Goal: Task Accomplishment & Management: Use online tool/utility

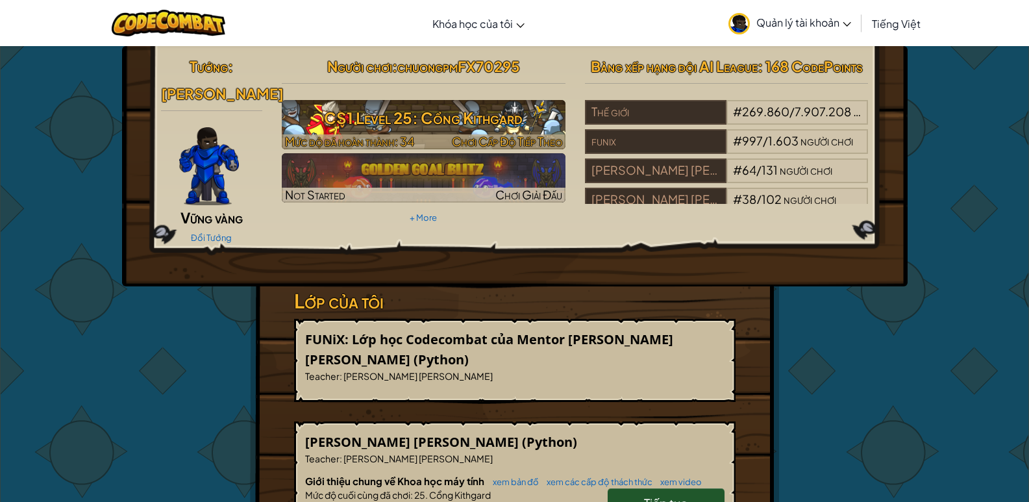
click at [471, 117] on h3 "CS1 Level 25: Cổng Kithgard" at bounding box center [424, 117] width 284 height 29
select select "vi"
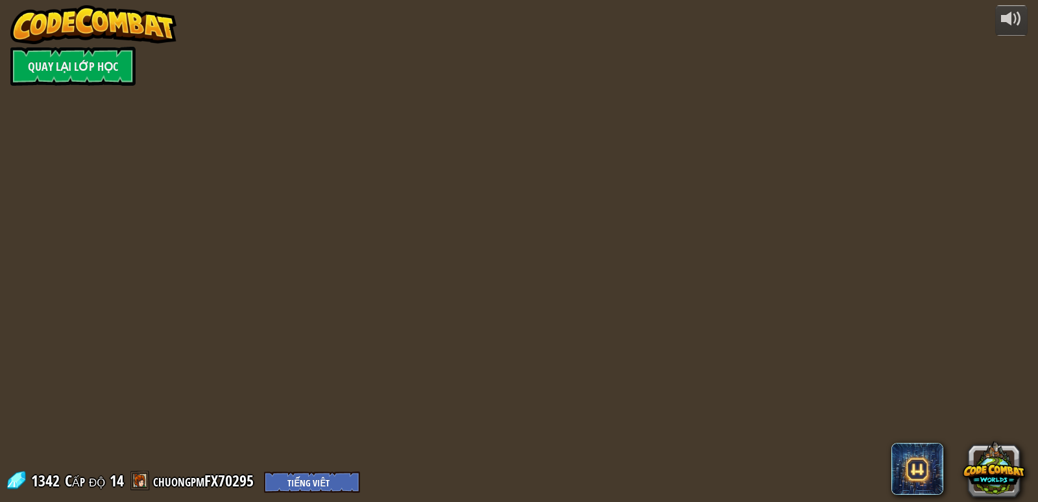
select select "vi"
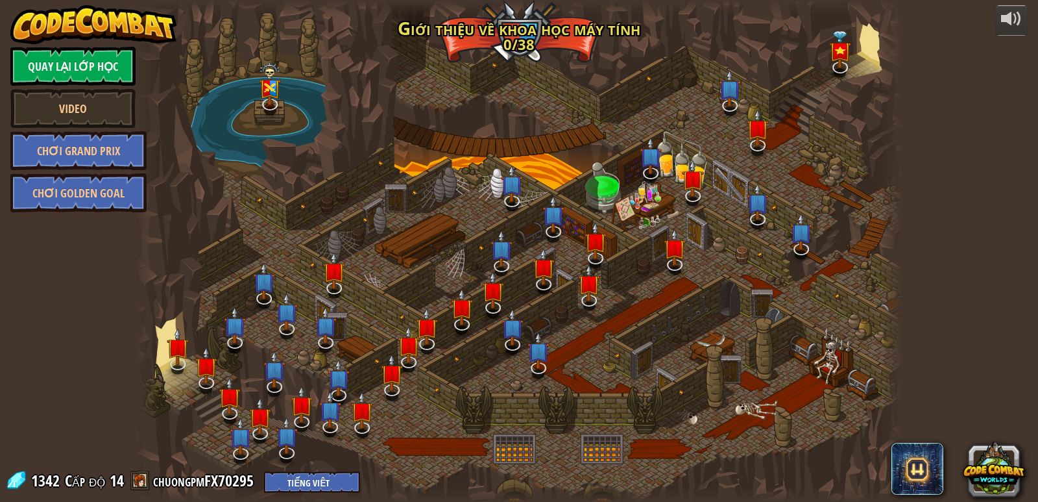
select select "vi"
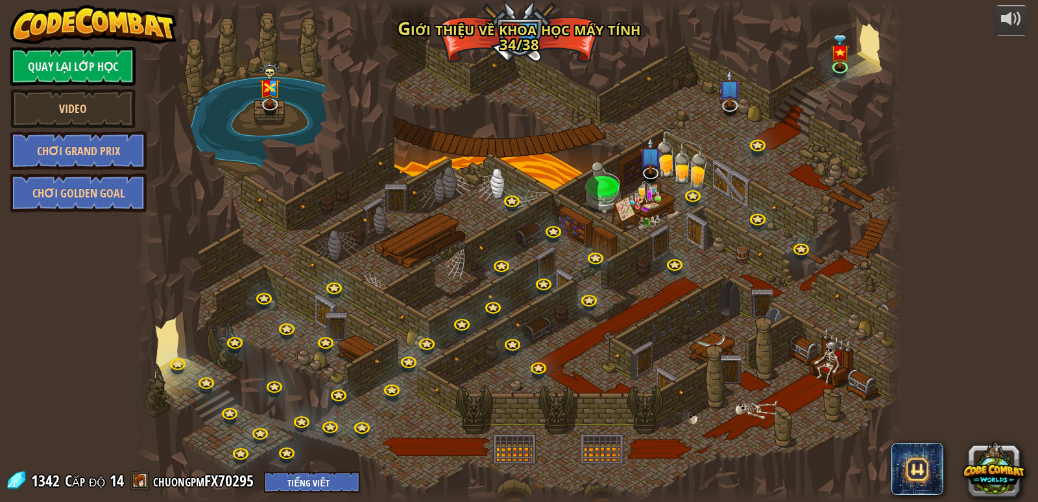
select select "vi"
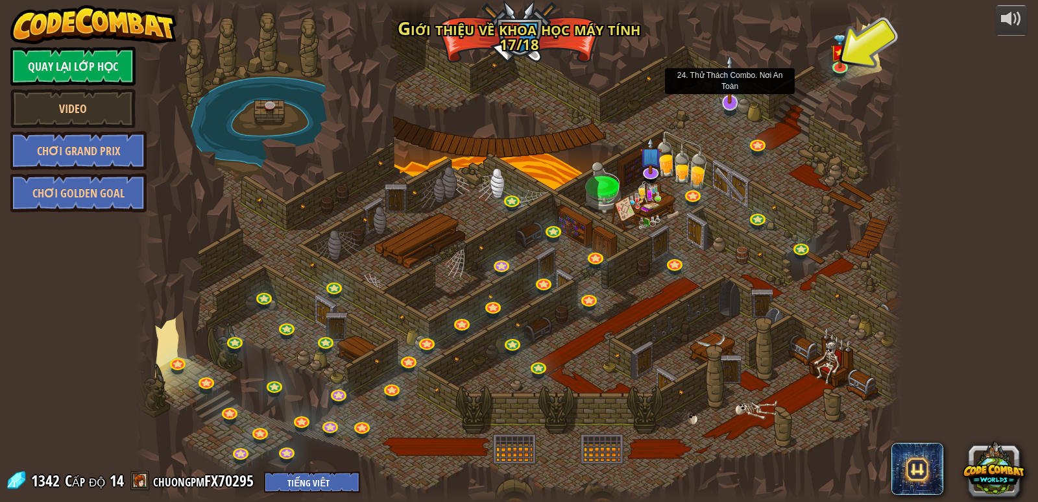
click at [739, 97] on img at bounding box center [729, 80] width 21 height 50
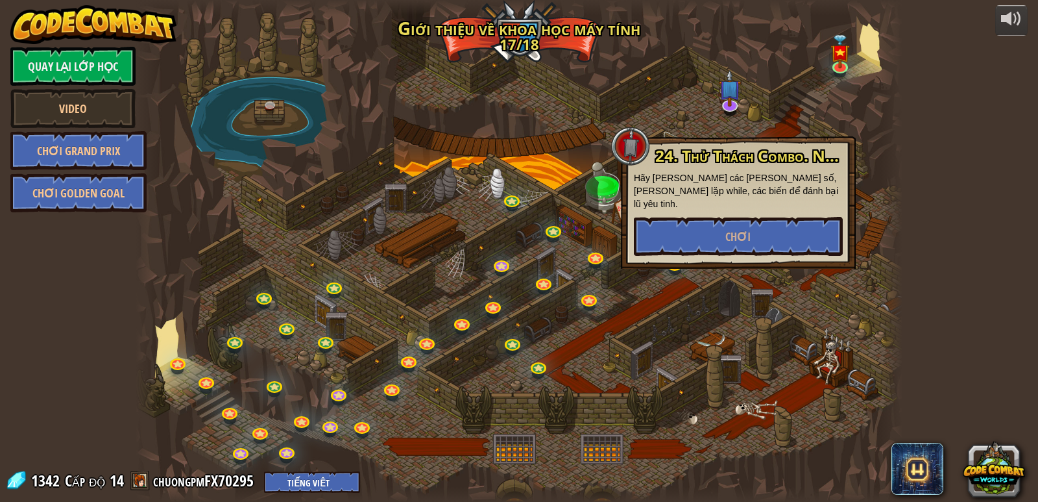
click at [713, 261] on div at bounding box center [520, 251] width 768 height 502
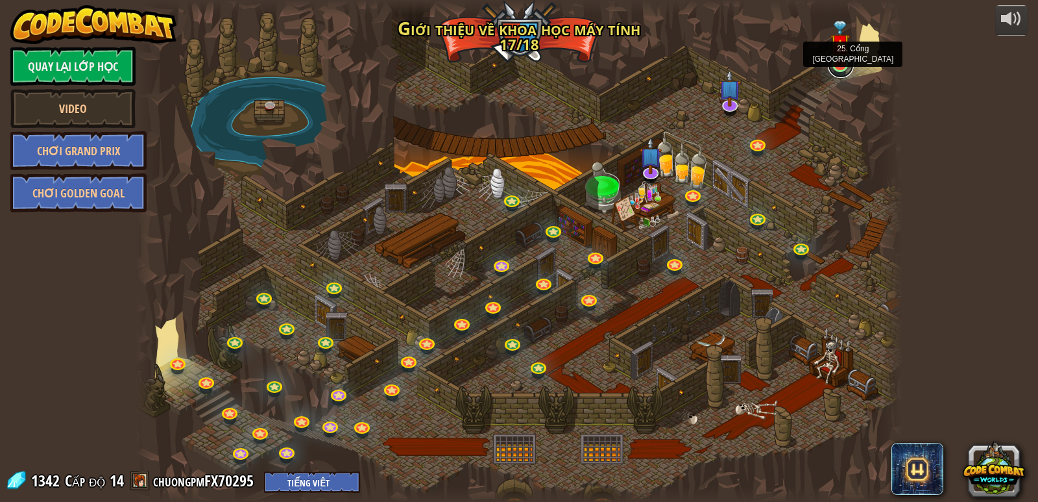
click at [844, 67] on link at bounding box center [841, 65] width 26 height 26
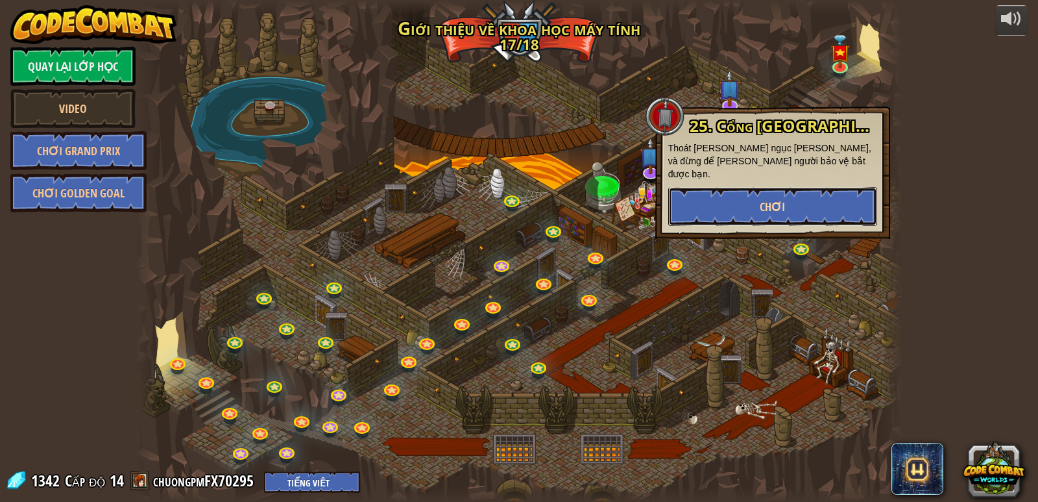
click at [767, 199] on span "Chơi" at bounding box center [772, 207] width 25 height 16
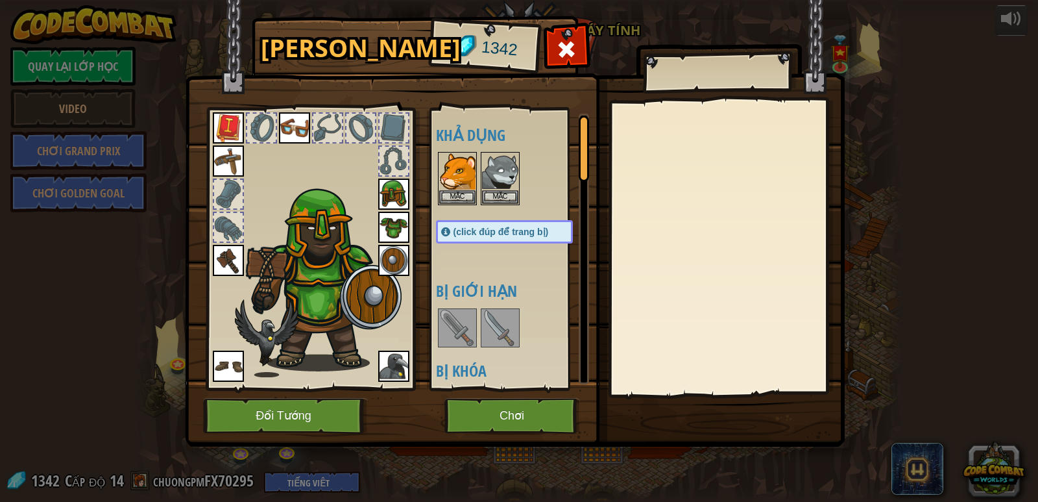
click at [847, 83] on div "[PERSON_NAME] 1342 [PERSON_NAME] [PERSON_NAME] (click đúp để trang bị) Bị [PERS…" at bounding box center [519, 233] width 660 height 428
click at [581, 46] on div at bounding box center [566, 52] width 41 height 41
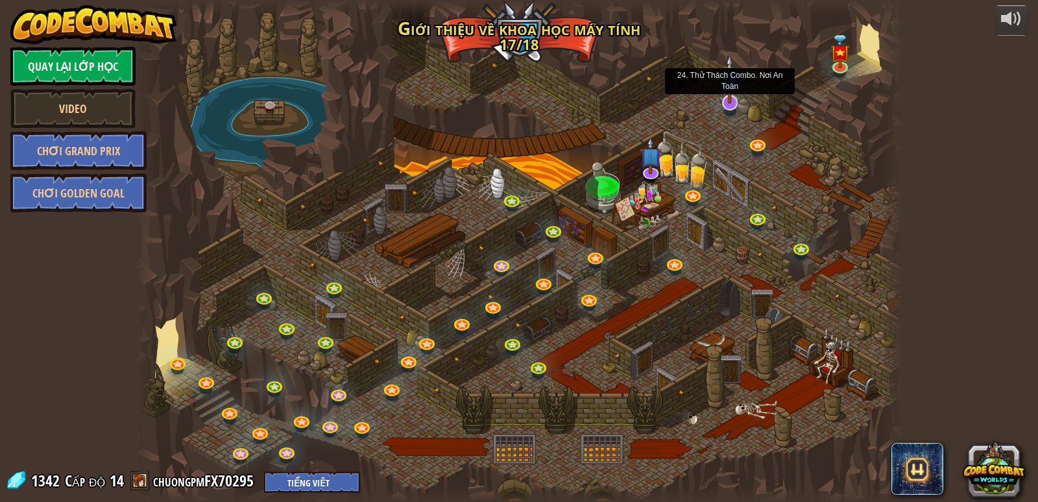
click at [724, 100] on img at bounding box center [729, 80] width 21 height 50
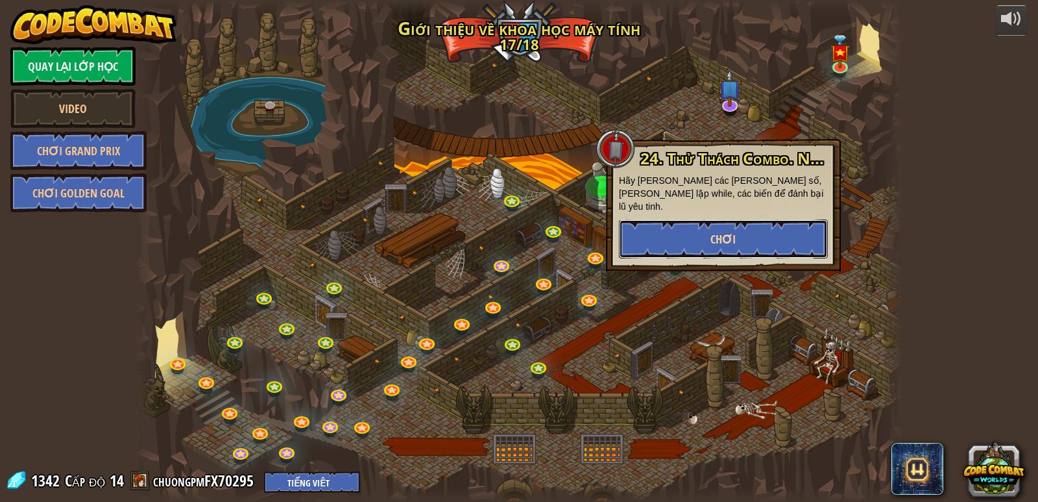
click at [694, 227] on button "Chơi" at bounding box center [723, 238] width 209 height 39
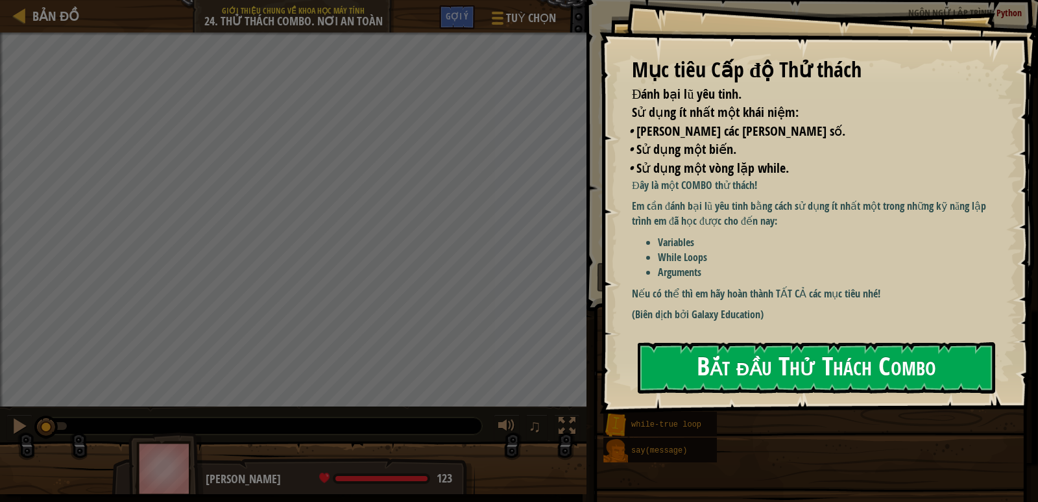
click at [773, 364] on button "Bắt đầu Thử Thách Combo" at bounding box center [817, 367] width 358 height 51
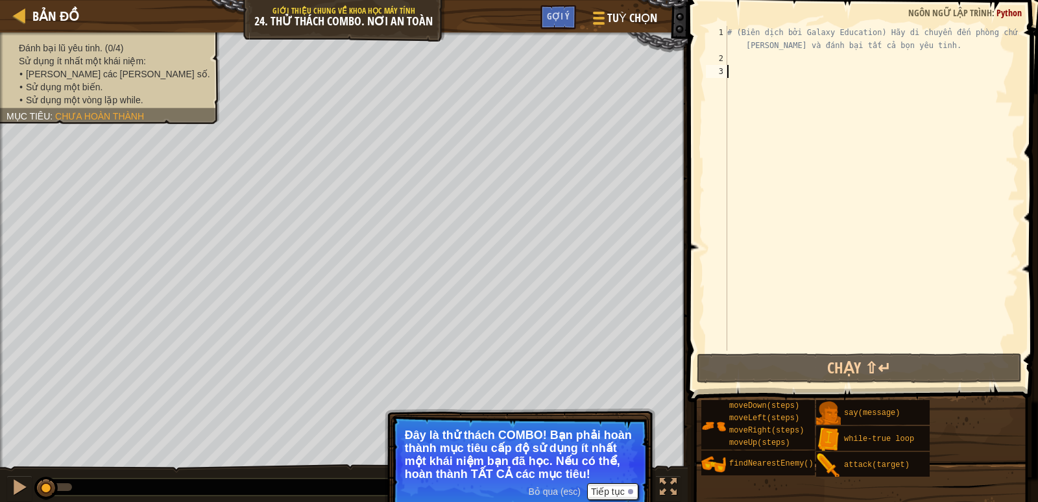
type textarea "h"
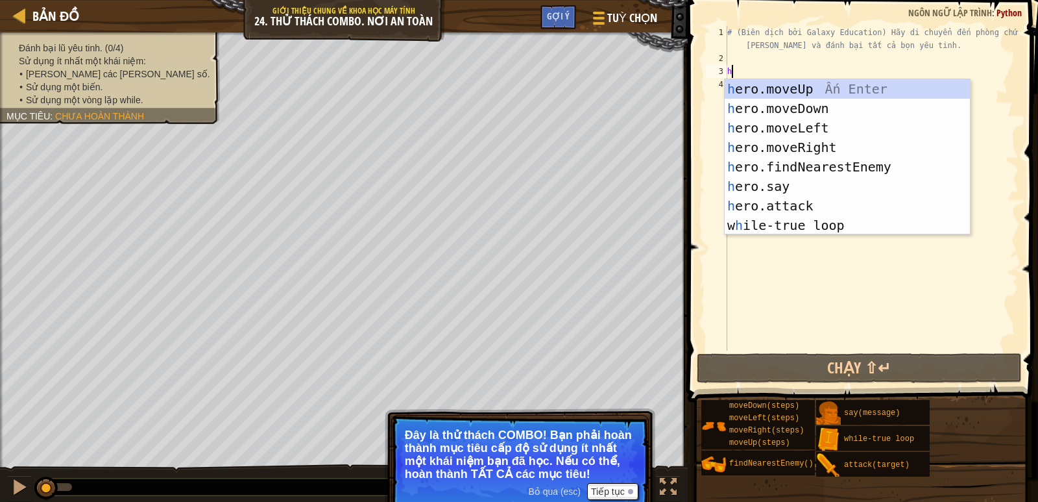
scroll to position [6, 0]
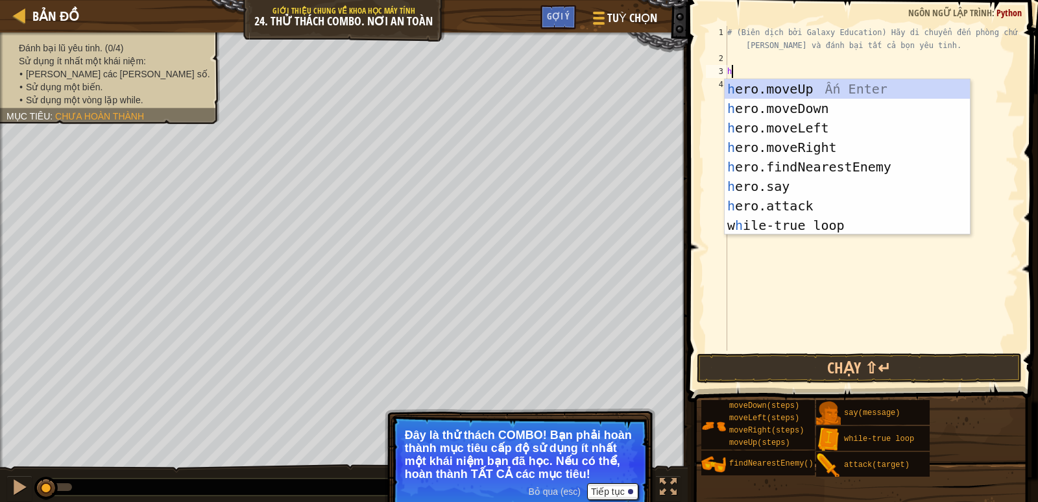
click at [729, 244] on div "# (Biên dịch bởi Galaxy Education) Hãy di chuyển đến phòng chứa kho báu và đánh…" at bounding box center [872, 207] width 294 height 363
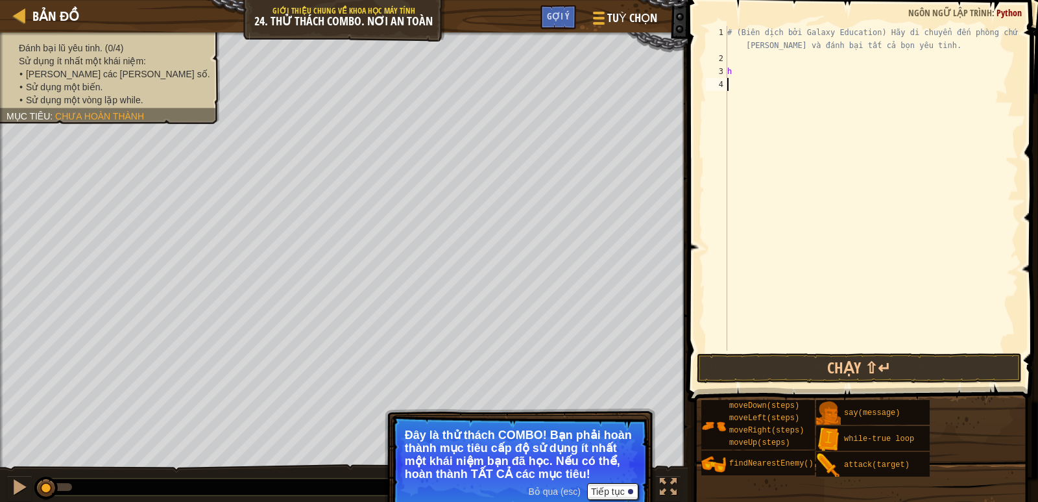
click at [753, 73] on div "# (Biên dịch bởi Galaxy Education) Hãy di chuyển đến phòng chứa kho báu và đánh…" at bounding box center [872, 207] width 294 height 363
type textarea "h"
click at [114, 75] on span "[PERSON_NAME] các [PERSON_NAME] số." at bounding box center [118, 74] width 184 height 10
click at [152, 117] on div "Đánh bại lũ yêu tinh. (0/4) [PERSON_NAME] ít nhất một [PERSON_NAME]: • [PERSON_…" at bounding box center [102, 74] width 235 height 100
click at [60, 80] on li "• [PERSON_NAME] các [PERSON_NAME] số." at bounding box center [114, 73] width 191 height 13
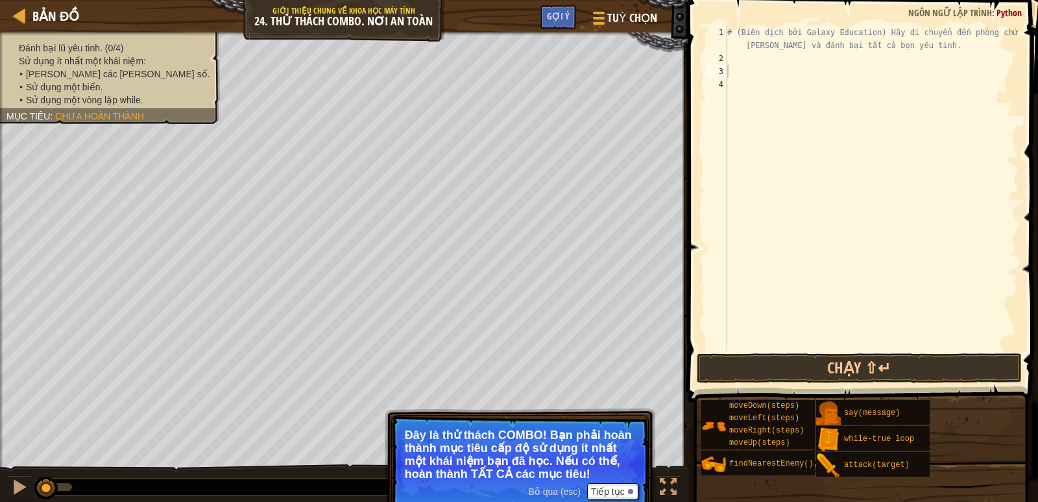
click at [99, 115] on span "Chưa hoàn thành" at bounding box center [99, 116] width 89 height 10
drag, startPoint x: 99, startPoint y: 115, endPoint x: 94, endPoint y: 69, distance: 46.4
click at [97, 69] on div "Đánh bại lũ yêu tinh. (0/4) [PERSON_NAME] ít nhất một [PERSON_NAME]: • [PERSON_…" at bounding box center [109, 74] width 207 height 65
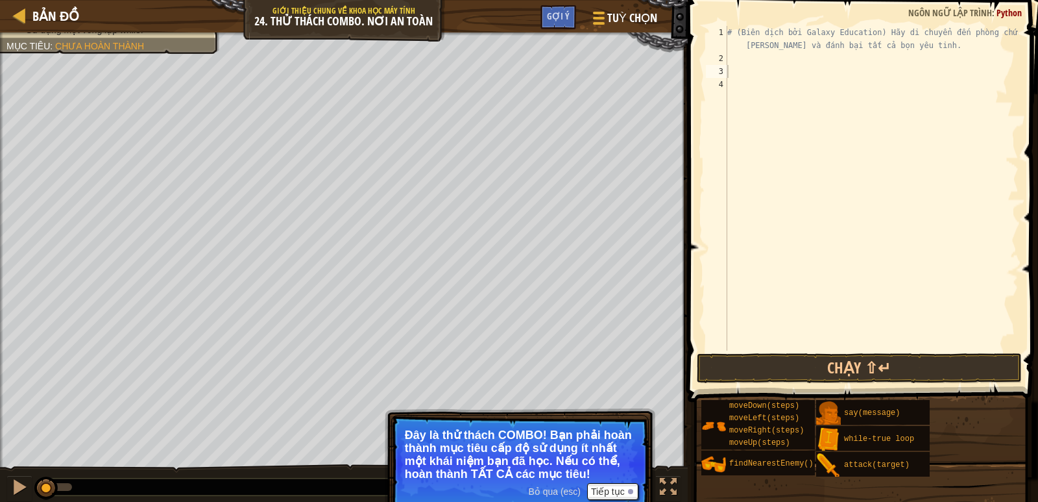
click at [783, 56] on div "# (Biên dịch bởi Galaxy Education) Hãy di chuyển đến phòng chứa kho báu và đánh…" at bounding box center [872, 207] width 294 height 363
type textarea "h"
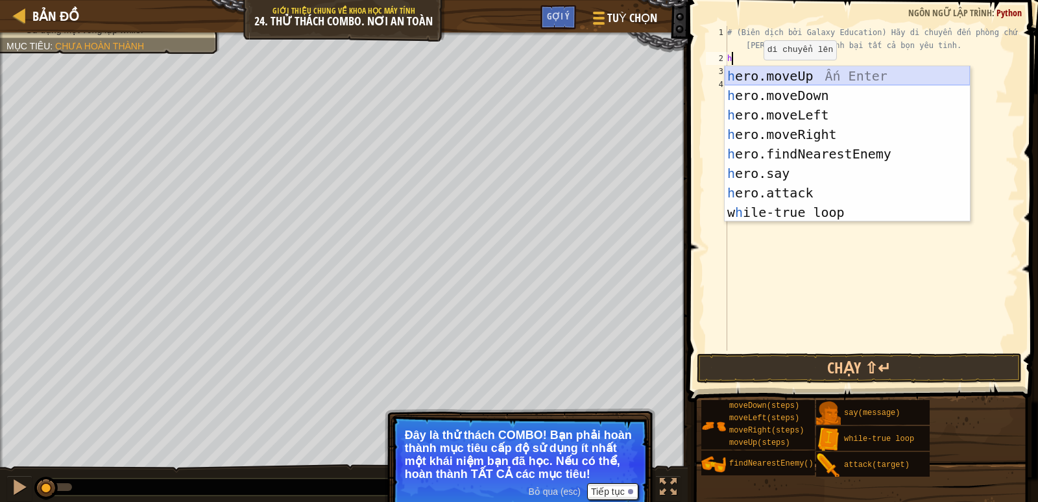
click at [809, 71] on div "h ero.moveUp Ấn Enter h ero.moveDown Ấn Enter h ero.moveLeft Ấn Enter h ero.mov…" at bounding box center [847, 163] width 245 height 195
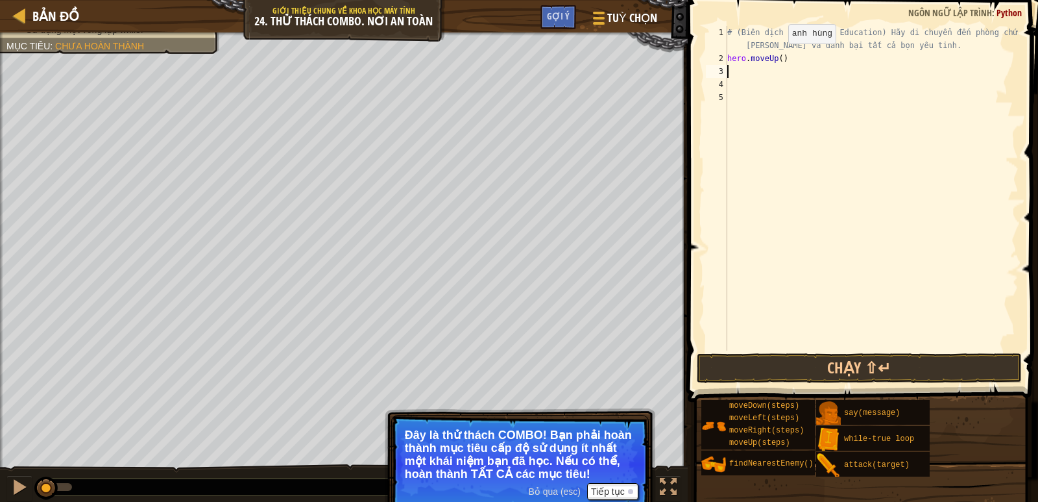
click at [777, 56] on div "# (Biên dịch bởi Galaxy Education) Hãy di chuyển đến phòng chứa kho báu và đánh…" at bounding box center [872, 207] width 294 height 363
type textarea "hero.moveUp(4)"
click at [776, 66] on div "# (Biên dịch bởi Galaxy Education) Hãy di chuyển đến phòng chứa kho báu và đánh…" at bounding box center [872, 207] width 294 height 363
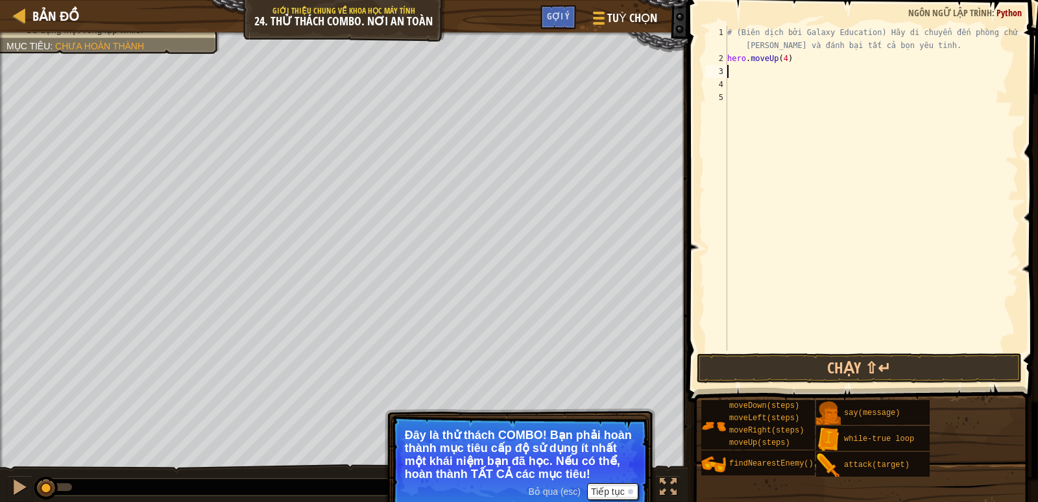
type textarea "h"
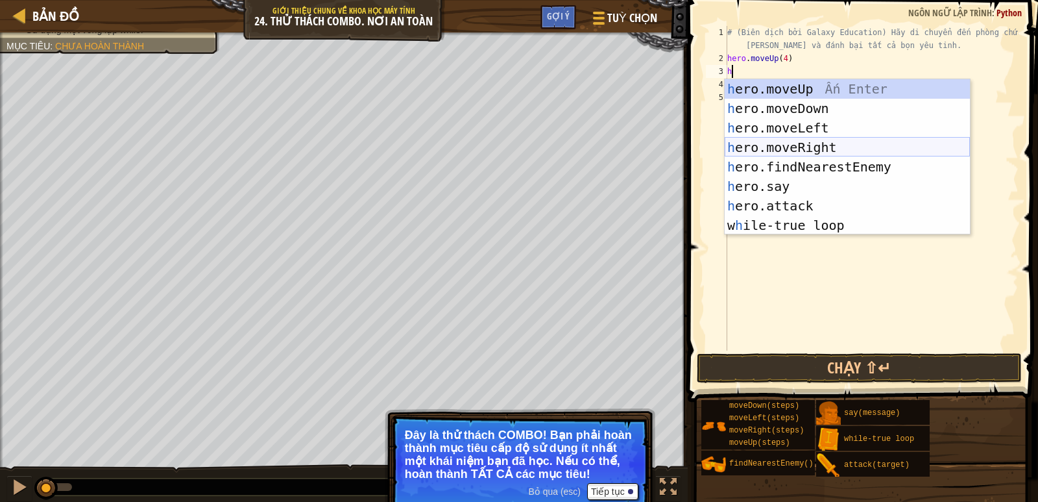
click at [776, 141] on div "h ero.moveUp Ấn Enter h ero.moveDown Ấn Enter h ero.moveLeft Ấn Enter h ero.mov…" at bounding box center [847, 176] width 245 height 195
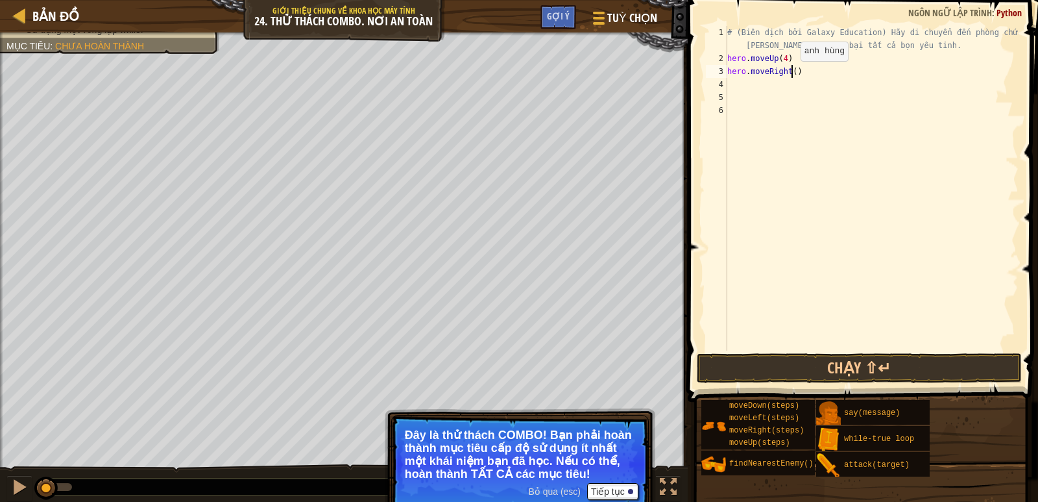
click at [790, 74] on div "# (Biên dịch bởi Galaxy Education) Hãy di chuyển đến phòng chứa kho báu và đánh…" at bounding box center [872, 207] width 294 height 363
type textarea "hero.moveRight(4)"
click at [777, 84] on div "# (Biên dịch bởi Galaxy Education) Hãy di chuyển đến phòng chứa kho báu và đánh…" at bounding box center [872, 207] width 294 height 363
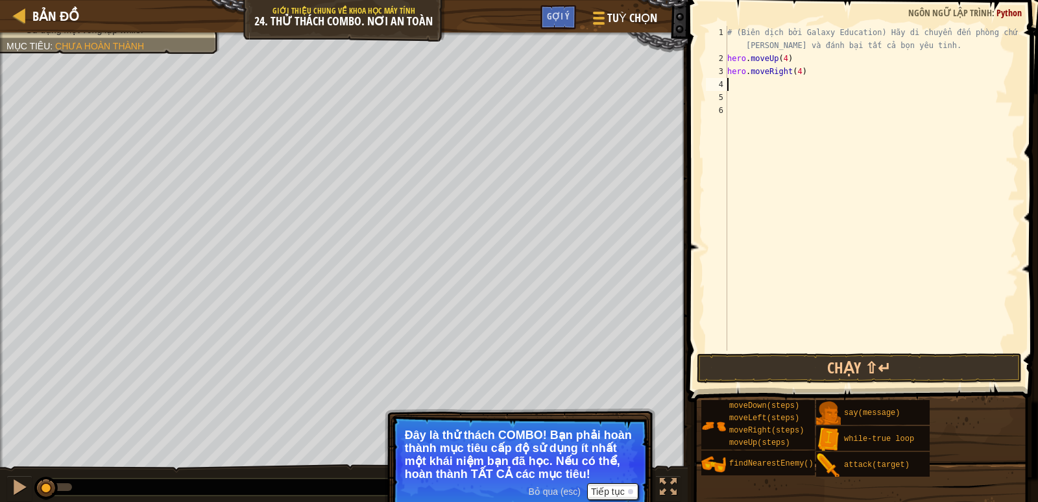
type textarea "h"
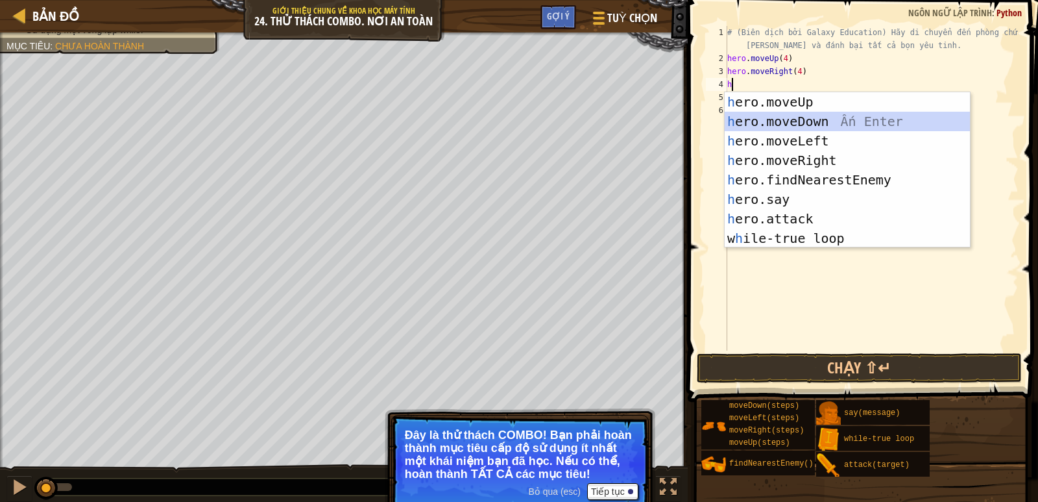
click at [787, 125] on div "h ero.moveUp Ấn Enter h ero.moveDown Ấn Enter h ero.moveLeft Ấn Enter h ero.mov…" at bounding box center [847, 189] width 245 height 195
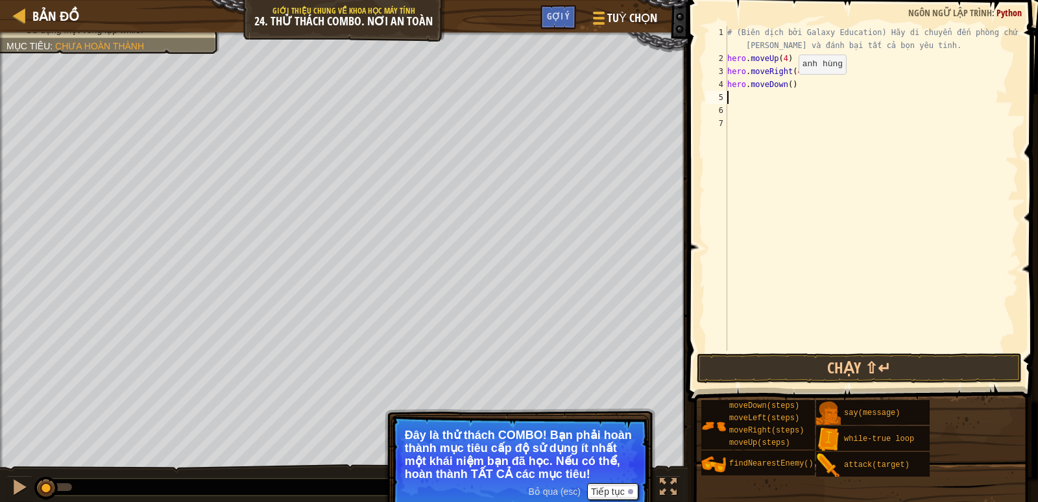
click at [788, 86] on div "# (Biên dịch bởi Galaxy Education) Hãy di chuyển đến phòng chứa kho báu và đánh…" at bounding box center [872, 207] width 294 height 363
type textarea "hero.moveDown(3)"
click at [772, 93] on div "# (Biên dịch bởi Galaxy Education) Hãy di chuyển đến phòng chứa kho báu và đánh…" at bounding box center [872, 207] width 294 height 363
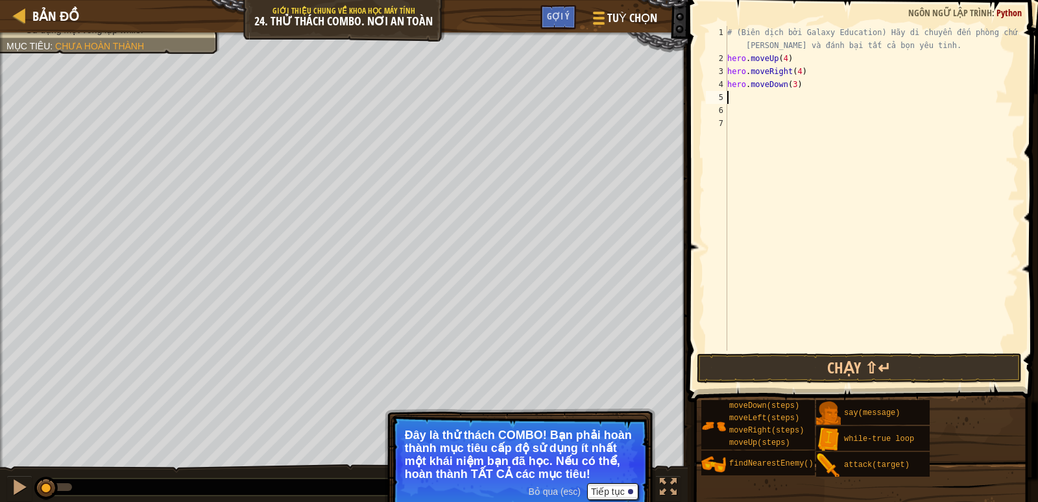
type textarea "h"
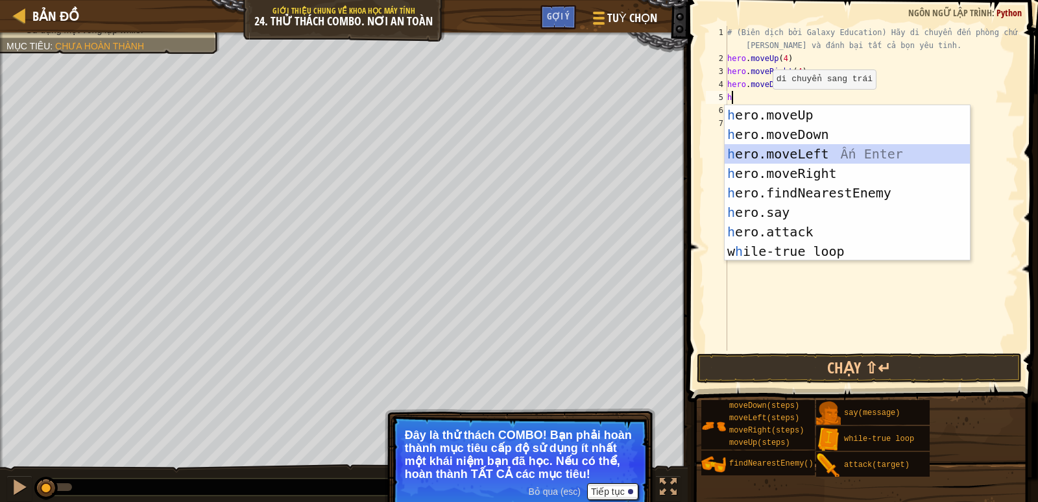
click at [792, 159] on div "h ero.moveUp Ấn Enter h ero.moveDown Ấn Enter h ero.moveLeft Ấn Enter h ero.mov…" at bounding box center [847, 202] width 245 height 195
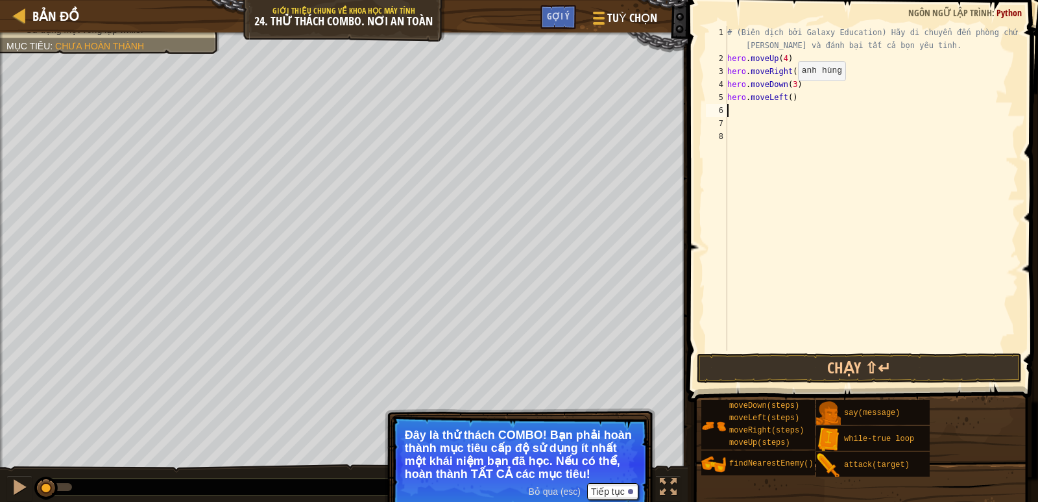
click at [787, 95] on div "# (Biên dịch bởi Galaxy Education) Hãy di chuyển đến phòng chứa kho báu và đánh…" at bounding box center [872, 207] width 294 height 363
type textarea "hero.moveLeft(2)"
click at [807, 365] on button "Chạy ⇧↵" at bounding box center [859, 368] width 325 height 30
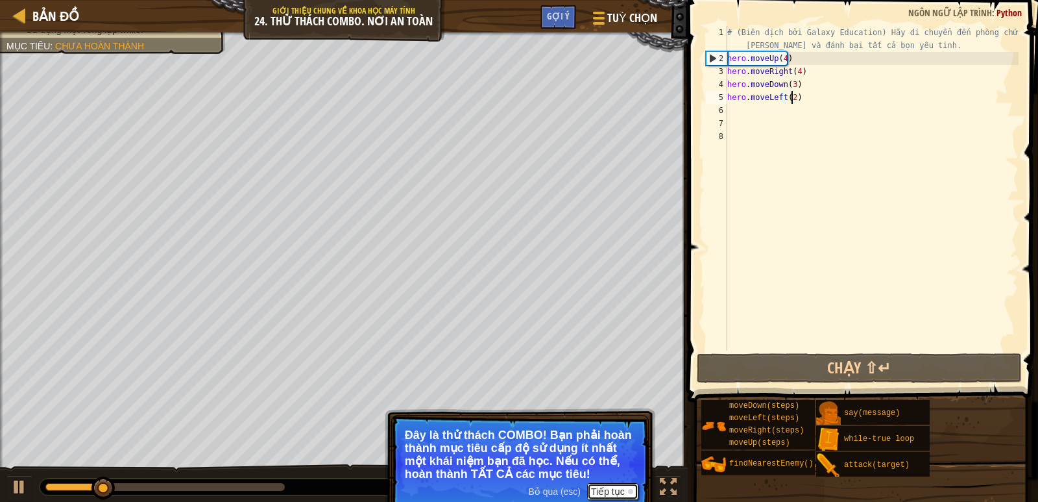
click at [605, 487] on button "Tiếp tục" at bounding box center [612, 491] width 51 height 17
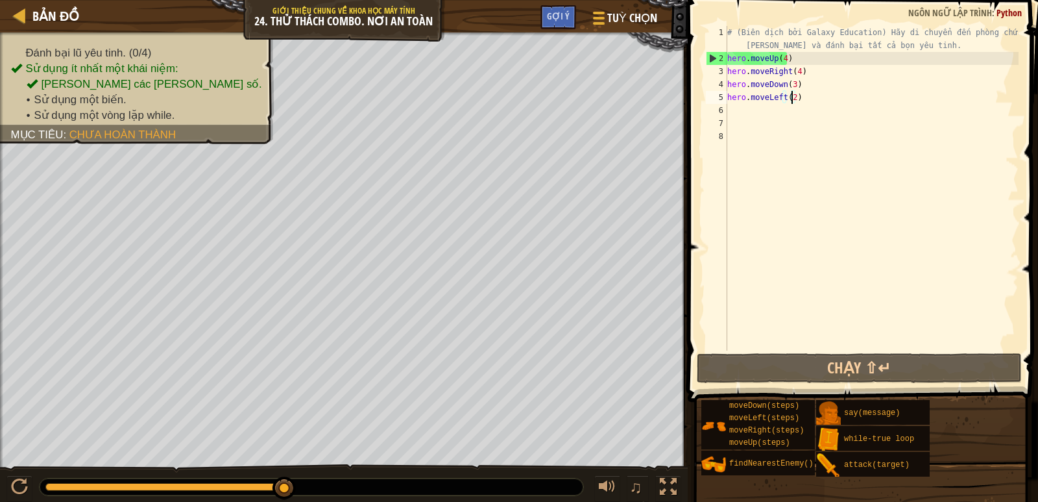
drag, startPoint x: 259, startPoint y: 484, endPoint x: 478, endPoint y: 486, distance: 219.4
click at [479, 487] on div at bounding box center [312, 486] width 544 height 17
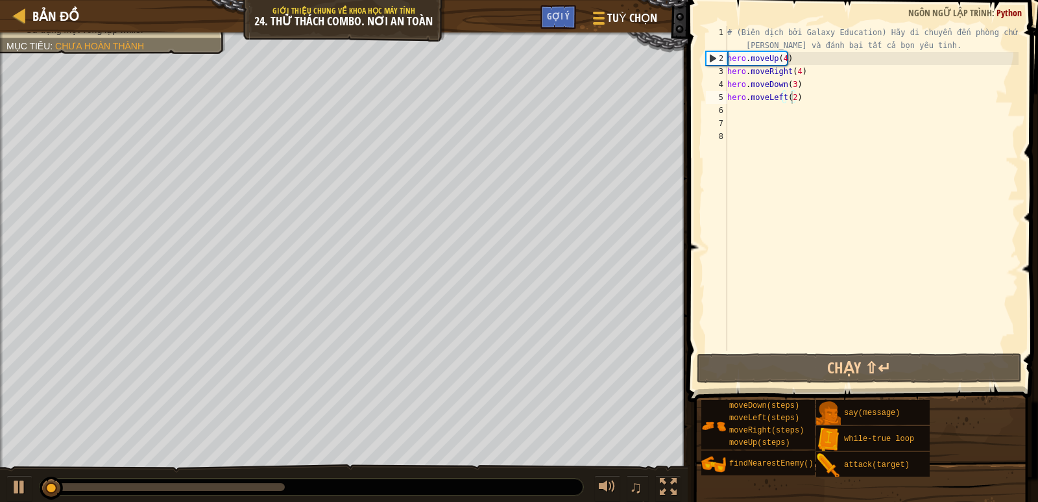
click at [465, 479] on div at bounding box center [312, 486] width 544 height 17
click at [282, 481] on div at bounding box center [312, 486] width 544 height 17
click at [280, 485] on div at bounding box center [164, 487] width 239 height 8
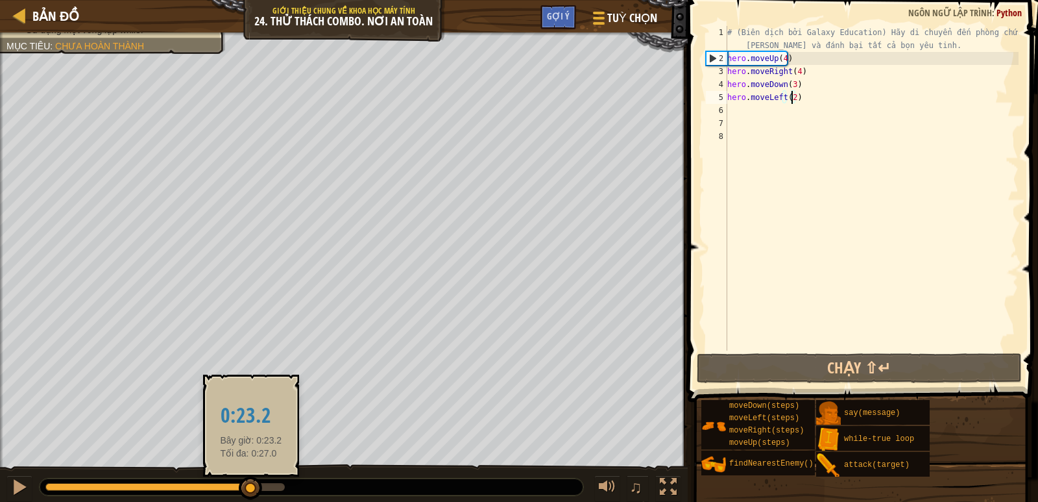
click at [251, 485] on div at bounding box center [148, 487] width 206 height 8
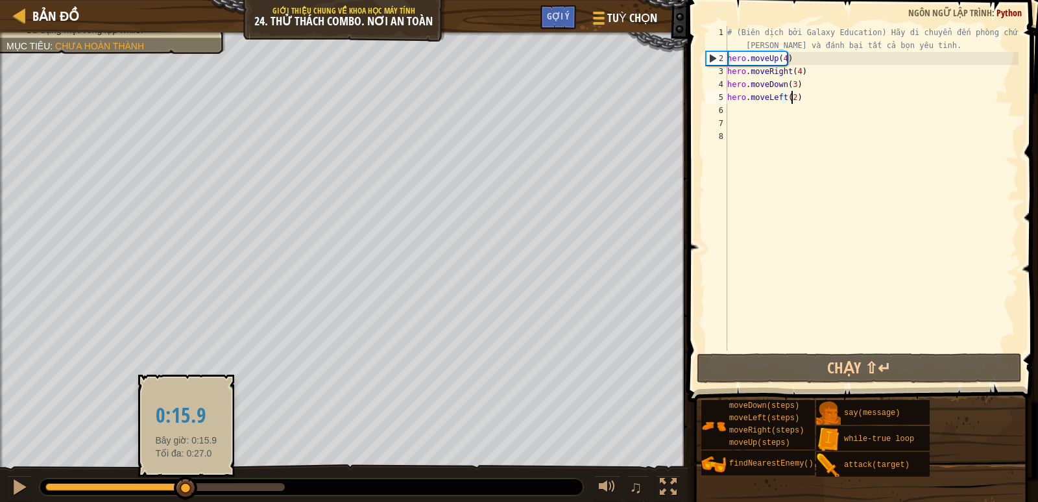
drag, startPoint x: 251, startPoint y: 485, endPoint x: 188, endPoint y: 485, distance: 63.6
click at [187, 486] on div at bounding box center [185, 487] width 23 height 23
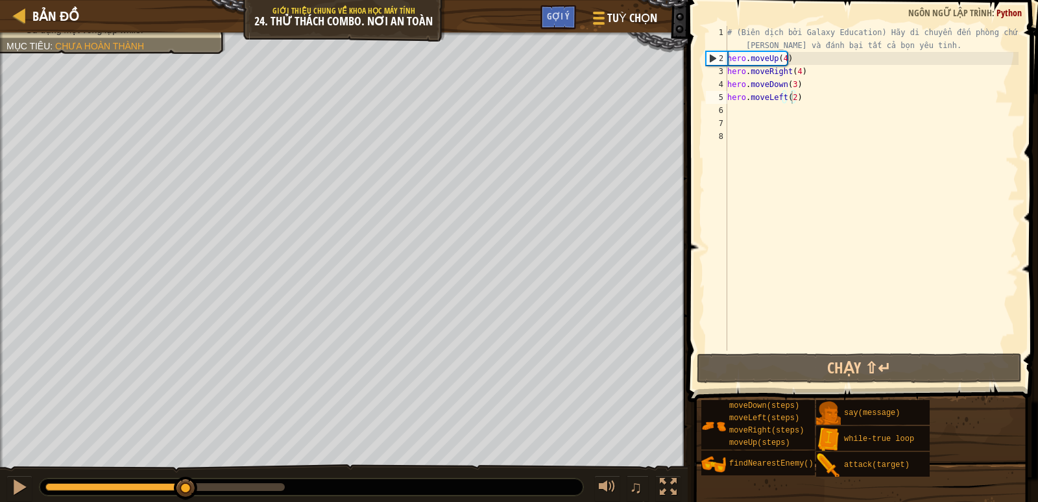
drag, startPoint x: 238, startPoint y: 474, endPoint x: 195, endPoint y: 483, distance: 43.0
drag, startPoint x: 195, startPoint y: 485, endPoint x: 116, endPoint y: 472, distance: 80.1
click at [116, 472] on div "♫" at bounding box center [344, 483] width 688 height 39
click at [10, 487] on button at bounding box center [19, 488] width 26 height 27
click at [810, 119] on div "# (Biên dịch bởi Galaxy Education) Hãy di chuyển đến phòng chứa kho báu và đánh…" at bounding box center [872, 207] width 294 height 363
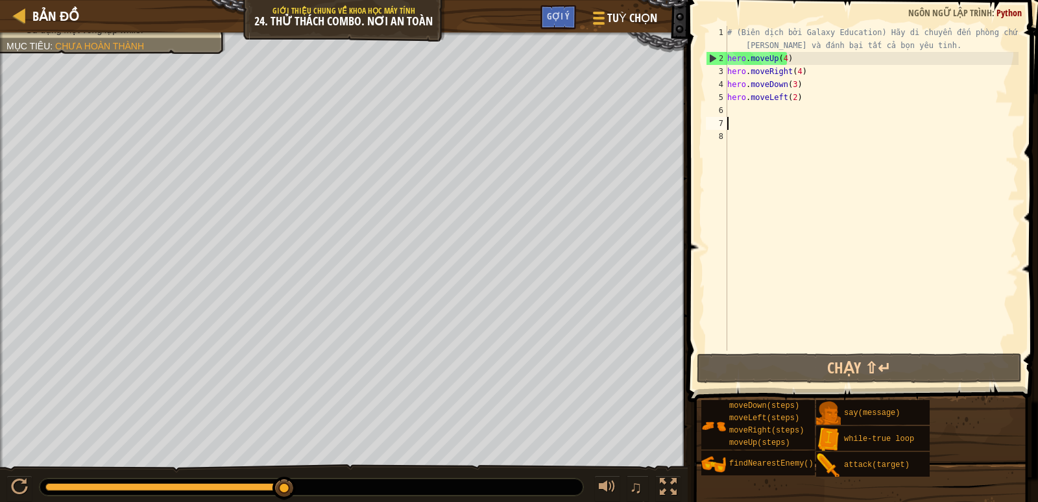
scroll to position [6, 0]
click at [792, 114] on div "# (Biên dịch bởi Galaxy Education) Hãy di chuyển đến phòng chứa kho báu và đánh…" at bounding box center [872, 207] width 294 height 363
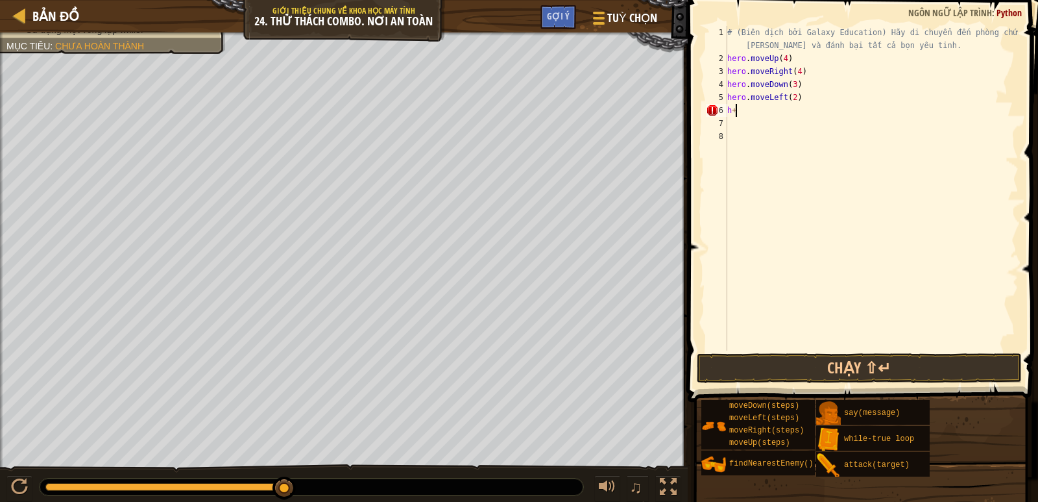
type textarea "h"
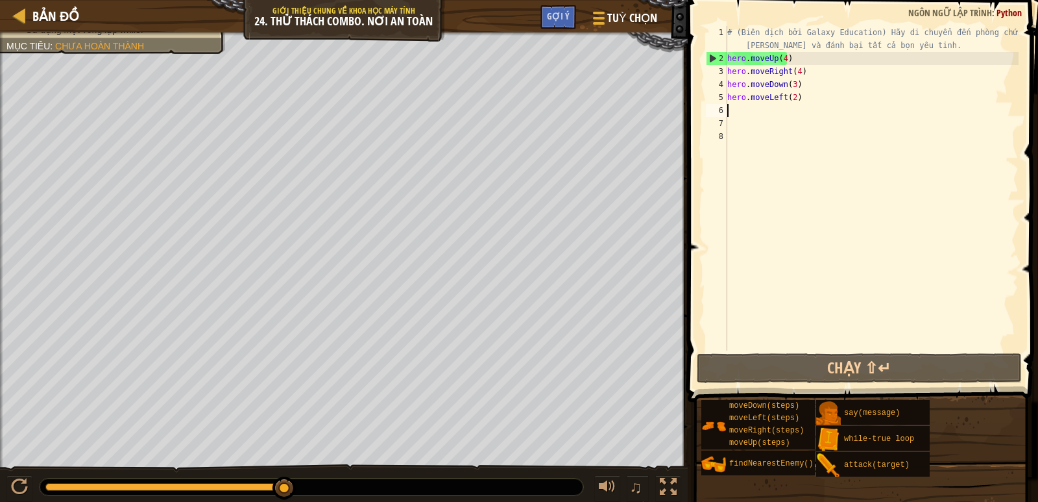
type textarea "h"
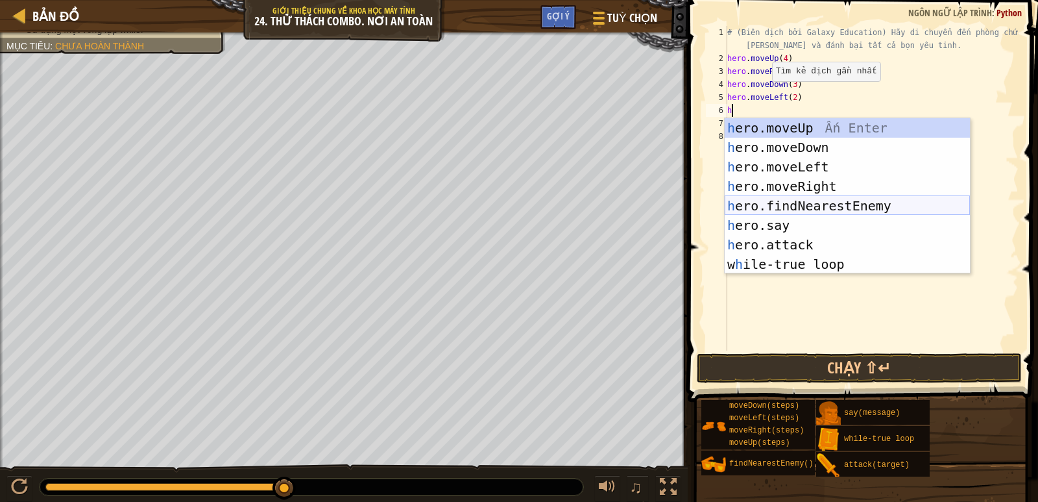
click at [856, 210] on div "h ero.moveUp Ấn Enter h ero.moveDown Ấn Enter h ero.moveLeft Ấn Enter h ero.mov…" at bounding box center [847, 215] width 245 height 195
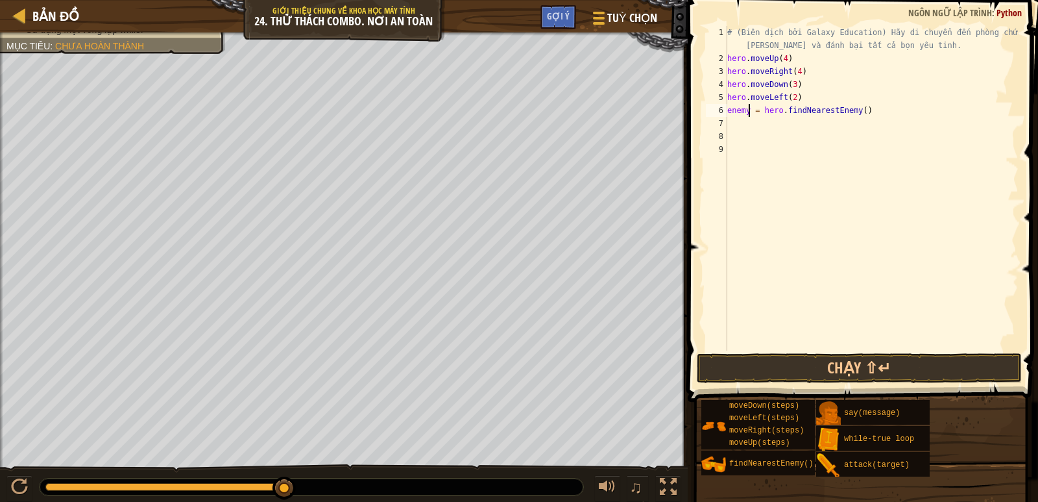
click at [749, 110] on div "# (Biên dịch bởi Galaxy Education) Hãy di chuyển đến phòng chứa kho báu và đánh…" at bounding box center [872, 207] width 294 height 363
type textarea "enemy = hero.findNearestEnemy()"
click at [6, 478] on button at bounding box center [19, 488] width 26 height 27
drag, startPoint x: 47, startPoint y: 480, endPoint x: 24, endPoint y: 479, distance: 23.4
click at [24, 479] on div "♫" at bounding box center [344, 483] width 688 height 39
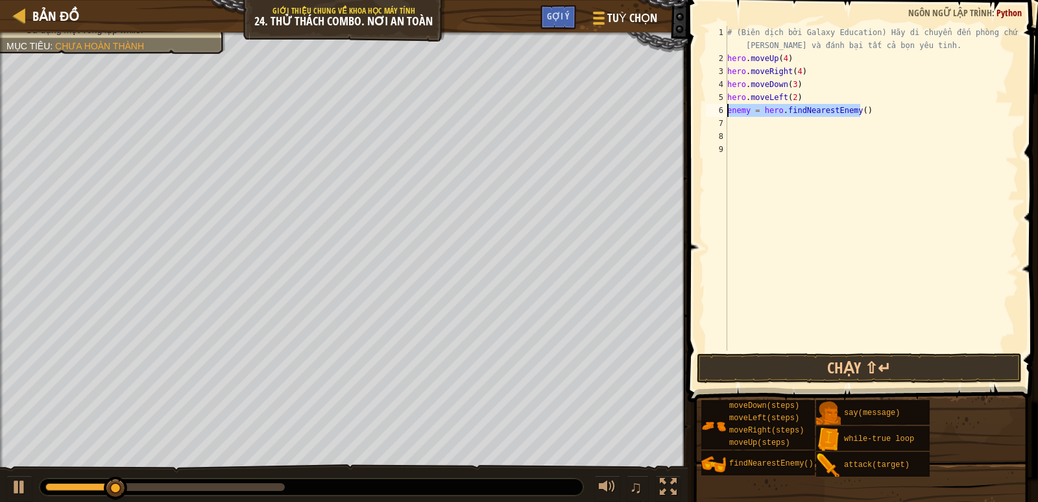
drag, startPoint x: 883, startPoint y: 105, endPoint x: 712, endPoint y: 110, distance: 170.8
click at [712, 110] on div "enemy = hero.findNearestEnemy() 1 2 3 4 5 6 7 8 9 # (Biên dịch bởi Galaxy Educa…" at bounding box center [860, 188] width 315 height 324
type textarea "h"
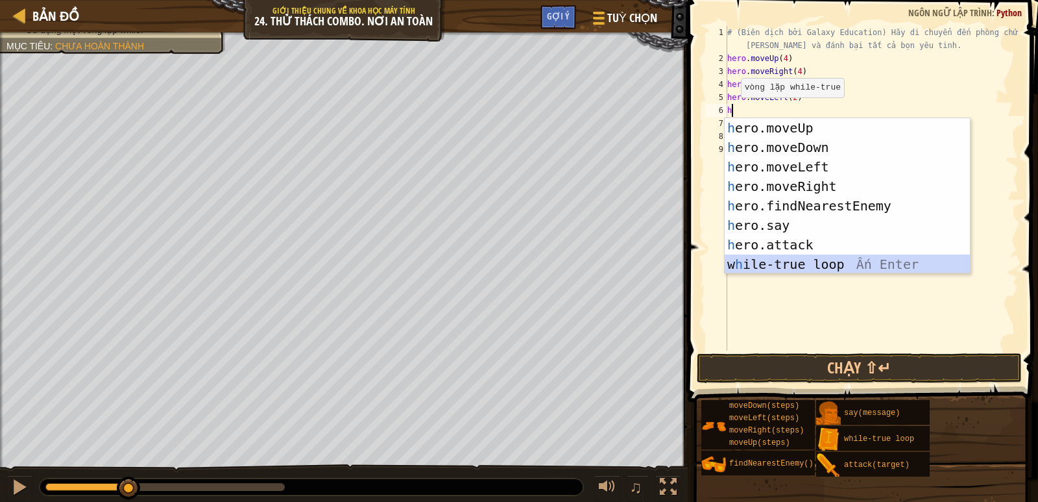
click at [811, 263] on div "h ero.moveUp Ấn Enter h ero.moveDown Ấn Enter h ero.moveLeft Ấn Enter h ero.mov…" at bounding box center [847, 215] width 245 height 195
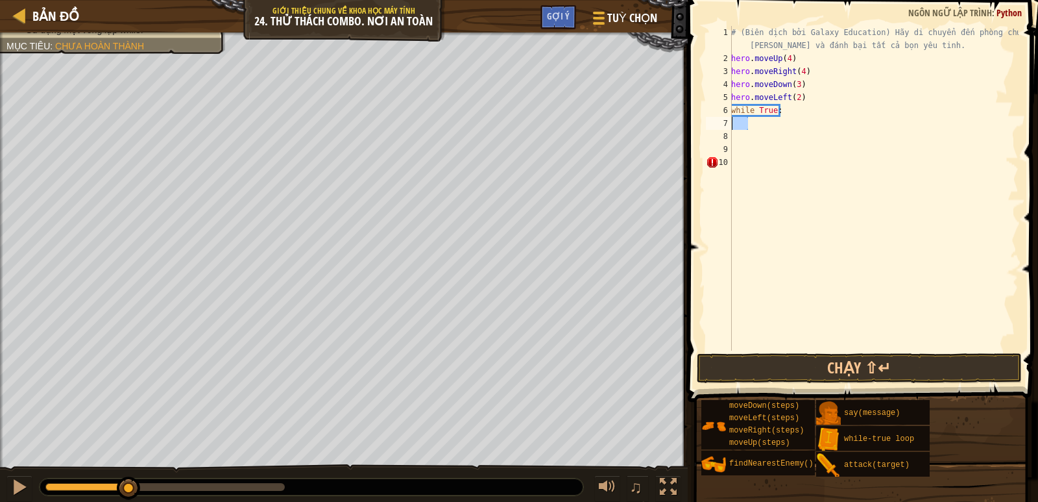
drag, startPoint x: 764, startPoint y: 124, endPoint x: 717, endPoint y: 124, distance: 47.4
click at [717, 124] on div "1 2 3 4 5 6 7 8 9 10 # (Biên dịch bởi Galaxy Education) Hãy di chuyển đến phòng…" at bounding box center [860, 188] width 315 height 324
type textarea "h"
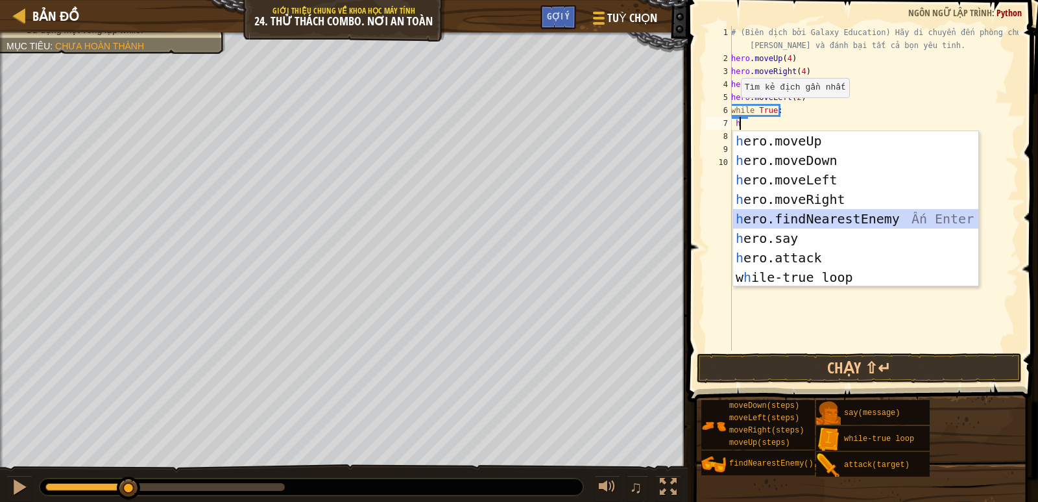
click at [806, 221] on div "h ero.moveUp Ấn Enter h ero.moveDown Ấn Enter h ero.moveLeft Ấn Enter h ero.mov…" at bounding box center [855, 228] width 245 height 195
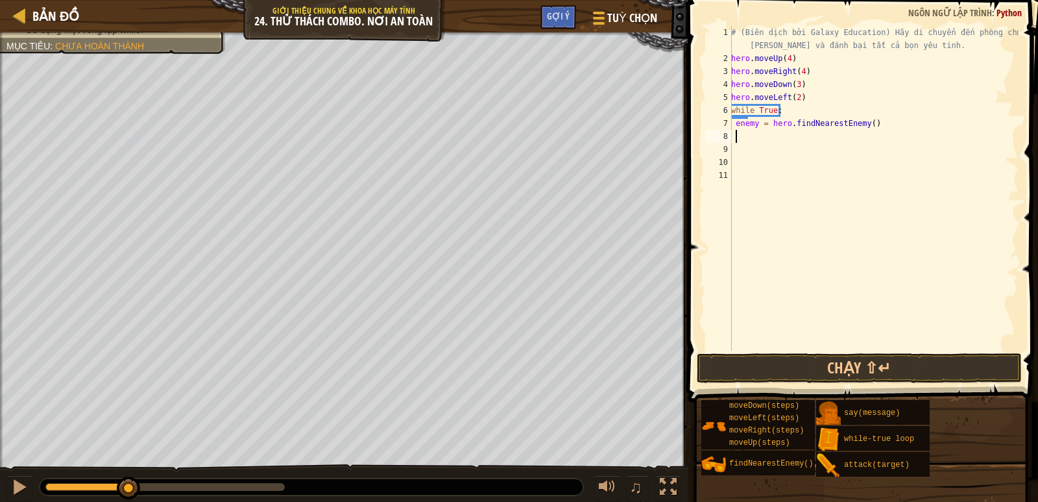
click at [756, 125] on div "# (Biên dịch bởi Galaxy Education) Hãy di chuyển đến phòng chứa kho báu và đánh…" at bounding box center [874, 207] width 290 height 363
type textarea "enemy = hero.findNearestEnemy()"
click at [796, 139] on div "# (Biên dịch bởi Galaxy Education) Hãy di chuyển đến phòng chứa kho báu và đánh…" at bounding box center [874, 207] width 290 height 363
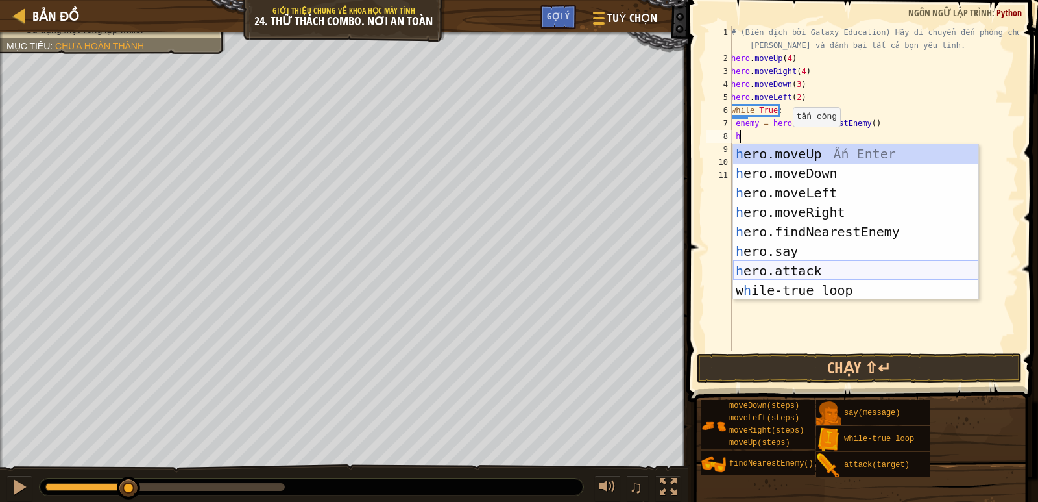
click at [797, 274] on div "h ero.moveUp Ấn Enter h ero.moveDown Ấn Enter h ero.moveLeft Ấn Enter h ero.mov…" at bounding box center [855, 241] width 245 height 195
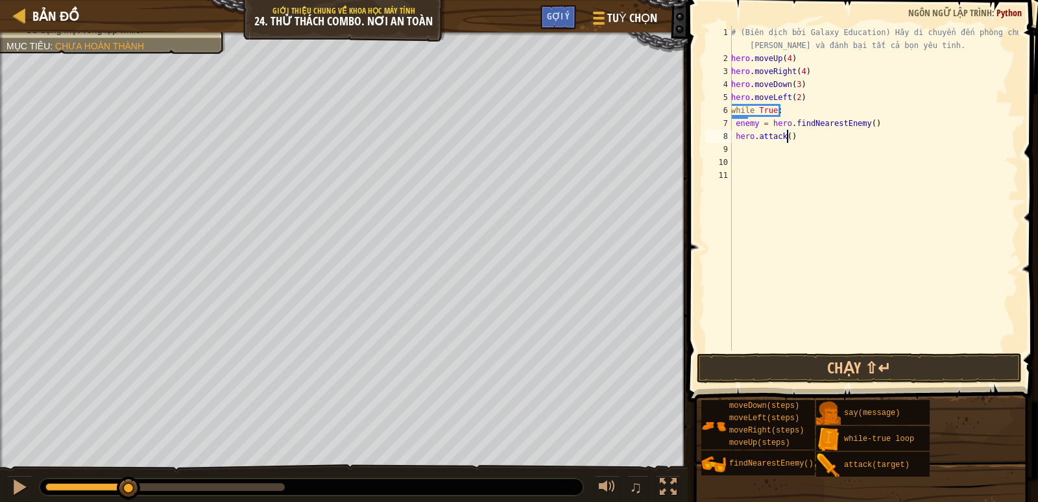
scroll to position [6, 5]
drag, startPoint x: 796, startPoint y: 138, endPoint x: 732, endPoint y: 137, distance: 64.3
click at [732, 137] on div "# (Biên dịch bởi Galaxy Education) Hãy di chuyển đến phòng chứa kho báu và đánh…" at bounding box center [874, 207] width 290 height 363
click at [795, 141] on div "# (Biên dịch bởi Galaxy Education) Hãy di chuyển đến phòng chứa kho báu và đánh…" at bounding box center [874, 188] width 290 height 324
click at [790, 137] on div "# (Biên dịch bởi Galaxy Education) Hãy di chuyển đến phòng chứa kho báu và đánh…" at bounding box center [874, 207] width 290 height 363
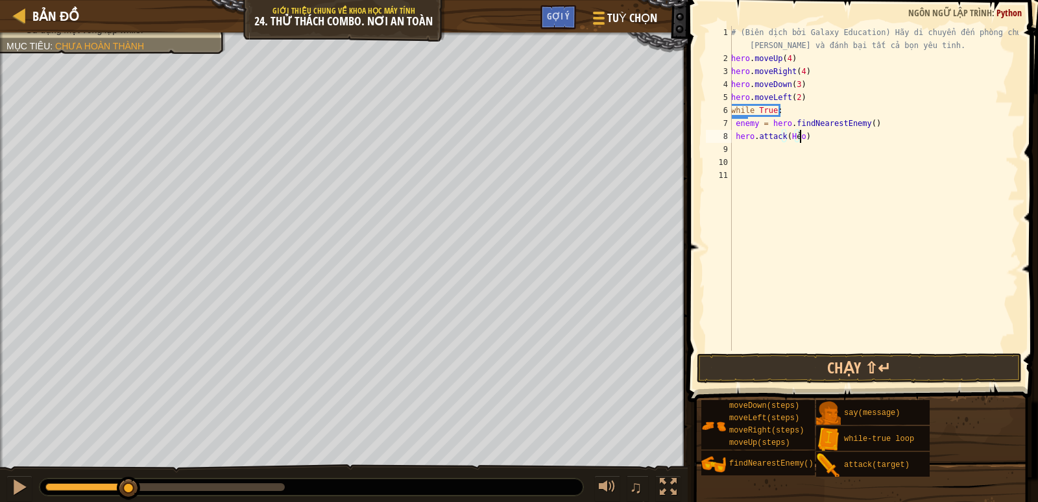
scroll to position [6, 5]
drag, startPoint x: 807, startPoint y: 136, endPoint x: 787, endPoint y: 134, distance: 19.6
click at [787, 134] on div "# (Biên dịch bởi Galaxy Education) Hãy di chuyển đến phòng chứa kho báu và đánh…" at bounding box center [874, 207] width 290 height 363
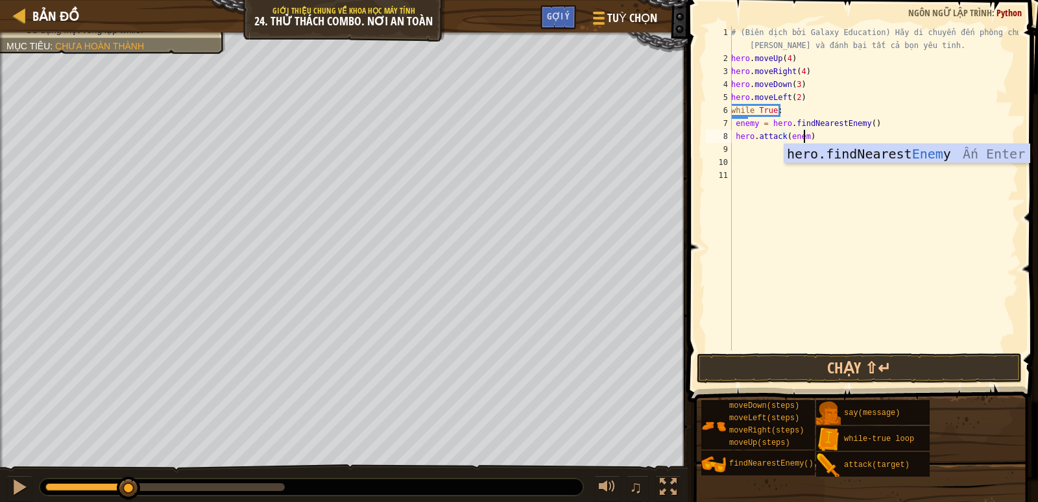
type textarea "hero.attack(enemy)"
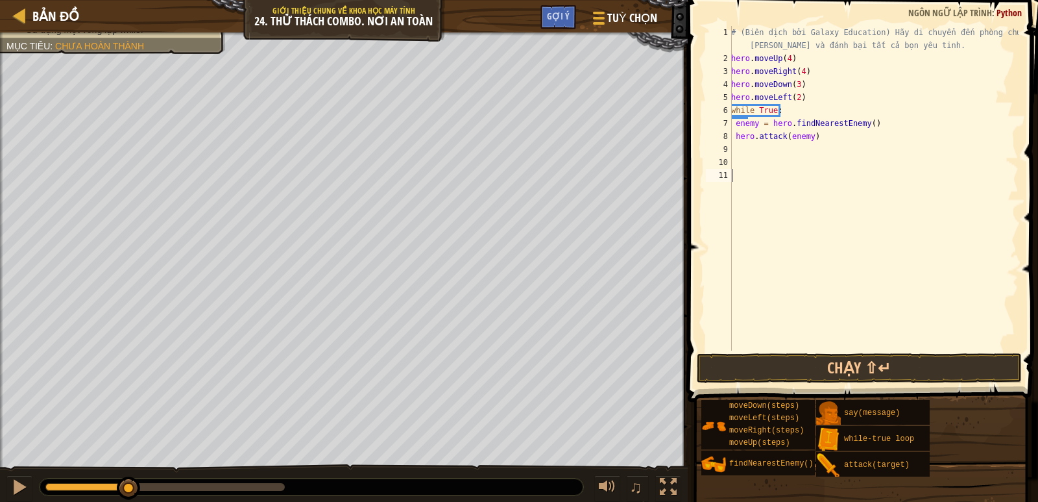
click at [807, 171] on div "# (Biên dịch bởi Galaxy Education) Hãy di chuyển đến phòng chứa kho báu và đánh…" at bounding box center [874, 207] width 290 height 363
drag, startPoint x: 815, startPoint y: 140, endPoint x: 731, endPoint y: 140, distance: 83.7
click at [731, 140] on div "1 2 3 4 5 6 7 8 9 10 11 # (Biên dịch bởi Galaxy Education) Hãy di chuyển đến ph…" at bounding box center [860, 188] width 315 height 324
type textarea "hero.attack(enemy)"
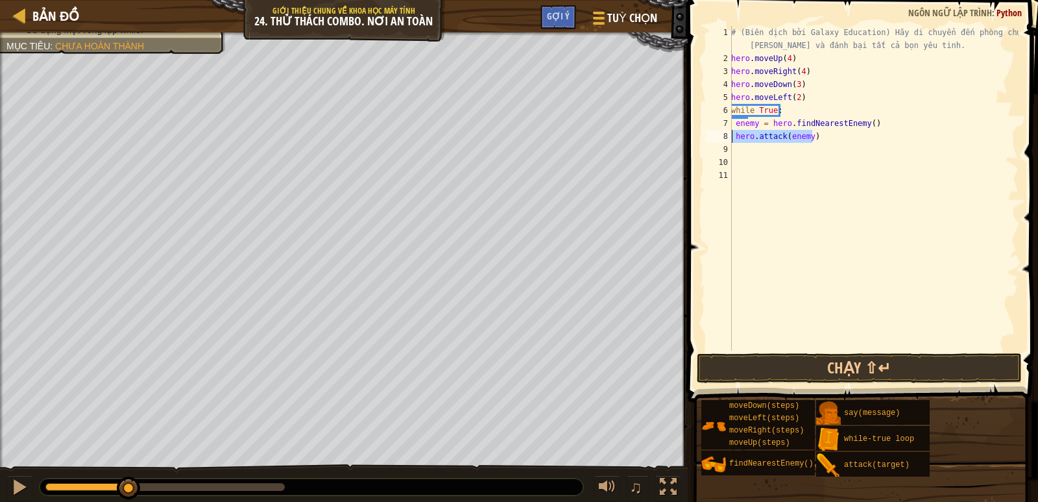
click at [739, 147] on div "# (Biên dịch bởi Galaxy Education) Hãy di chuyển đến phòng chứa kho báu và đánh…" at bounding box center [874, 207] width 290 height 363
paste textarea "hero.attack(enemy)"
type textarea "hero.attack(enemy)"
click at [904, 373] on button "Chạy ⇧↵" at bounding box center [859, 368] width 325 height 30
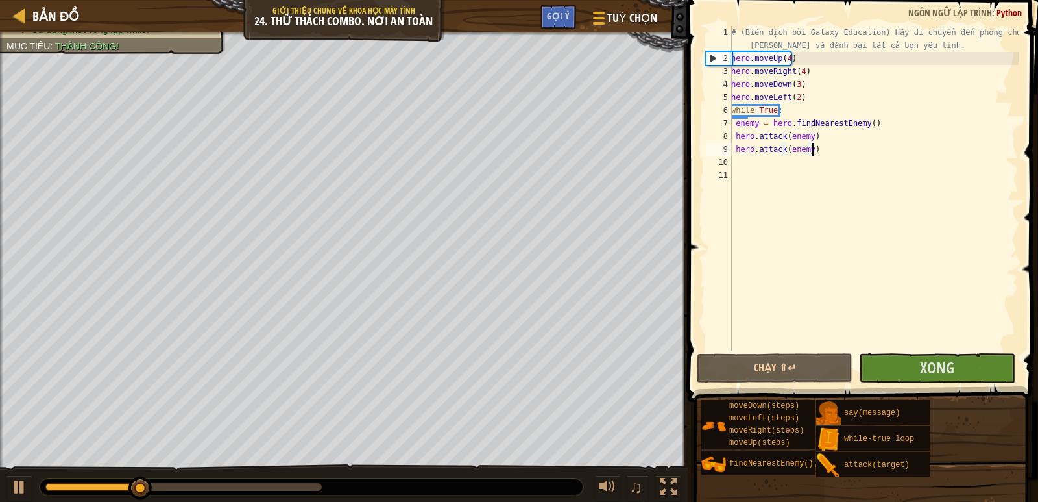
click at [310, 485] on div at bounding box center [183, 487] width 276 height 8
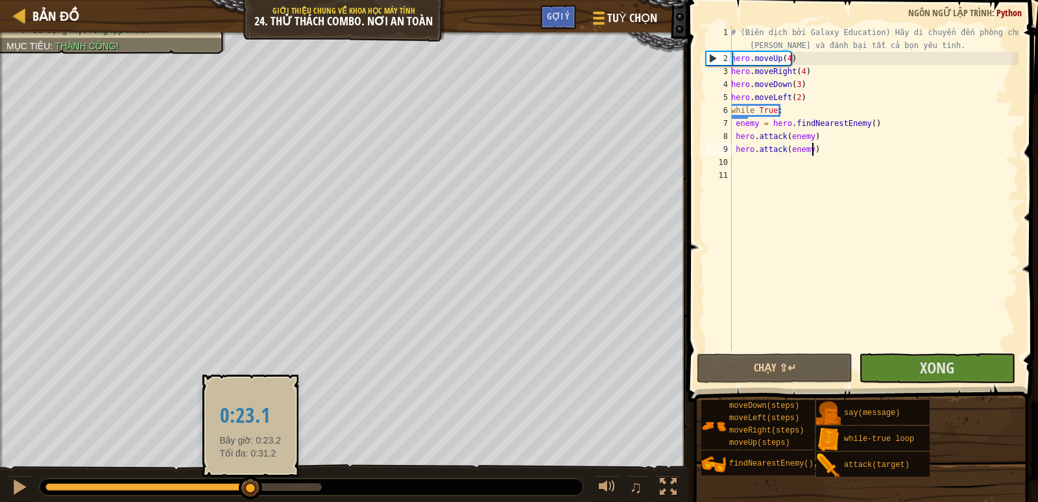
drag, startPoint x: 309, startPoint y: 485, endPoint x: 251, endPoint y: 492, distance: 58.1
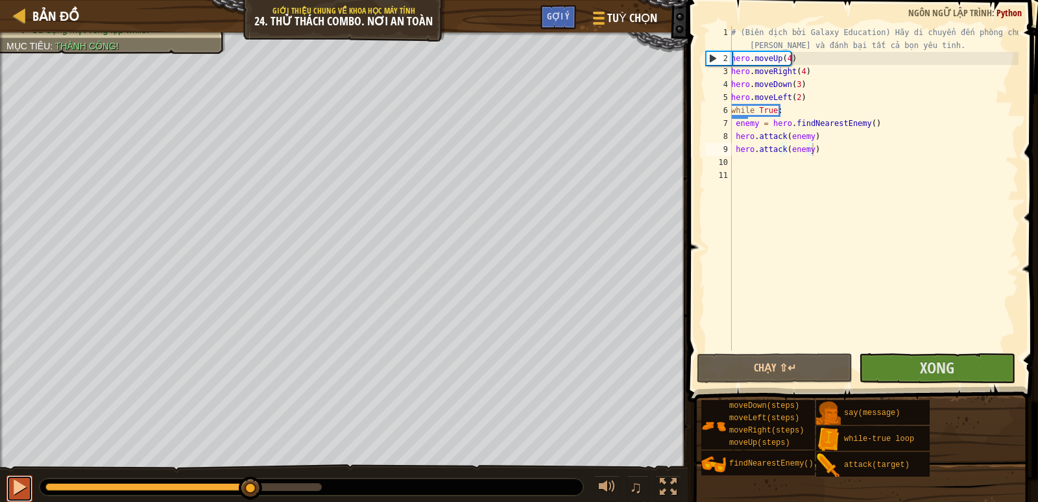
click at [14, 489] on div at bounding box center [19, 486] width 17 height 17
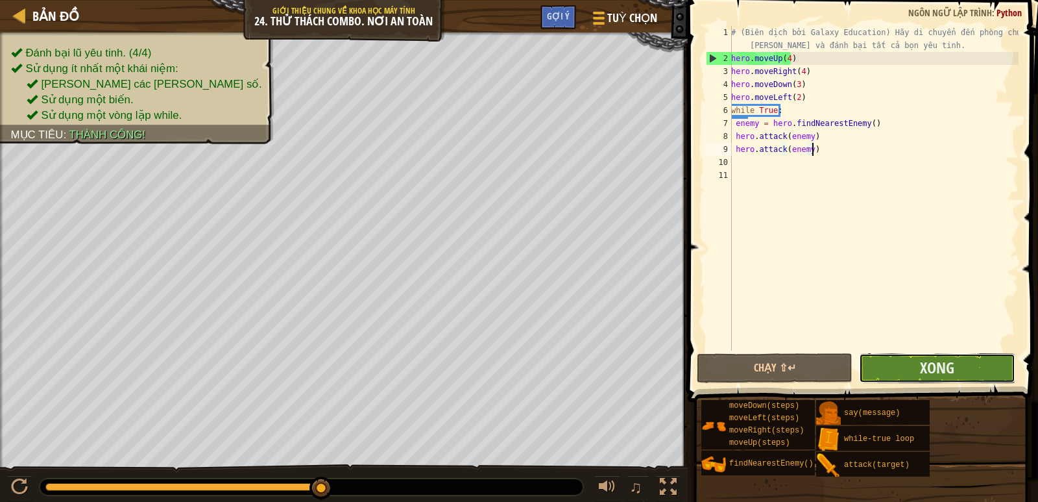
click at [885, 376] on button "Xong" at bounding box center [937, 368] width 156 height 30
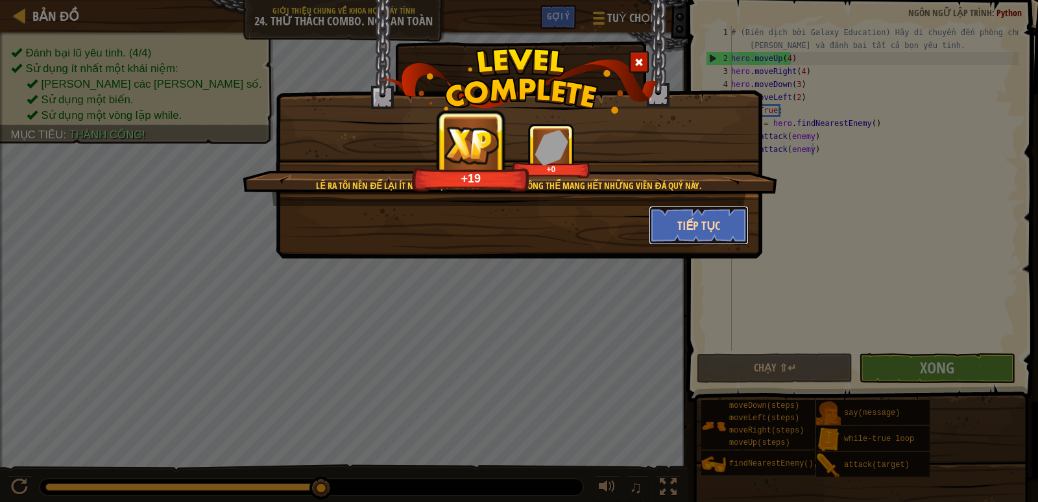
click at [735, 221] on button "Tiếp tục" at bounding box center [699, 225] width 101 height 39
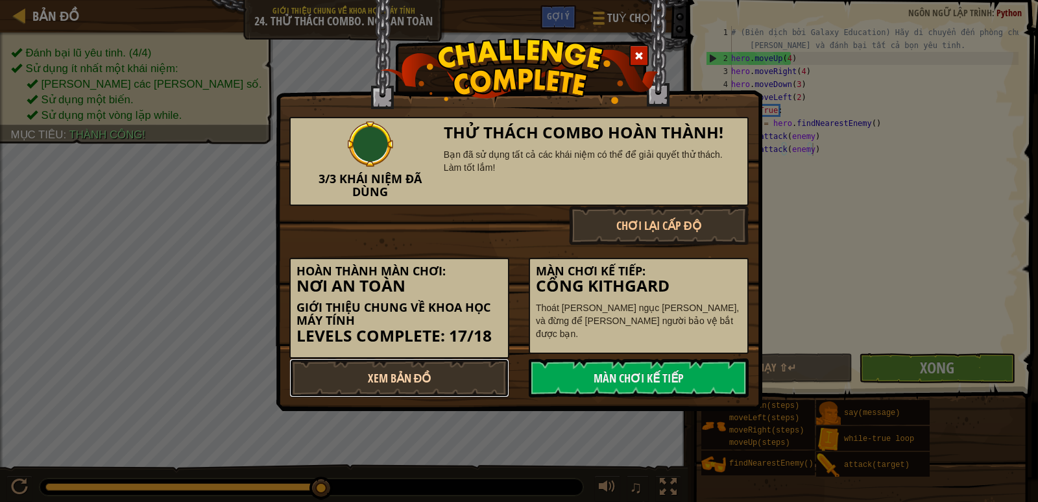
click at [440, 385] on link "Xem Bản Đồ" at bounding box center [399, 377] width 220 height 39
select select "vi"
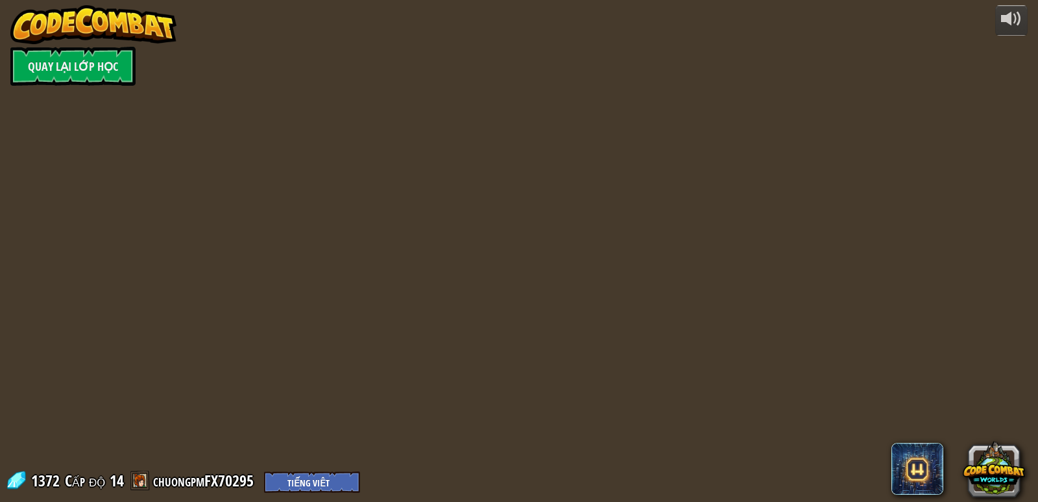
select select "vi"
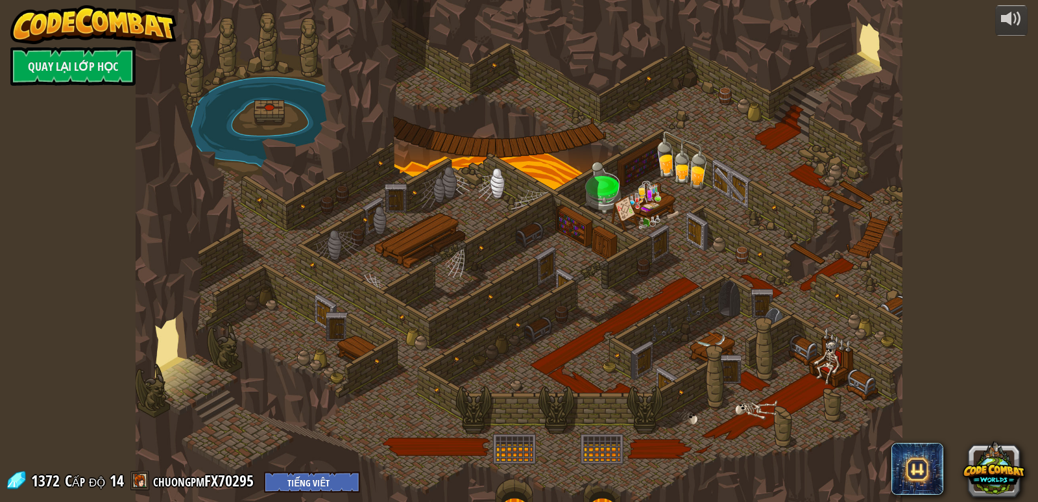
select select "vi"
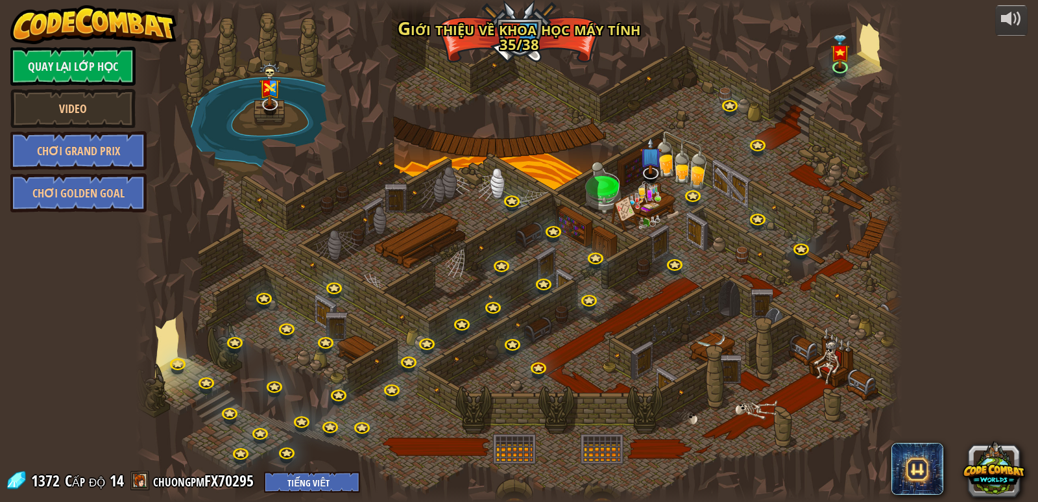
select select "vi"
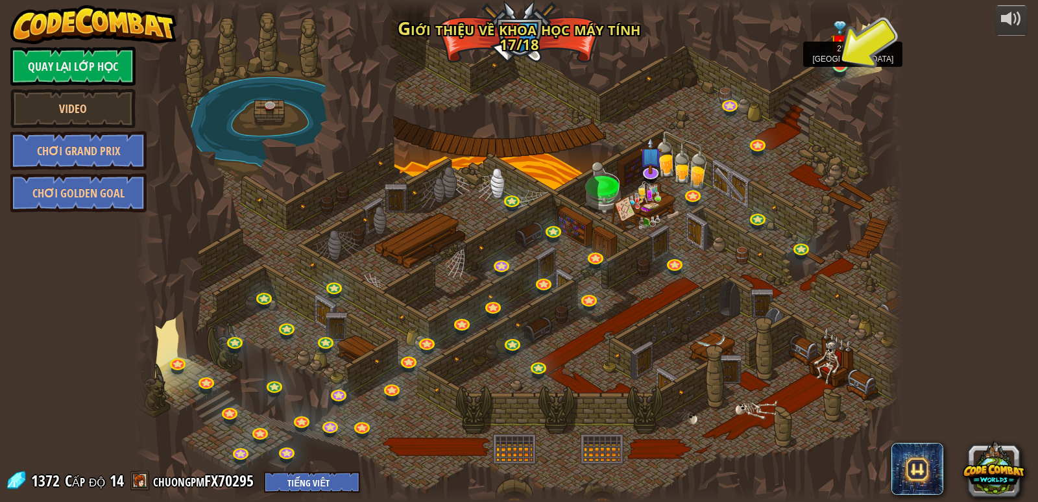
click at [845, 65] on img at bounding box center [840, 43] width 19 height 45
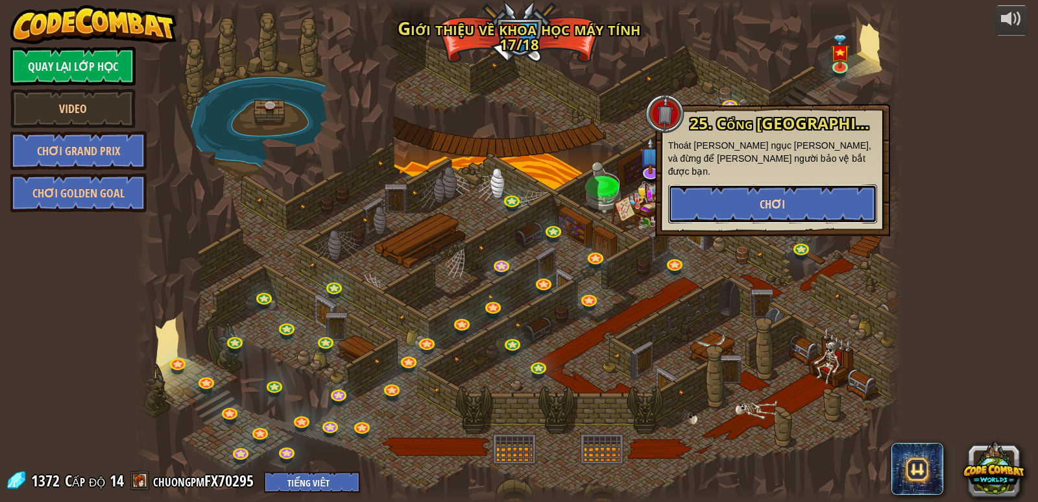
click at [793, 204] on button "Chơi" at bounding box center [772, 203] width 209 height 39
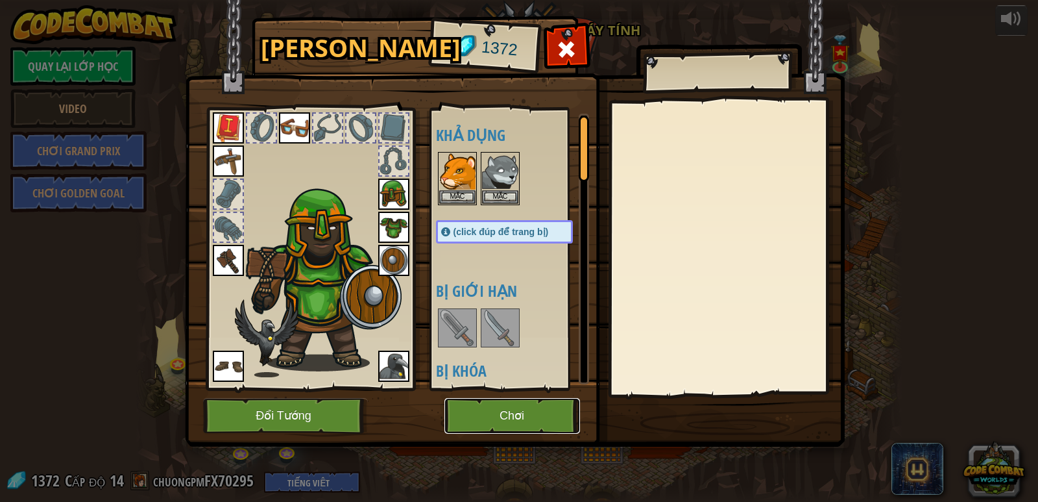
click at [517, 421] on button "Chơi" at bounding box center [513, 416] width 136 height 36
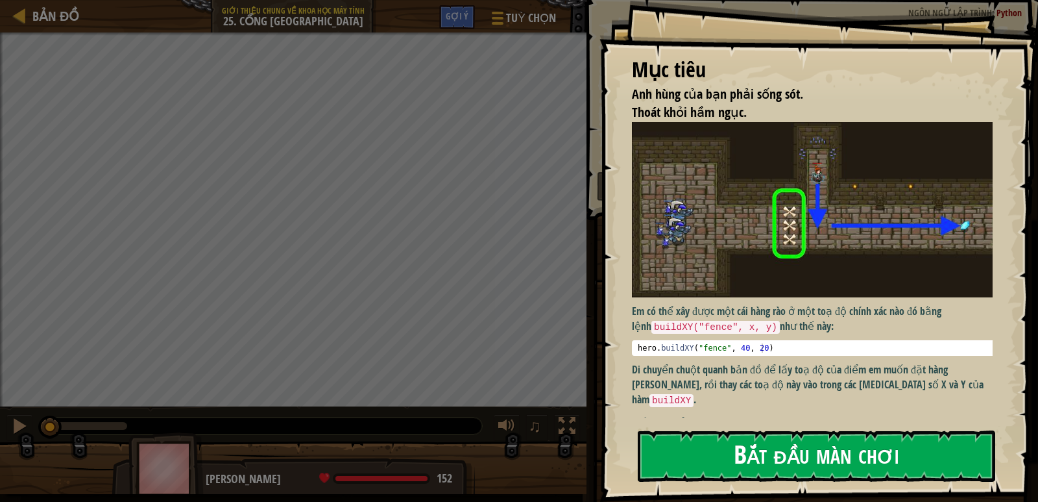
click at [797, 471] on button "Bắt đầu màn chơi" at bounding box center [817, 455] width 358 height 51
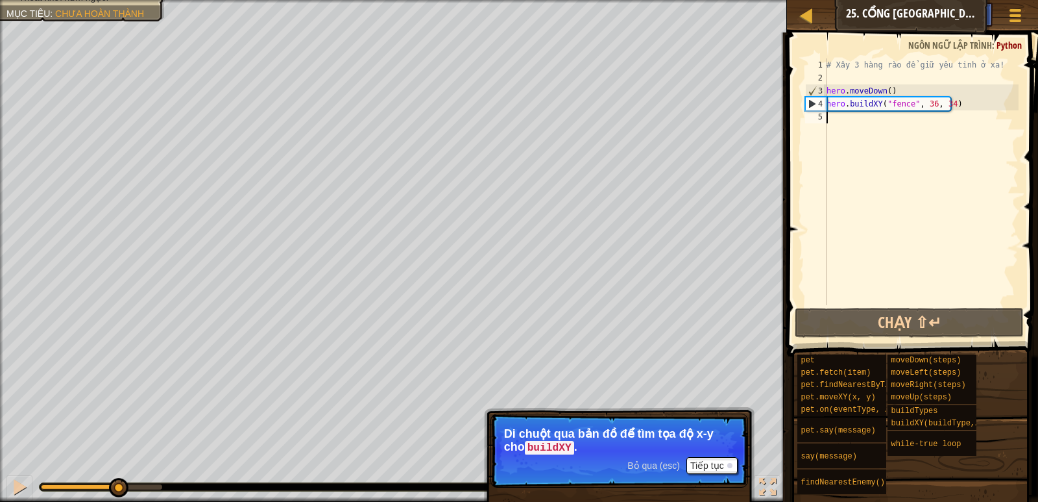
scroll to position [6, 0]
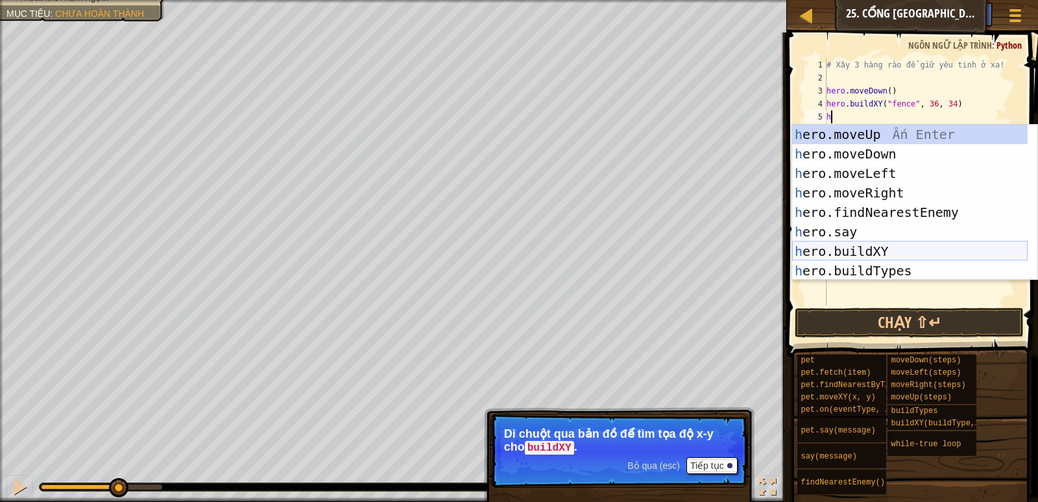
click at [894, 253] on div "h ero.moveUp Ấn Enter h ero.moveDown Ấn Enter h ero.moveLeft Ấn Enter h ero.mov…" at bounding box center [910, 222] width 236 height 195
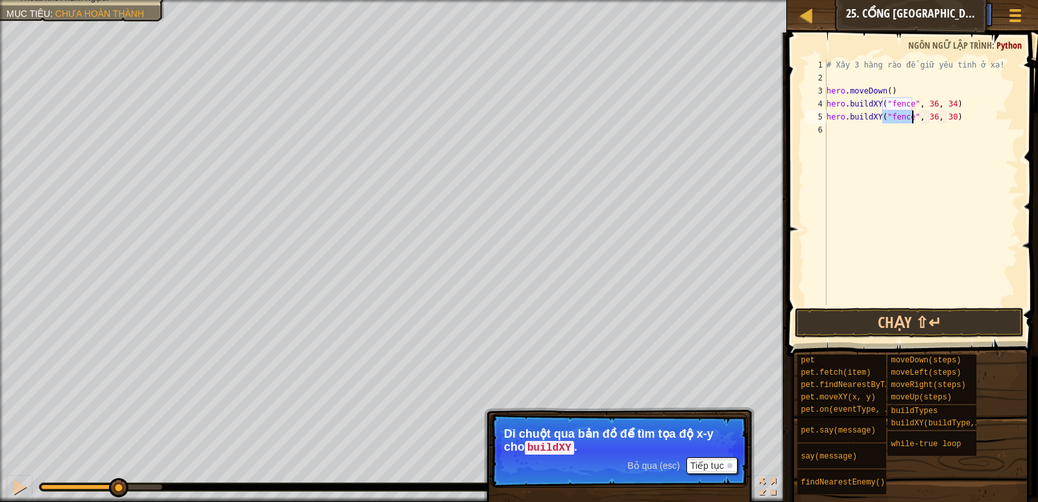
type textarea "hero.buildXY("fence", 36, 30)"
click at [926, 120] on div "# Xây 3 hàng rào để giữ yêu tinh ở xa! hero . moveDown ( ) hero . buildXY ( "fe…" at bounding box center [921, 194] width 195 height 273
drag, startPoint x: 916, startPoint y: 151, endPoint x: 824, endPoint y: 164, distance: 93.6
click at [916, 151] on div "# Xây 3 hàng rào để giữ yêu tinh ở xa! hero . moveDown ( ) hero . buildXY ( "fe…" at bounding box center [921, 194] width 195 height 273
click at [932, 103] on div "# Xây 3 hàng rào để giữ yêu tinh ở xa! hero . moveDown ( ) hero . buildXY ( "fe…" at bounding box center [921, 194] width 195 height 273
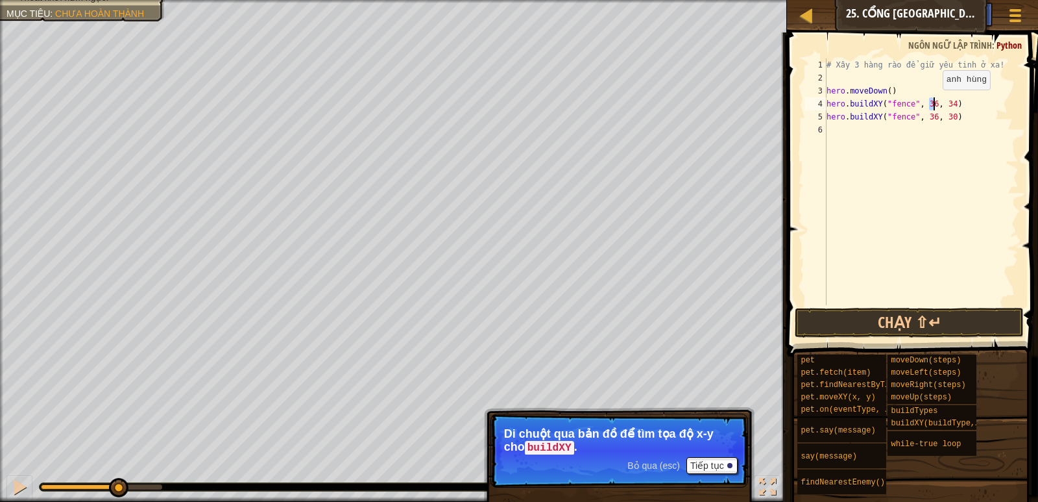
type textarea "hero.buildXY("fence", 36, 34)"
click at [915, 142] on div "# Xây 3 hàng rào để giữ yêu tinh ở xa! hero . moveDown ( ) hero . buildXY ( "fe…" at bounding box center [921, 194] width 195 height 273
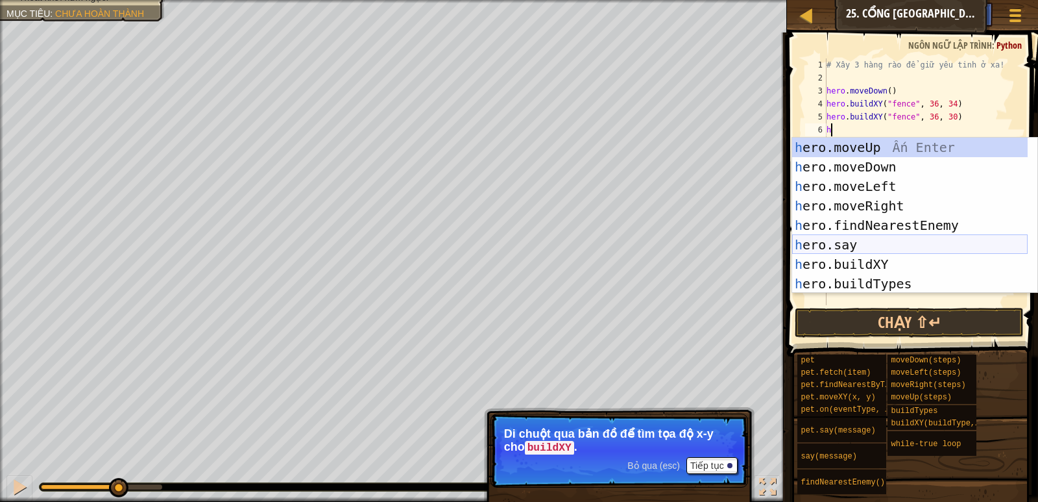
click at [861, 244] on div "h ero.moveUp Ấn Enter h ero.moveDown Ấn Enter h ero.moveLeft Ấn Enter h ero.mov…" at bounding box center [910, 235] width 236 height 195
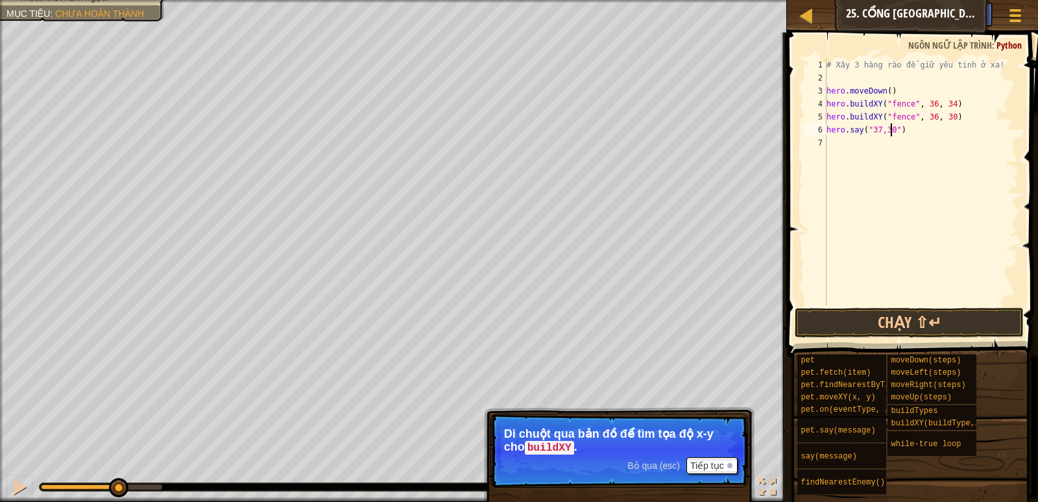
scroll to position [6, 5]
type textarea "hero.say("37,30")"
click at [831, 330] on button "Chạy ⇧↵" at bounding box center [909, 323] width 228 height 30
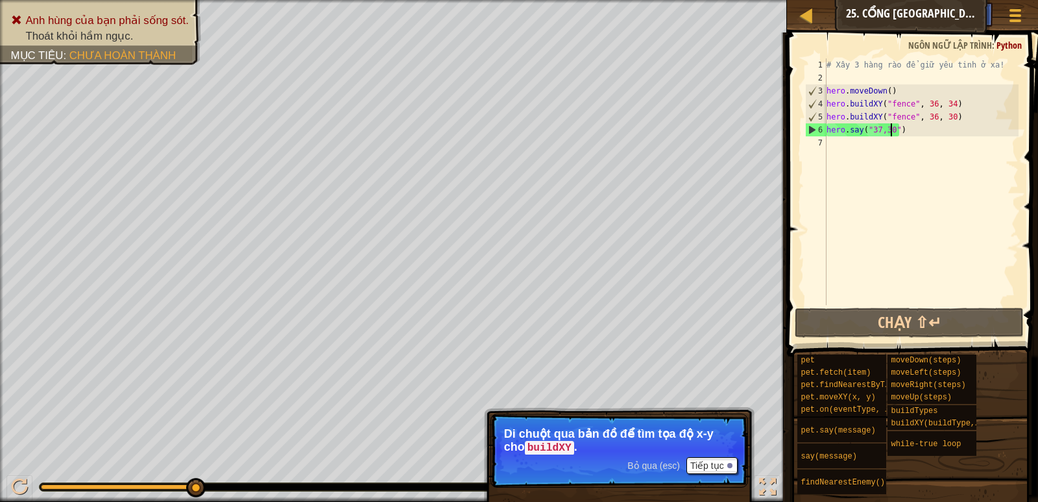
click at [848, 136] on div "# Xây 3 hàng rào để giữ yêu tinh ở xa! hero . moveDown ( ) hero . buildXY ( "fe…" at bounding box center [921, 194] width 195 height 273
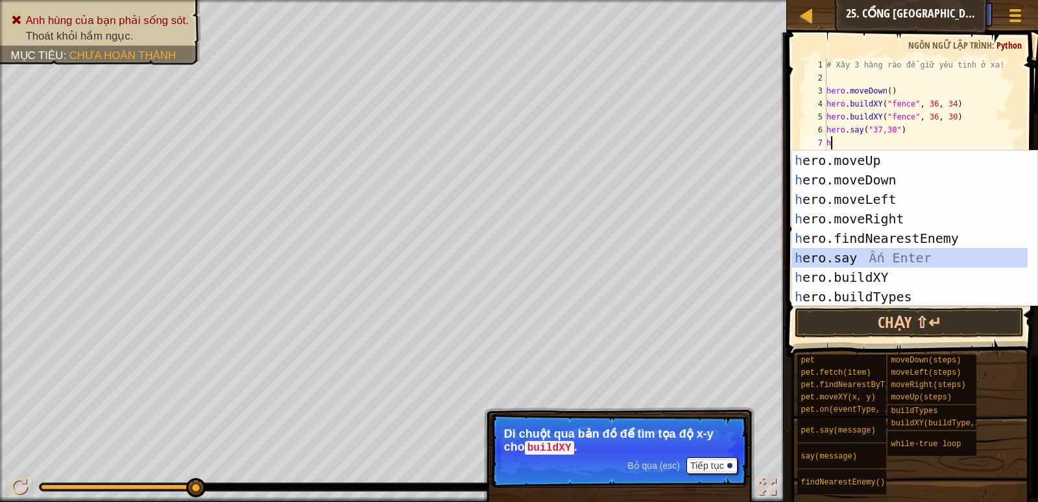
click at [874, 254] on div "h ero.moveUp Ấn Enter h ero.moveDown Ấn Enter h ero.moveLeft Ấn Enter h ero.mov…" at bounding box center [910, 248] width 236 height 195
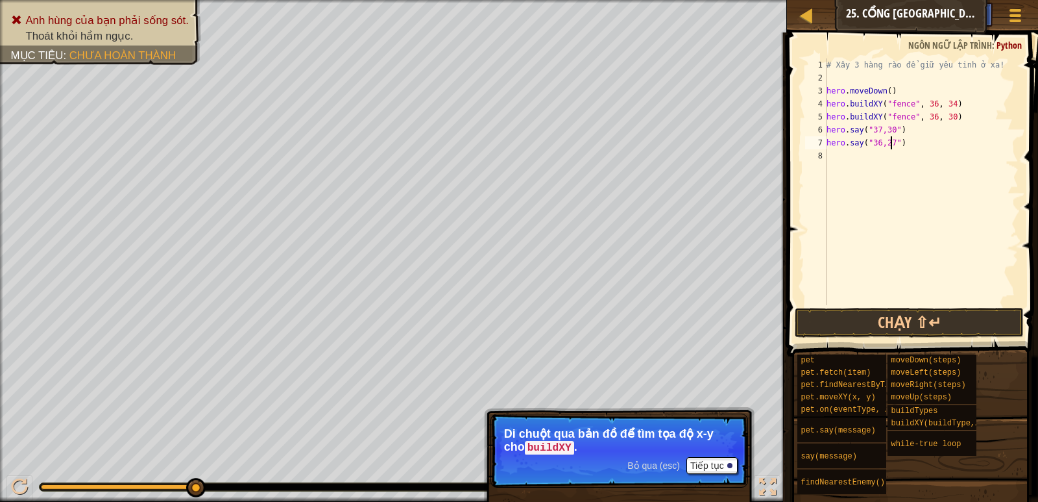
scroll to position [6, 5]
type textarea "hero.say("36,27")"
click at [875, 327] on button "Chạy ⇧↵" at bounding box center [909, 323] width 228 height 30
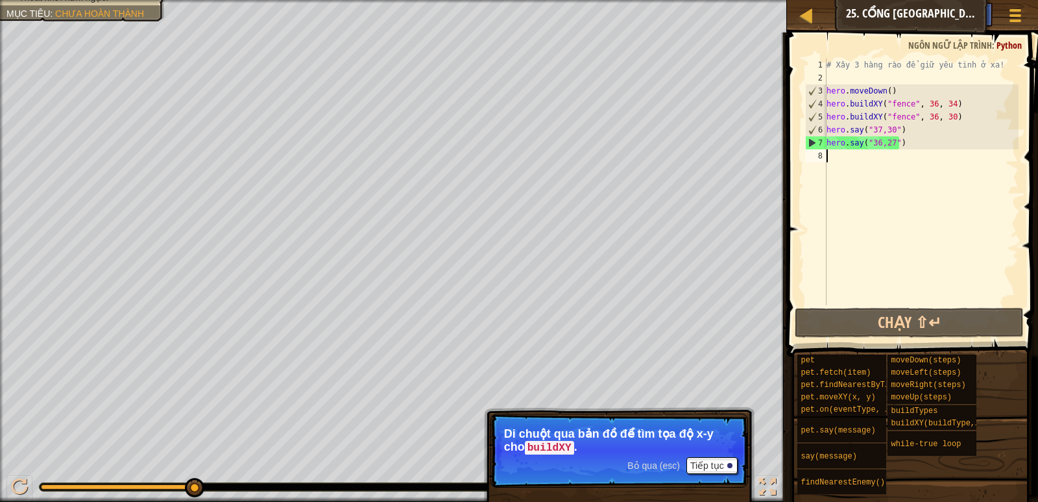
click at [868, 162] on div "# Xây 3 hàng rào để giữ yêu tinh ở xa! hero . moveDown ( ) hero . buildXY ( "fe…" at bounding box center [921, 194] width 195 height 273
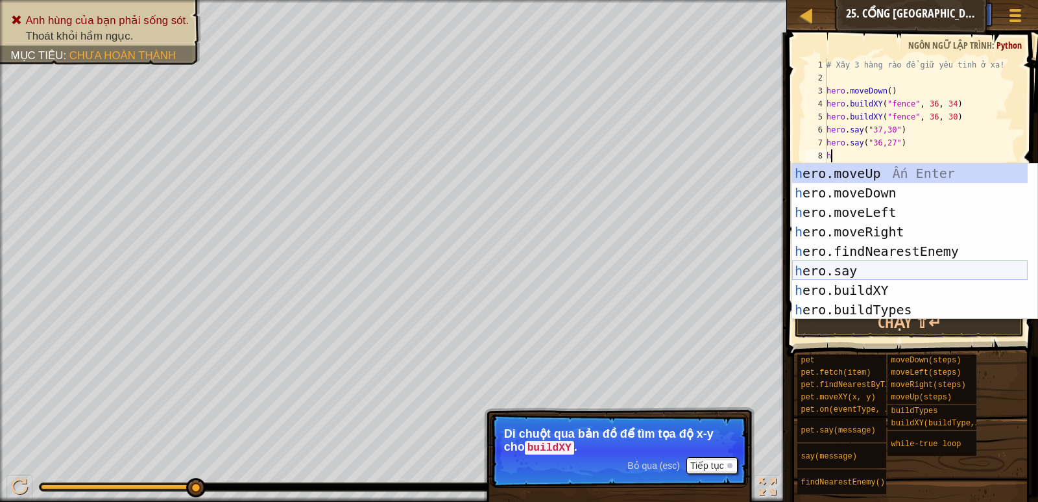
click at [889, 268] on div "h ero.moveUp Ấn Enter h ero.moveDown Ấn Enter h ero.moveLeft Ấn Enter h ero.mov…" at bounding box center [910, 261] width 236 height 195
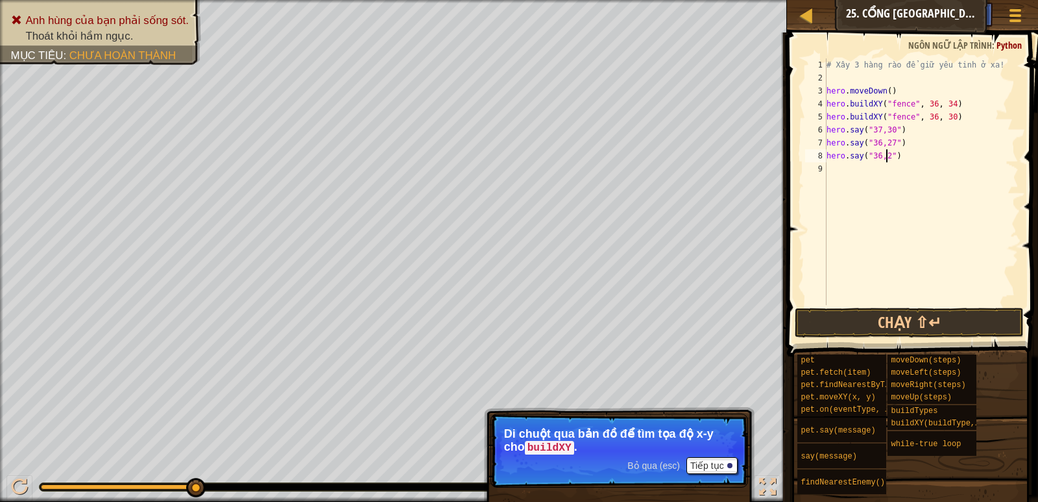
scroll to position [6, 5]
click at [883, 334] on button "Chạy ⇧↵" at bounding box center [909, 323] width 228 height 30
type textarea "hero.say("36,28")"
drag, startPoint x: 909, startPoint y: 154, endPoint x: 824, endPoint y: 156, distance: 85.7
click at [824, 156] on div "hero.say("36,28") 1 2 3 4 5 6 7 8 9 # Xây 3 hàng rào để giữ yêu tinh ở xa! hero…" at bounding box center [911, 181] width 216 height 247
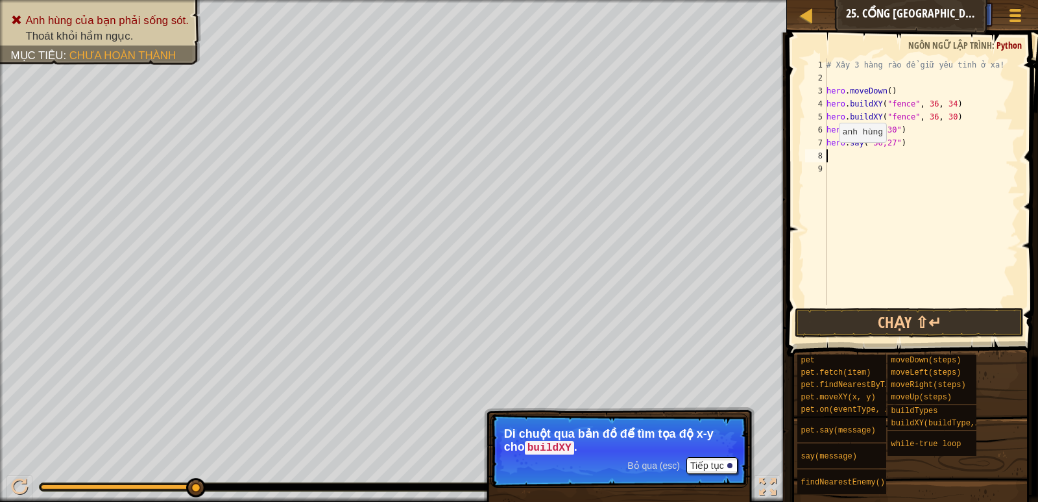
scroll to position [6, 0]
click at [844, 156] on div "# Xây 3 hàng rào để giữ yêu tinh ở xa! hero . moveDown ( ) hero . buildXY ( "fe…" at bounding box center [921, 194] width 195 height 273
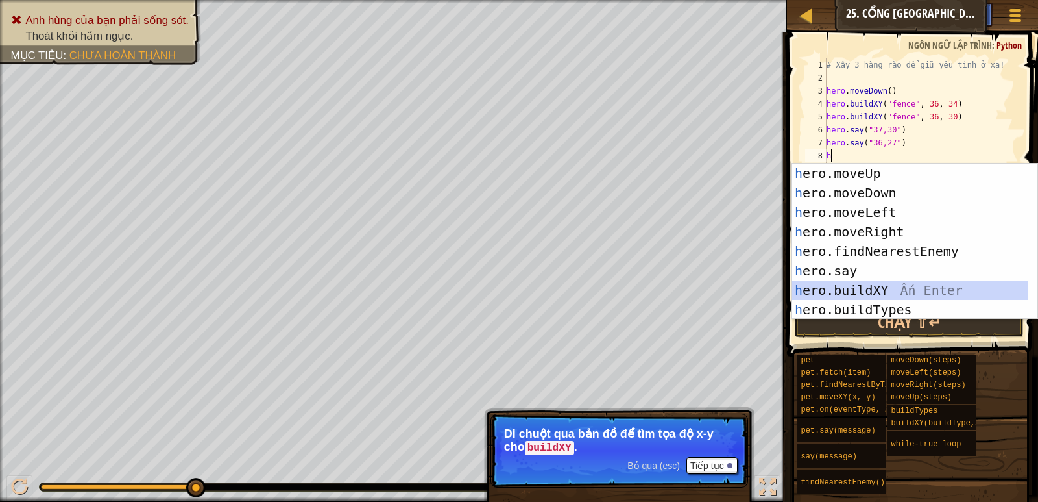
click at [861, 296] on div "h ero.moveUp Ấn Enter h ero.moveDown Ấn Enter h ero.moveLeft Ấn Enter h ero.mov…" at bounding box center [910, 261] width 236 height 195
type textarea "hero.buildXY("fence", 36, 30)"
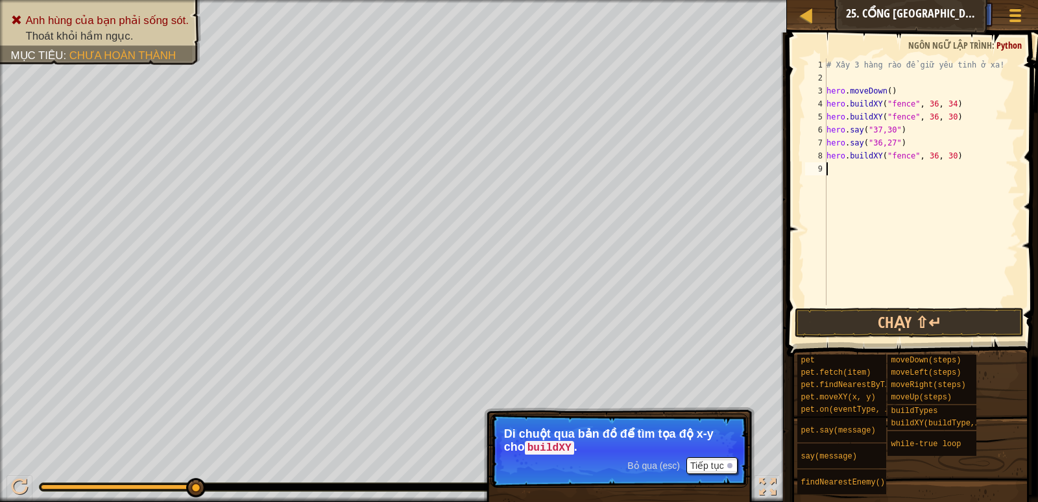
click at [905, 166] on div "# Xây 3 hàng rào để giữ yêu tinh ở xa! hero . moveDown ( ) hero . buildXY ( "fe…" at bounding box center [921, 194] width 195 height 273
click at [864, 317] on button "Chạy ⇧↵" at bounding box center [909, 323] width 228 height 30
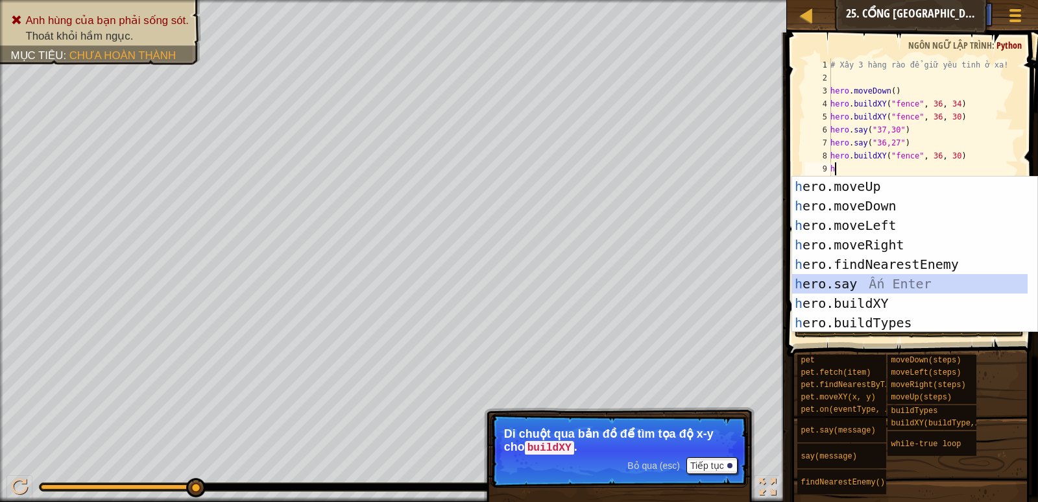
click at [866, 285] on div "h ero.moveUp Ấn Enter h ero.moveDown Ấn Enter h ero.moveLeft Ấn Enter h ero.mov…" at bounding box center [910, 274] width 236 height 195
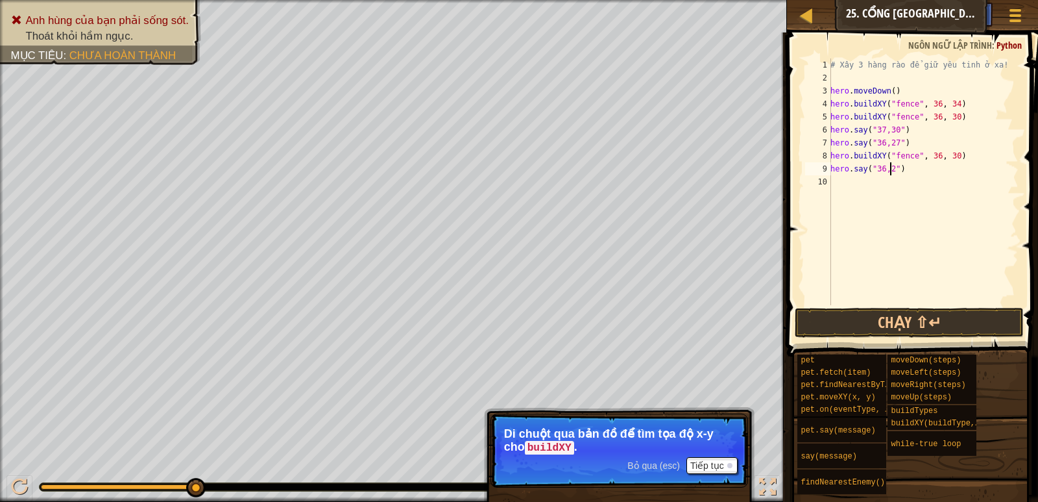
scroll to position [6, 5]
click at [816, 326] on button "Chạy ⇧↵" at bounding box center [909, 323] width 228 height 30
click at [903, 321] on button "Chạy ⇧↵" at bounding box center [909, 323] width 228 height 30
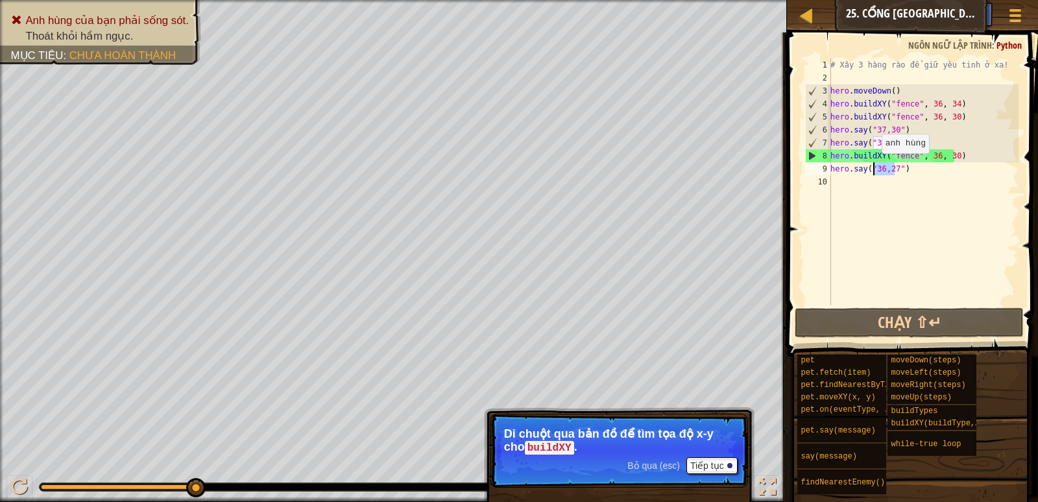
drag, startPoint x: 896, startPoint y: 164, endPoint x: 875, endPoint y: 166, distance: 20.9
click at [875, 166] on div "# Xây 3 hàng rào để giữ yêu tinh ở xa! hero . moveDown ( ) hero . buildXY ( "fe…" at bounding box center [923, 194] width 191 height 273
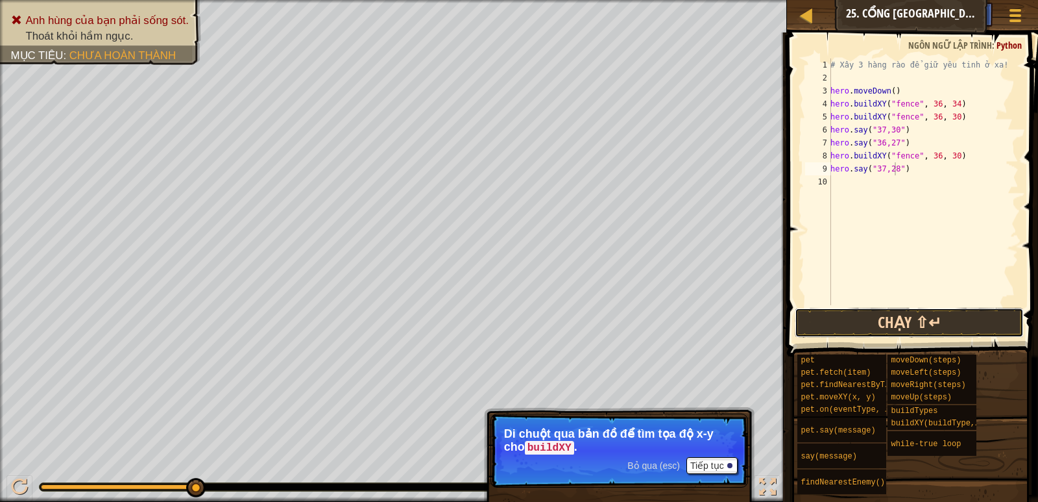
click at [907, 319] on button "Chạy ⇧↵" at bounding box center [909, 323] width 228 height 30
type textarea "hero.say("43,32")"
click at [912, 318] on button "Chạy ⇧↵" at bounding box center [909, 323] width 228 height 30
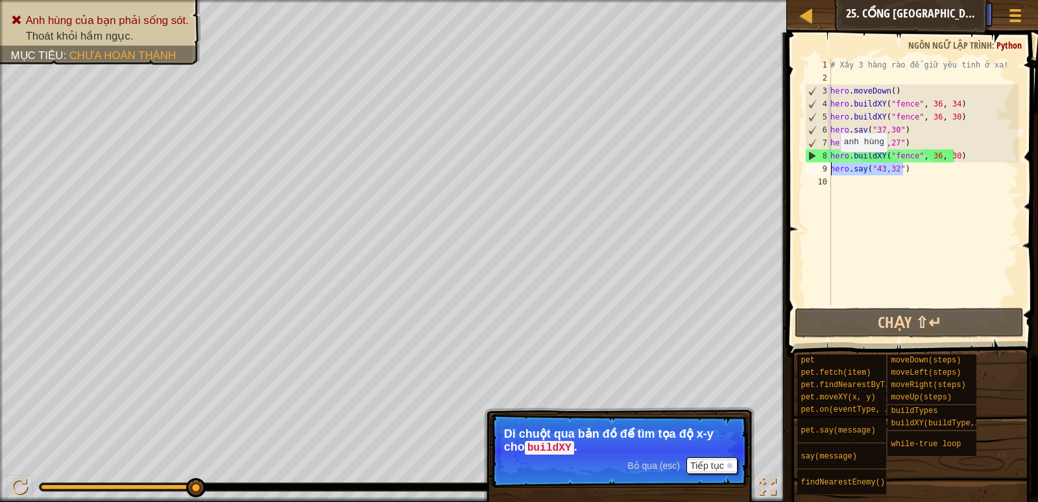
drag, startPoint x: 907, startPoint y: 168, endPoint x: 828, endPoint y: 165, distance: 78.6
click at [828, 165] on div "hero.say("43,32") 1 2 3 4 5 6 7 8 9 10 # Xây 3 hàng rào để giữ yêu tinh ở xa! h…" at bounding box center [911, 181] width 216 height 247
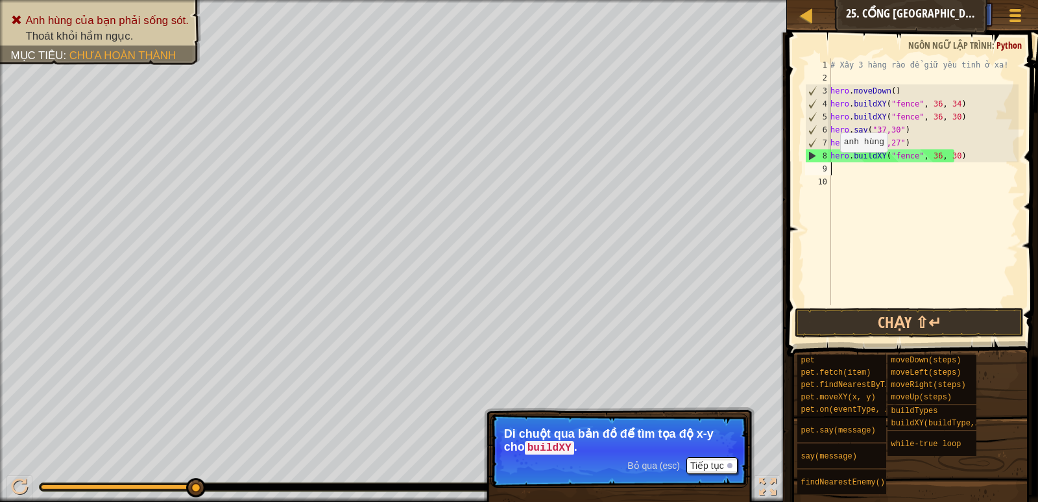
scroll to position [6, 0]
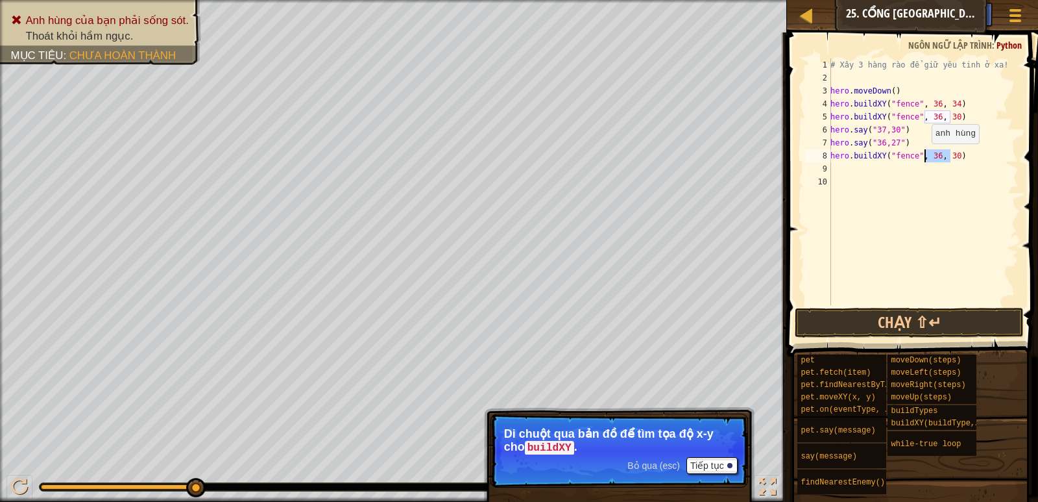
drag, startPoint x: 952, startPoint y: 154, endPoint x: 925, endPoint y: 156, distance: 27.3
click at [925, 156] on div "# Xây 3 hàng rào để giữ yêu tinh ở xa! hero . moveDown ( ) hero . buildXY ( "fe…" at bounding box center [923, 194] width 191 height 273
type textarea "hero.buildXY("fence", 36,26)"
click at [838, 317] on button "Chạy ⇧↵" at bounding box center [909, 323] width 228 height 30
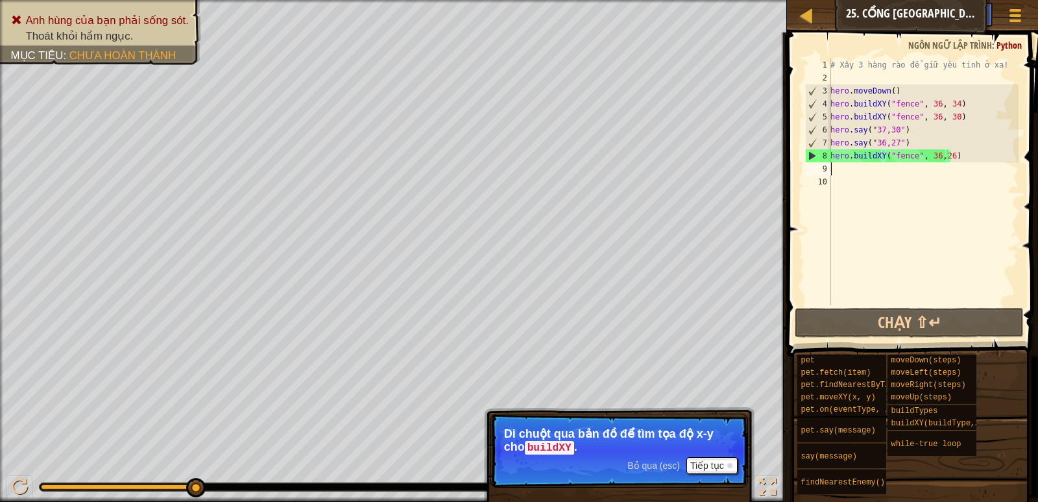
click at [870, 170] on div "# Xây 3 hàng rào để giữ yêu tinh ở xa! hero . moveDown ( ) hero . buildXY ( "fe…" at bounding box center [923, 194] width 191 height 273
type textarea "h"
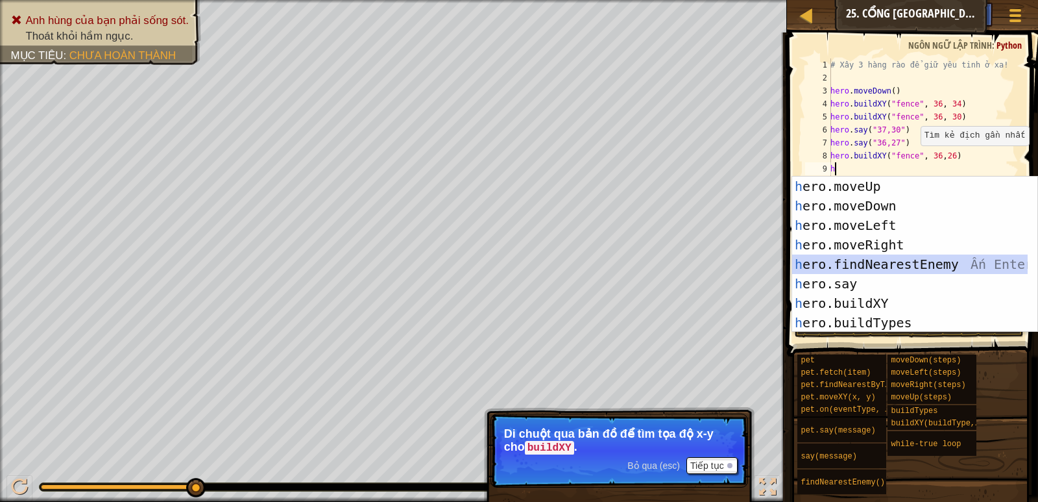
click at [905, 262] on div "h ero.moveUp Ấn Enter h ero.moveDown Ấn Enter h ero.moveLeft Ấn Enter h ero.mov…" at bounding box center [910, 274] width 236 height 195
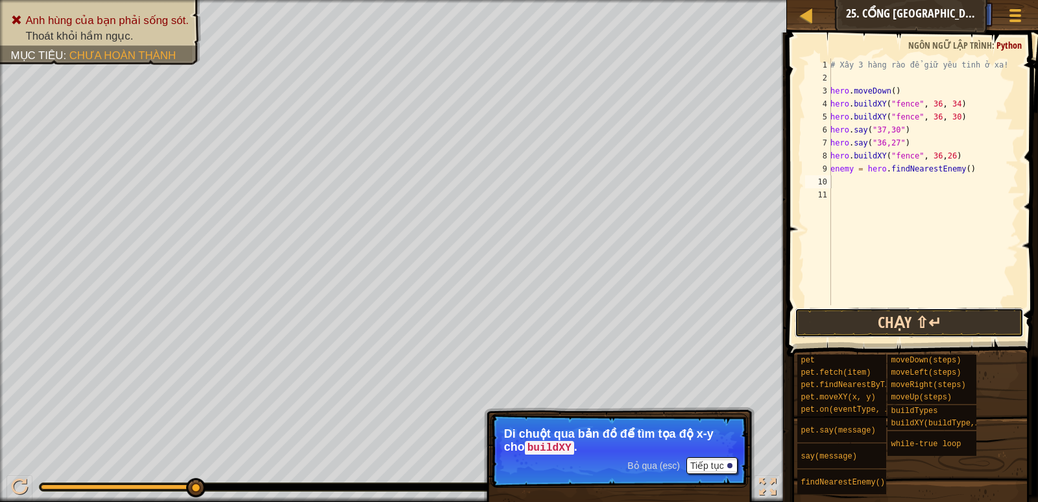
click at [912, 315] on button "Chạy ⇧↵" at bounding box center [909, 323] width 228 height 30
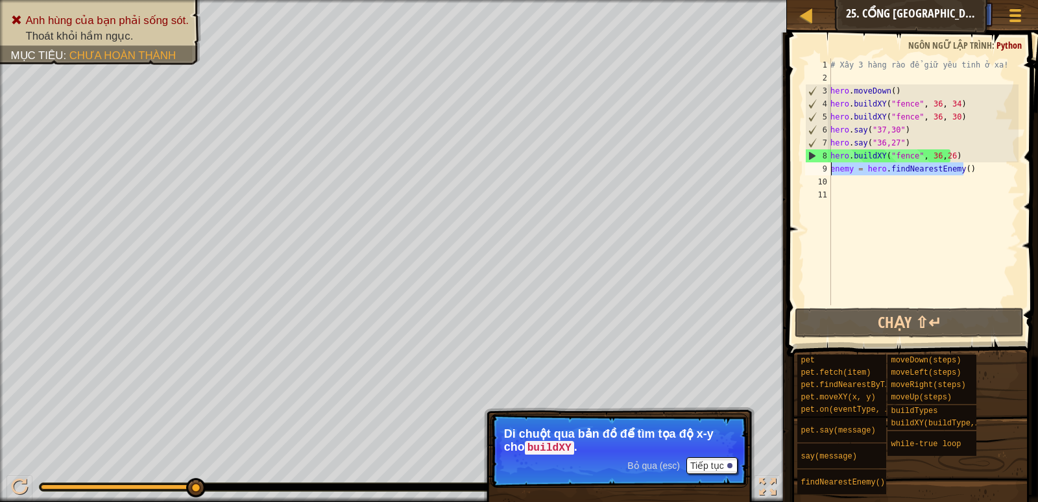
drag, startPoint x: 964, startPoint y: 171, endPoint x: 818, endPoint y: 173, distance: 145.4
click at [820, 173] on div "1 2 3 4 5 6 7 8 9 10 11 # Xây 3 hàng rào để giữ yêu tinh ở xa! hero . moveDown …" at bounding box center [911, 181] width 216 height 247
type textarea "enemy = hero.findNearestEnemy()"
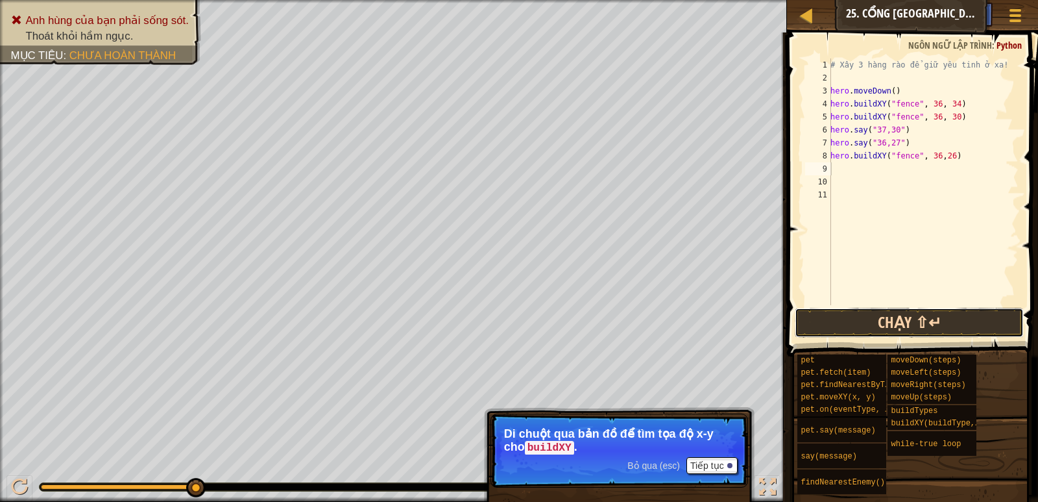
click at [862, 325] on button "Chạy ⇧↵" at bounding box center [909, 323] width 228 height 30
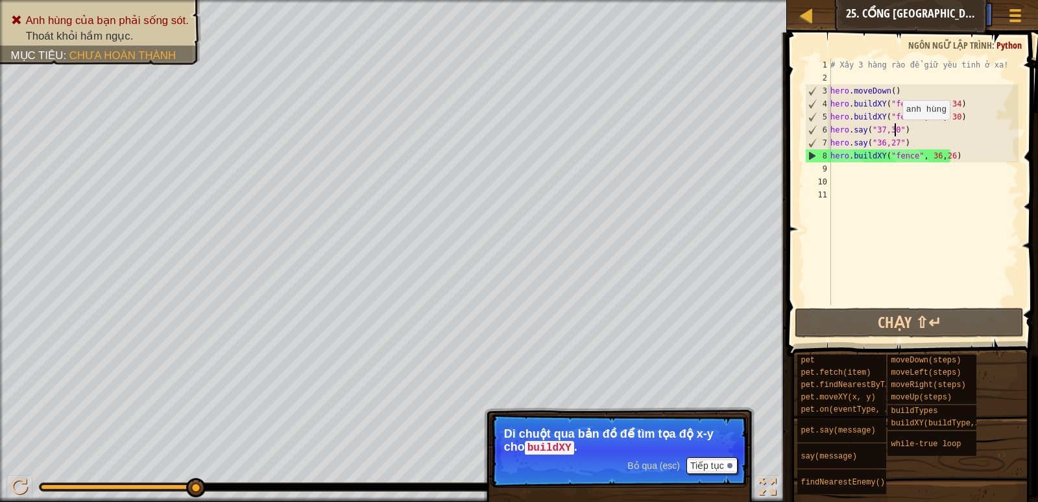
drag, startPoint x: 896, startPoint y: 132, endPoint x: 906, endPoint y: 130, distance: 10.7
click at [906, 130] on div "# Xây 3 hàng rào để giữ yêu tinh ở xa! hero . moveDown ( ) hero . buildXY ( "fe…" at bounding box center [923, 194] width 191 height 273
type textarea "hero.say("37,30")"
click at [906, 130] on div "# Xây 3 hàng rào để giữ yêu tinh ở xa! hero . moveDown ( ) hero . buildXY ( "fe…" at bounding box center [923, 181] width 191 height 247
drag, startPoint x: 906, startPoint y: 130, endPoint x: 827, endPoint y: 130, distance: 78.5
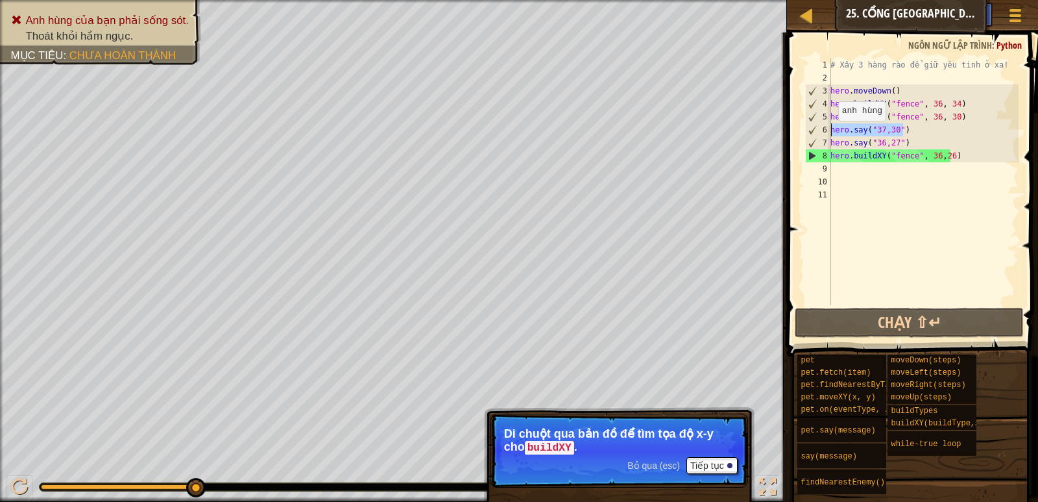
click at [827, 130] on div "hero.say("37,30") 1 2 3 4 5 6 7 8 9 10 11 # Xây 3 hàng rào để giữ yêu tinh ở xa…" at bounding box center [911, 181] width 216 height 247
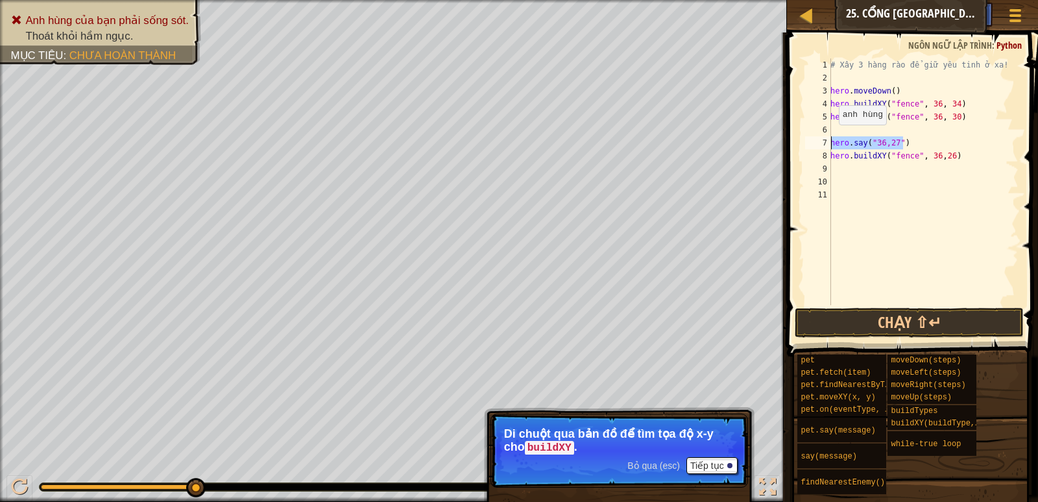
drag, startPoint x: 920, startPoint y: 140, endPoint x: 827, endPoint y: 138, distance: 92.8
click at [827, 138] on div "1 2 3 4 5 6 7 8 9 10 11 # Xây 3 hàng rào để giữ yêu tinh ở xa! hero . moveDown …" at bounding box center [911, 181] width 216 height 247
type textarea "hero.say("36,27")"
click at [861, 127] on div "# Xây 3 hàng rào để giữ yêu tinh ở xa! hero . moveDown ( ) hero . buildXY ( "fe…" at bounding box center [923, 194] width 191 height 273
type textarea "hero.buildXY("fence", 36, 30)"
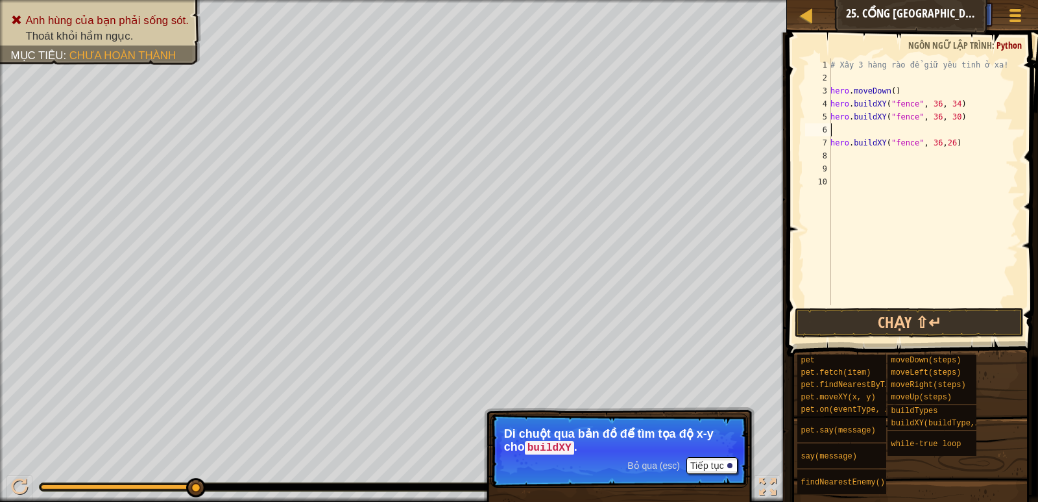
click at [861, 126] on div "# Xây 3 hàng rào để giữ yêu tinh ở xa! hero . moveDown ( ) hero . buildXY ( "fe…" at bounding box center [923, 194] width 191 height 273
type textarea "hero.buildXY("fence", 36, 30)"
click at [923, 312] on button "Chạy ⇧↵" at bounding box center [909, 323] width 228 height 30
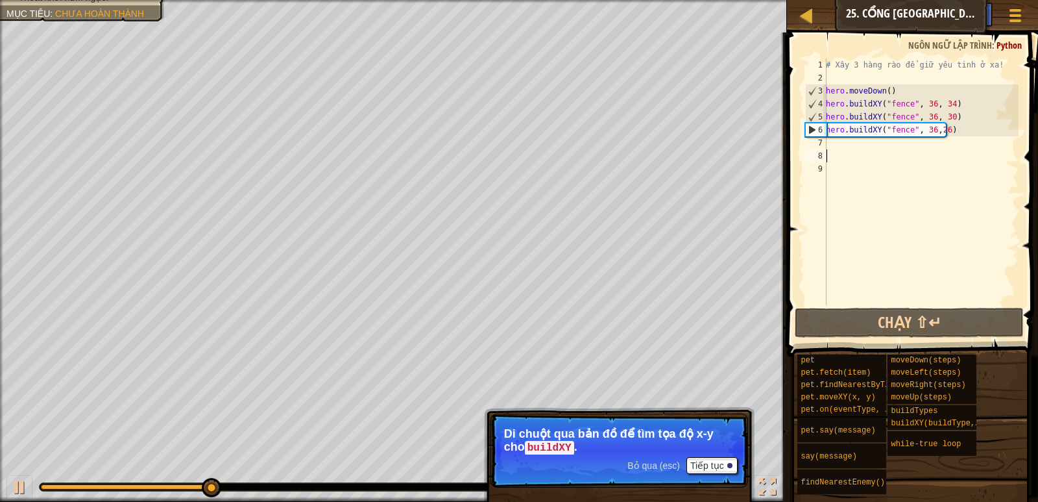
click at [884, 151] on div "# Xây 3 hàng rào để giữ yêu tinh ở xa! hero . moveDown ( ) hero . buildXY ( "fe…" at bounding box center [921, 194] width 195 height 273
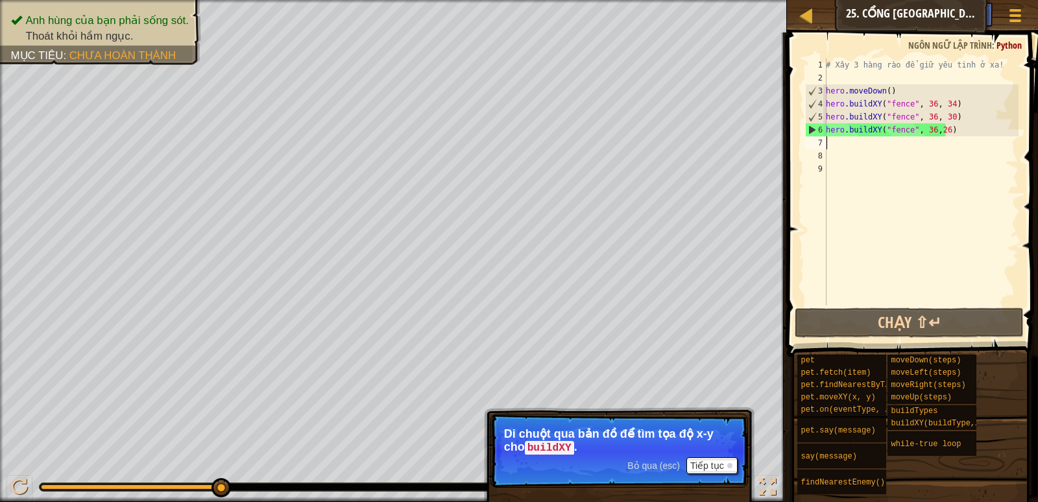
click at [870, 147] on div "# Xây 3 hàng rào để giữ yêu tinh ở xa! hero . moveDown ( ) hero . buildXY ( "fe…" at bounding box center [921, 194] width 195 height 273
type textarea "h"
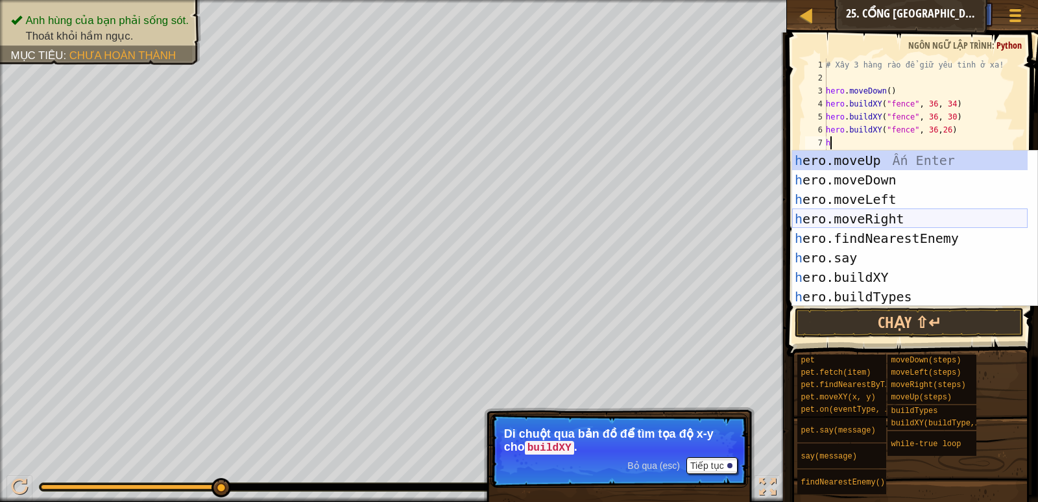
click at [879, 217] on div "h ero.moveUp Ấn Enter h ero.moveDown Ấn Enter h ero.moveLeft Ấn Enter h ero.mov…" at bounding box center [910, 248] width 236 height 195
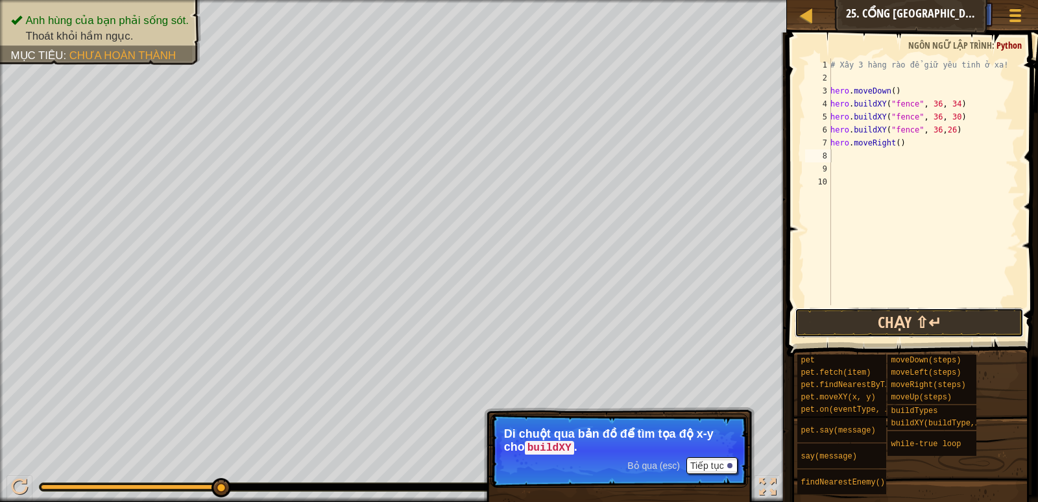
click at [907, 317] on button "Chạy ⇧↵" at bounding box center [909, 323] width 228 height 30
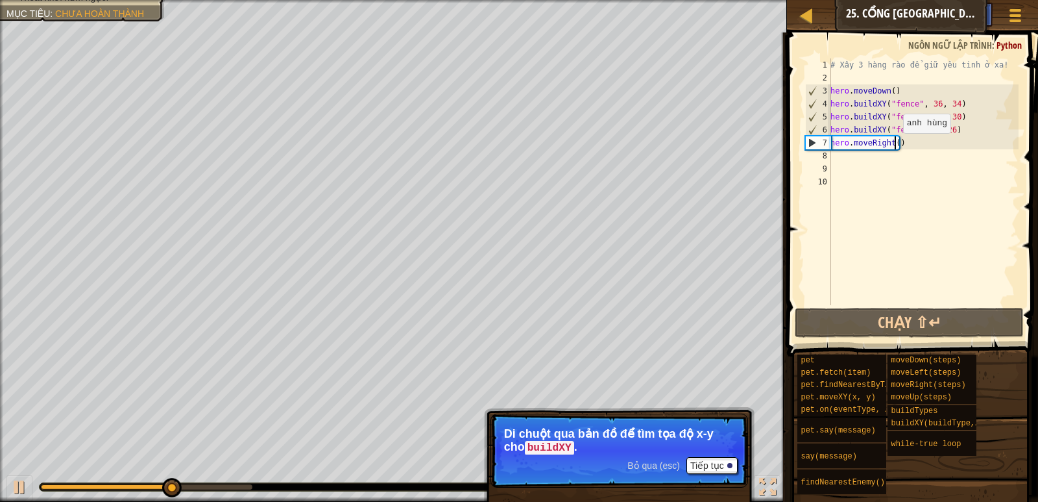
click at [896, 146] on div "# Xây 3 hàng rào để giữ yêu tinh ở xa! hero . moveDown ( ) hero . buildXY ( "fe…" at bounding box center [923, 194] width 191 height 273
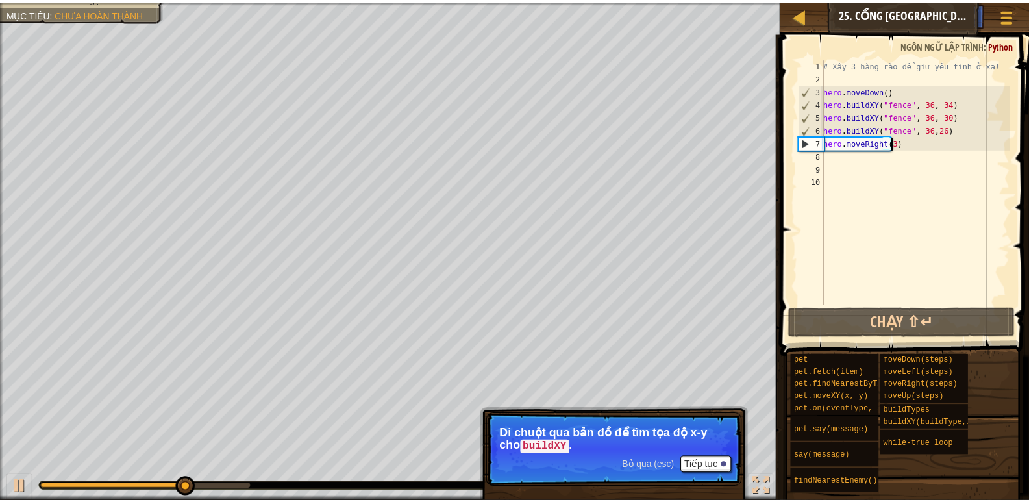
scroll to position [6, 5]
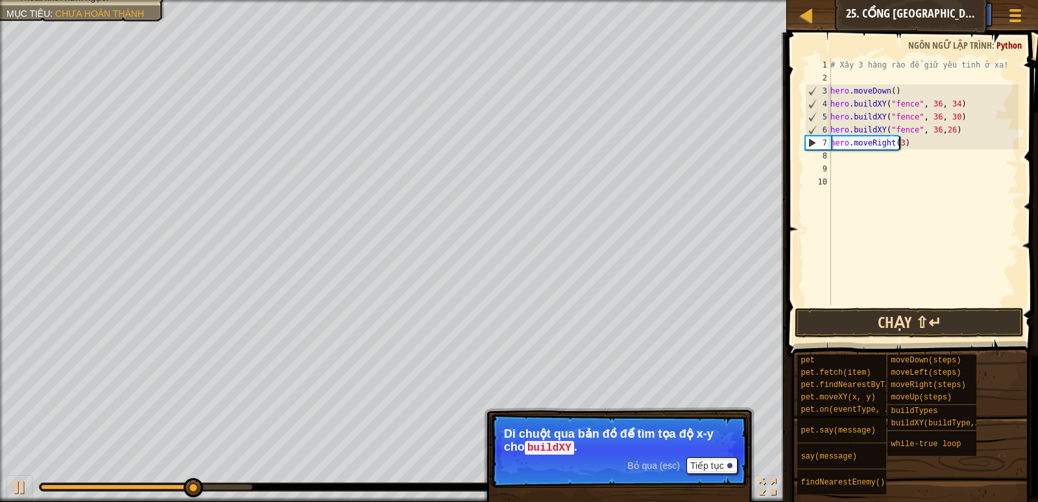
type textarea "hero.moveRight(3)"
click at [912, 317] on button "Chạy ⇧↵" at bounding box center [909, 323] width 228 height 30
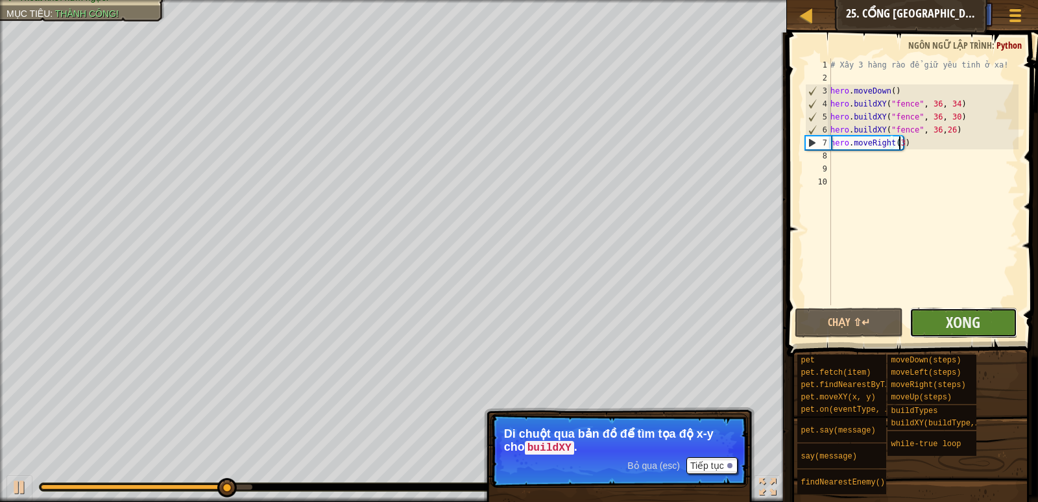
click at [925, 318] on button "Xong" at bounding box center [964, 323] width 108 height 30
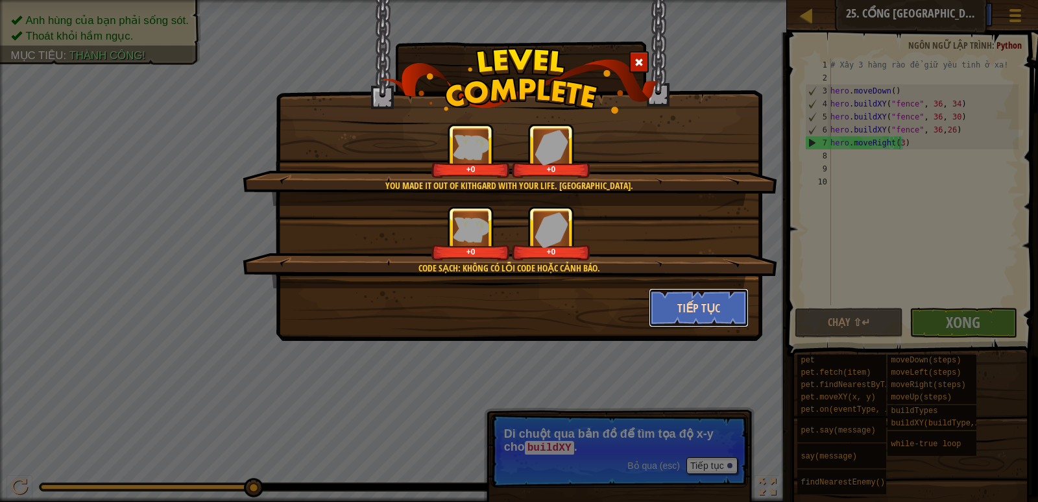
click at [696, 317] on button "Tiếp tục" at bounding box center [699, 307] width 101 height 39
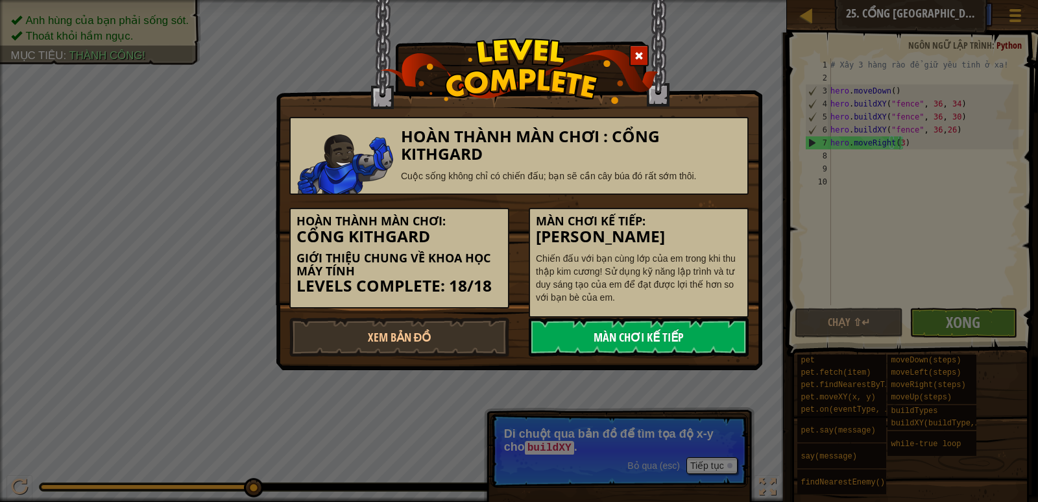
click at [598, 337] on link "Màn chơi kế tiếp" at bounding box center [639, 336] width 220 height 39
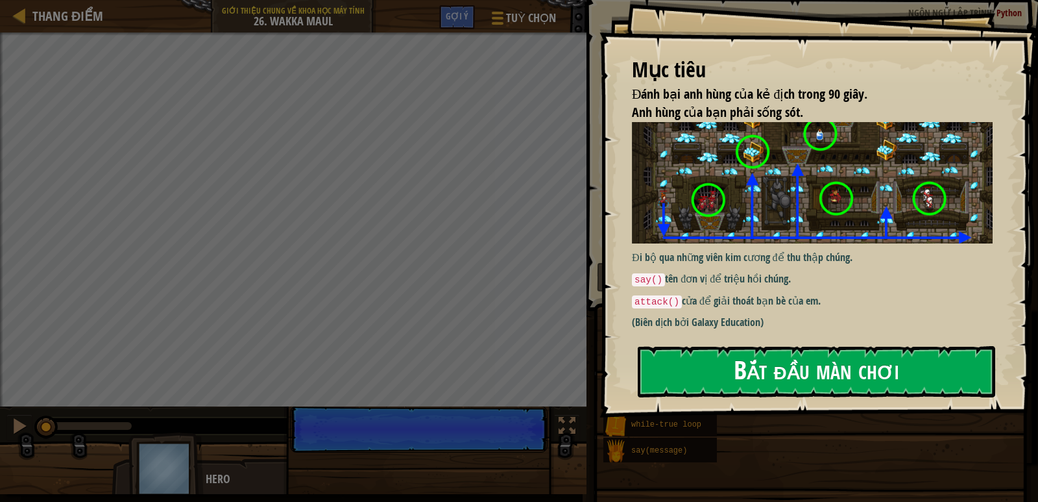
click at [690, 361] on button "Bắt đầu màn chơi" at bounding box center [817, 371] width 358 height 51
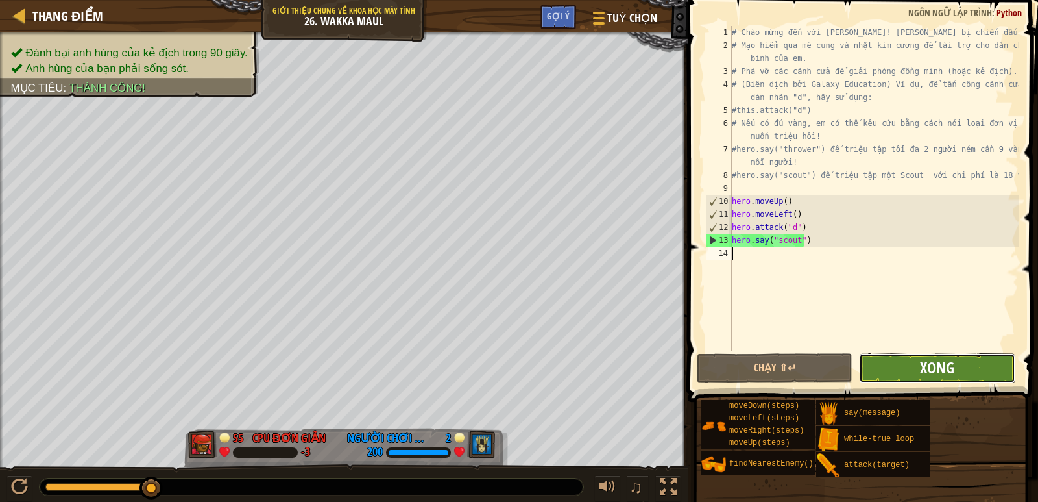
click at [942, 377] on span "Xong" at bounding box center [937, 367] width 34 height 21
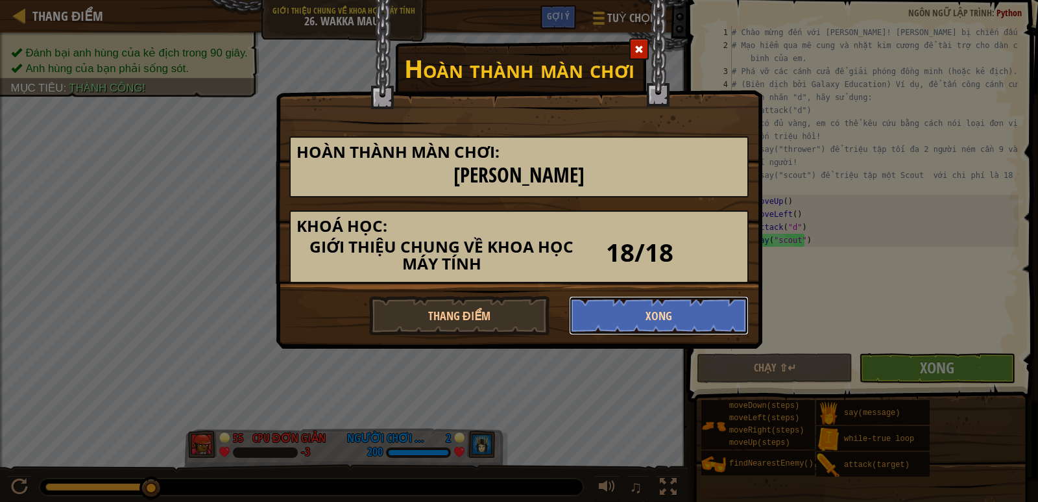
click at [647, 323] on button "Xong" at bounding box center [659, 315] width 180 height 39
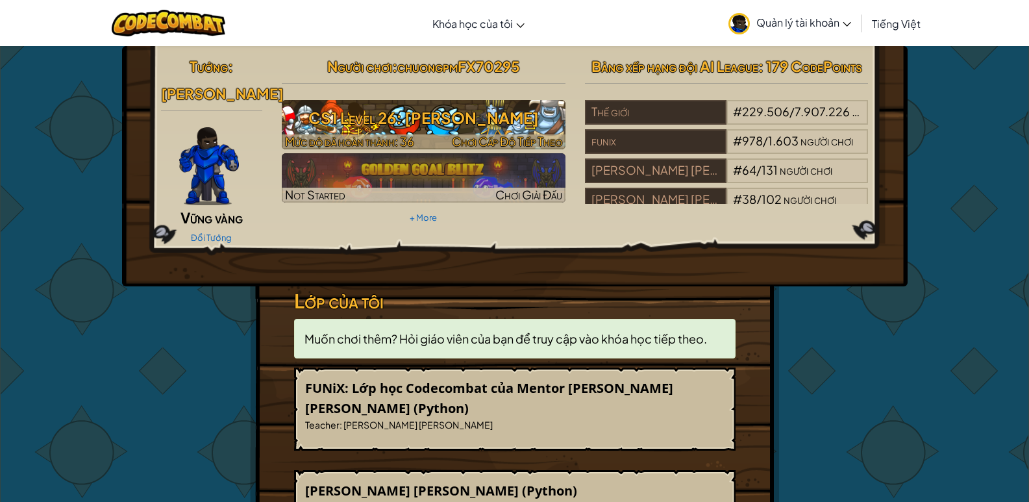
click at [405, 111] on h3 "CS1 Level 26: [PERSON_NAME]" at bounding box center [424, 117] width 284 height 29
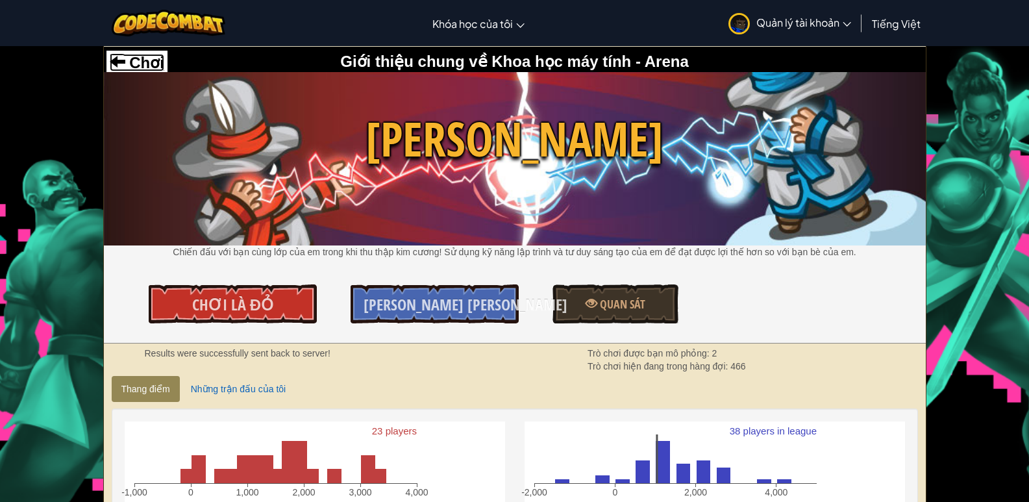
click at [138, 58] on span "Chơi" at bounding box center [144, 63] width 39 height 18
select select "vi"
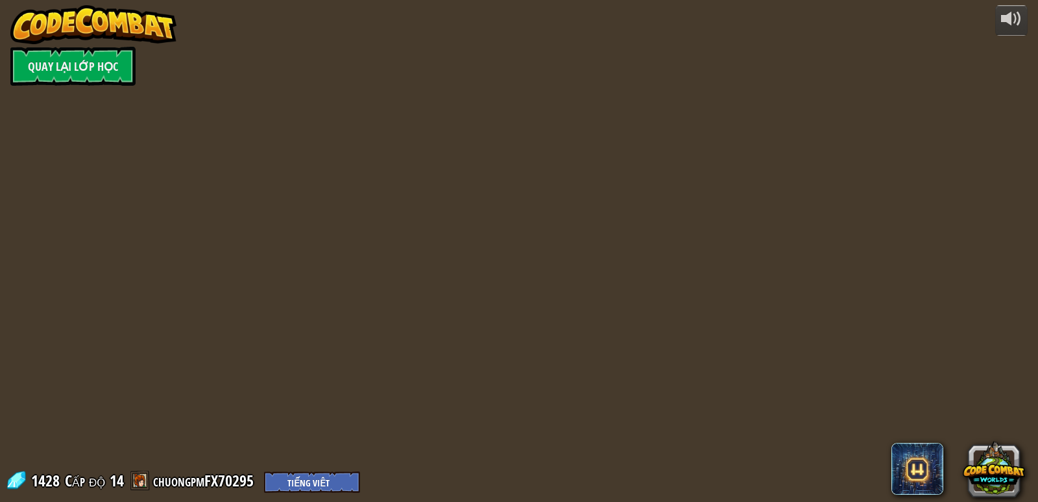
select select "vi"
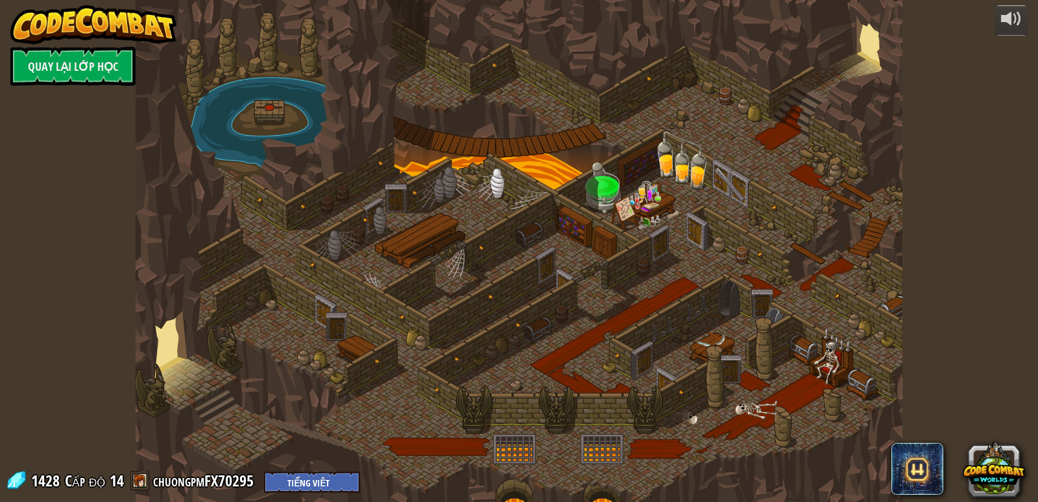
select select "vi"
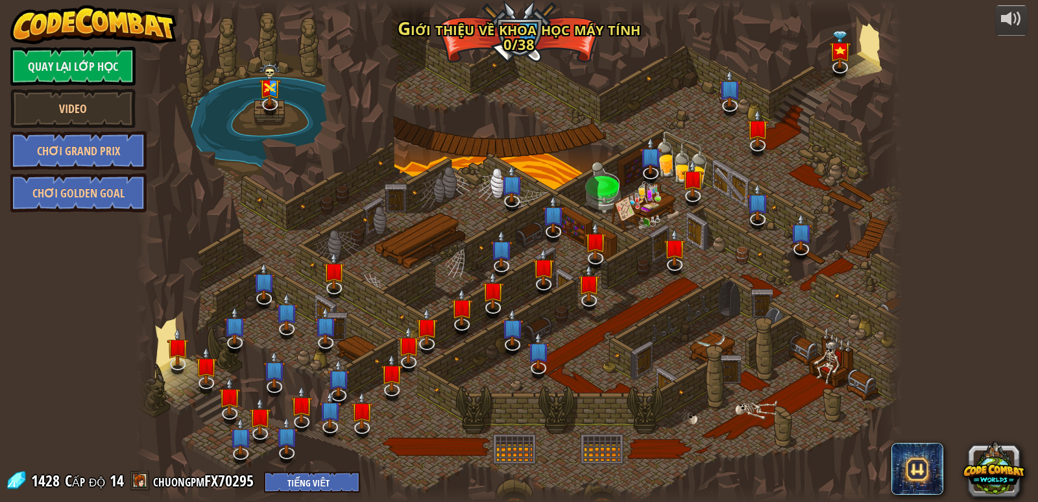
select select "vi"
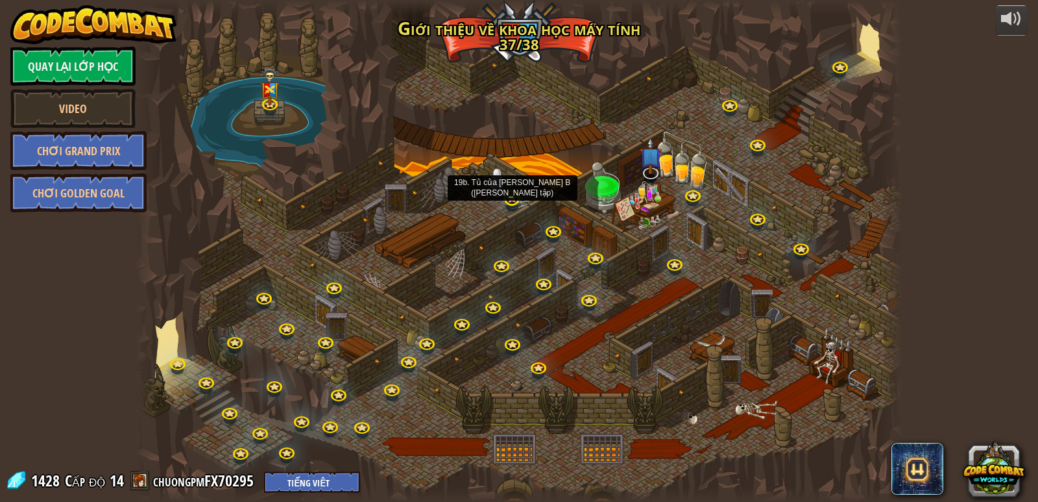
select select "vi"
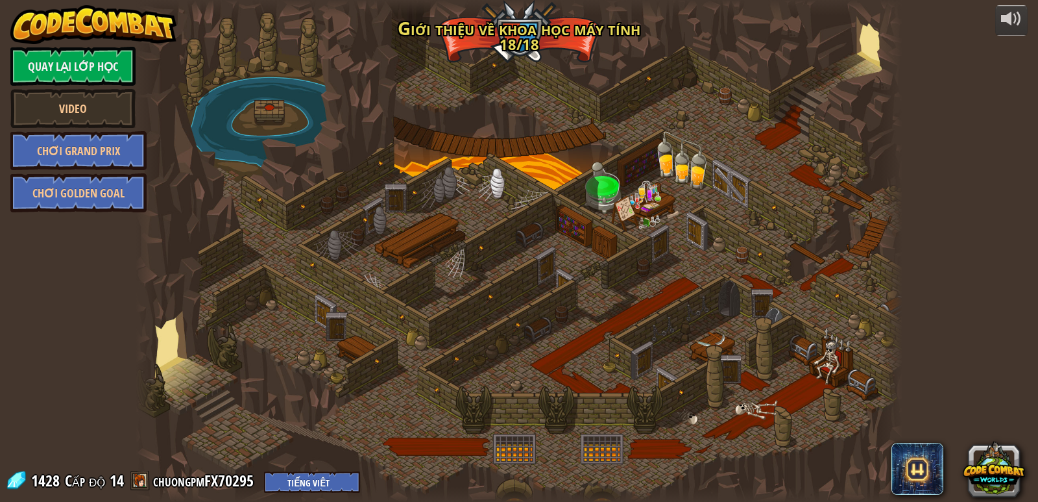
select select "vi"
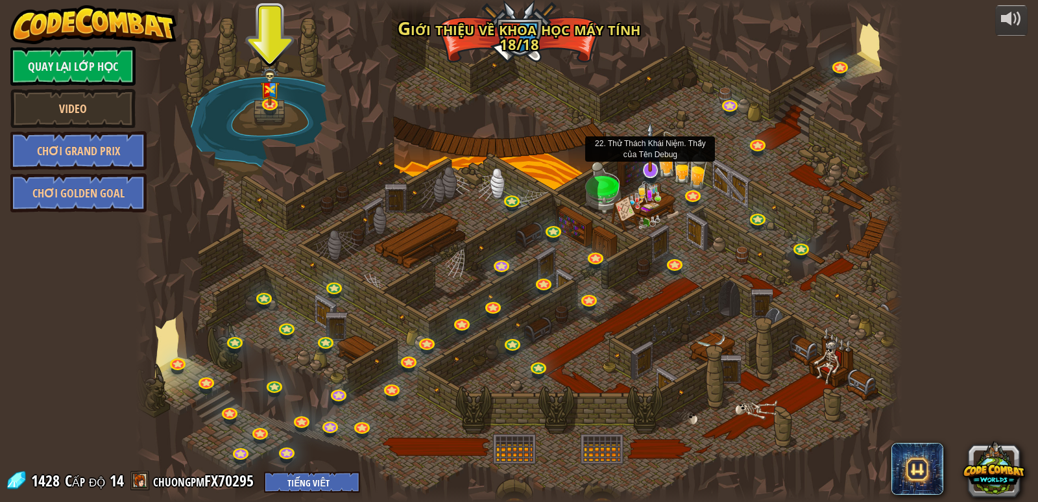
click at [648, 169] on img at bounding box center [650, 147] width 21 height 50
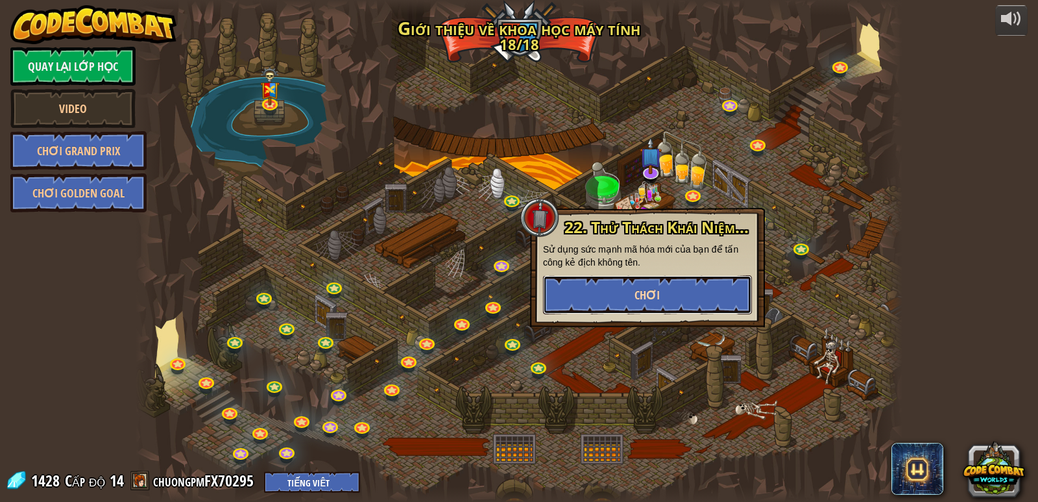
click at [638, 288] on span "Chơi" at bounding box center [647, 295] width 25 height 16
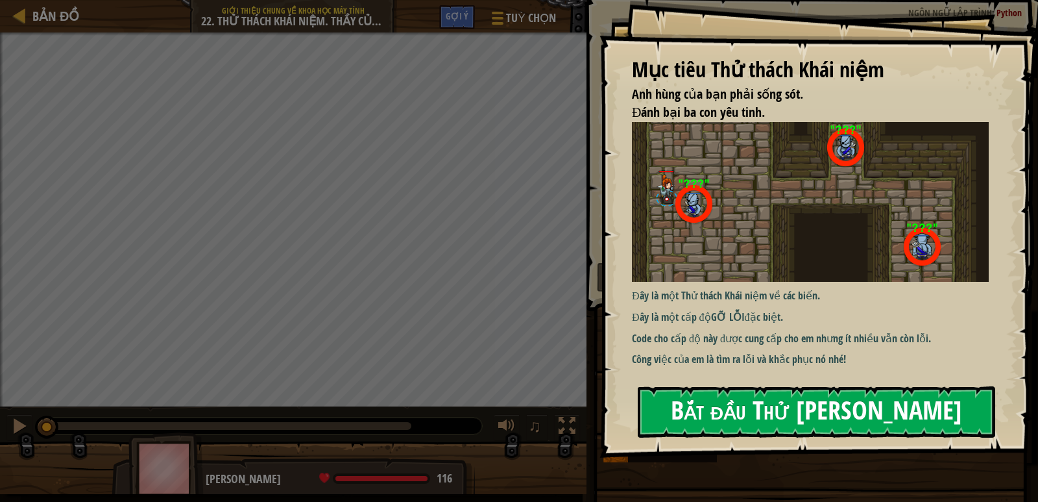
click at [773, 395] on button "Bắt đầu Thử [PERSON_NAME]" at bounding box center [817, 411] width 358 height 51
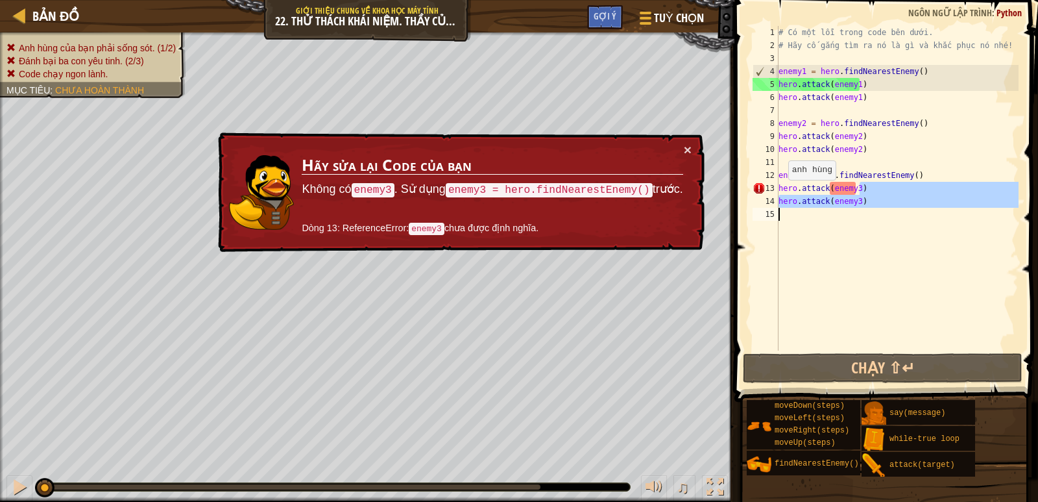
drag, startPoint x: 878, startPoint y: 193, endPoint x: 769, endPoint y: 210, distance: 110.4
click at [769, 210] on div "1 2 3 4 5 6 7 8 9 10 11 12 13 14 15 # Có một lỗi trong code bên dưới. # Hãy cố …" at bounding box center [884, 188] width 269 height 324
type textarea "hero.attack(enemy3)"
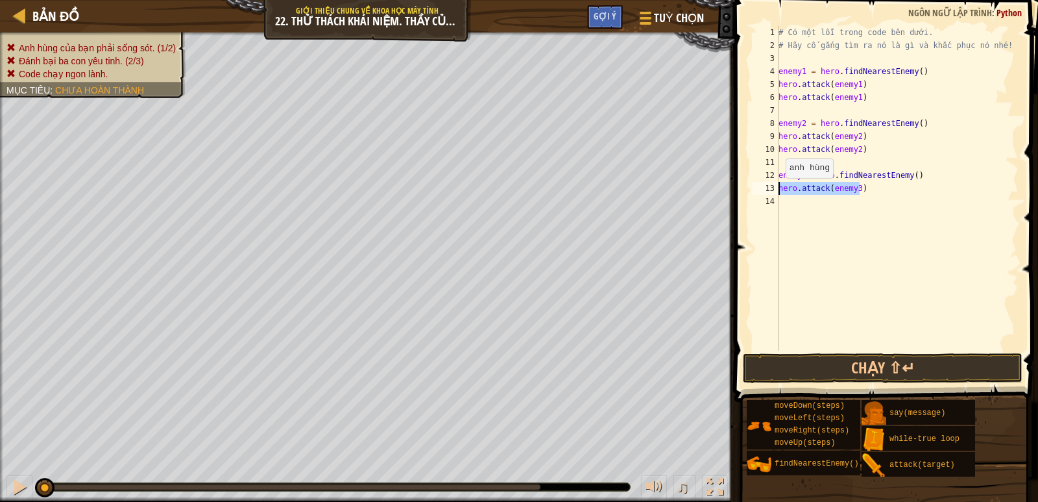
drag, startPoint x: 853, startPoint y: 189, endPoint x: 775, endPoint y: 191, distance: 77.9
click at [775, 191] on div "hero.attack(enemy3) 1 2 3 4 5 6 7 8 9 10 11 12 13 14 # Có một lỗi trong code bê…" at bounding box center [884, 188] width 269 height 324
click at [831, 381] on button "Chạy ⇧↵" at bounding box center [883, 368] width 280 height 30
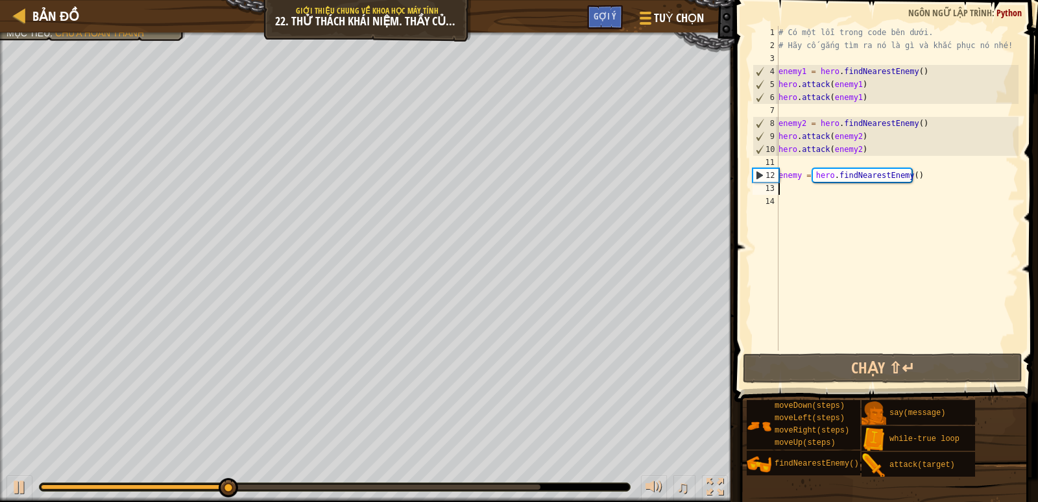
click at [903, 164] on div "# Có một lỗi trong code bên dưới. # Hãy cố gắng tìm ra nó là gì và khắc phục nó…" at bounding box center [897, 201] width 243 height 350
type textarea "hero.attack(enemy2)"
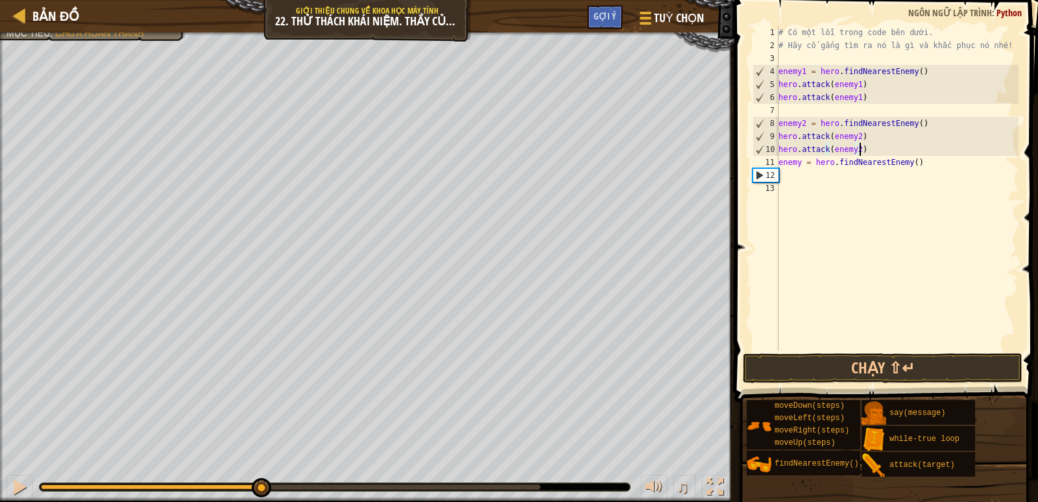
click at [885, 172] on div "# Có một lỗi trong code bên dưới. # Hãy cố gắng tìm ra nó là gì và khắc phục nó…" at bounding box center [897, 201] width 243 height 350
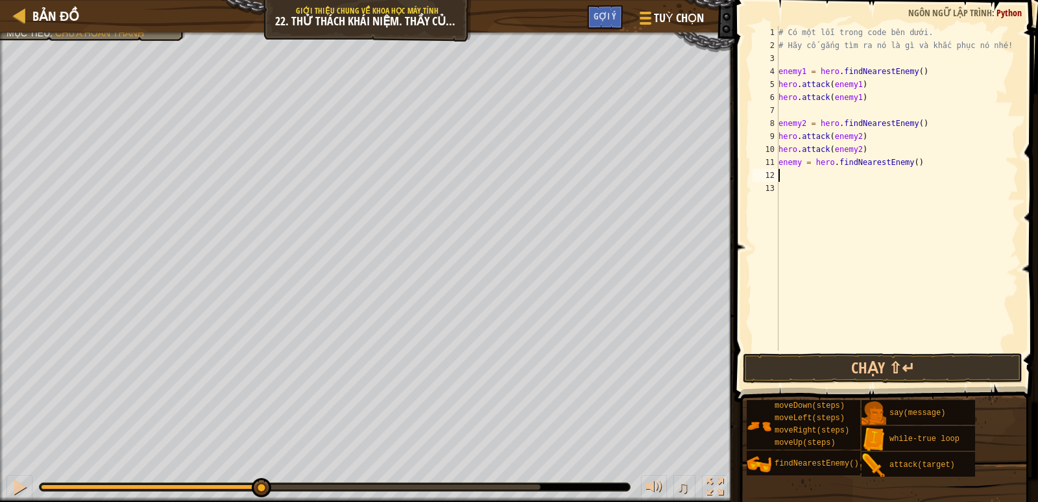
click at [801, 160] on div "# Có một lỗi trong code bên dưới. # Hãy cố gắng tìm ra nó là gì và khắc phục nó…" at bounding box center [897, 201] width 243 height 350
type textarea "enemy3 = hero.findNearestEnemy()"
click at [829, 177] on div "# Có một lỗi trong code bên dưới. # Hãy cố gắng tìm ra nó là gì và khắc phục nó…" at bounding box center [897, 201] width 243 height 350
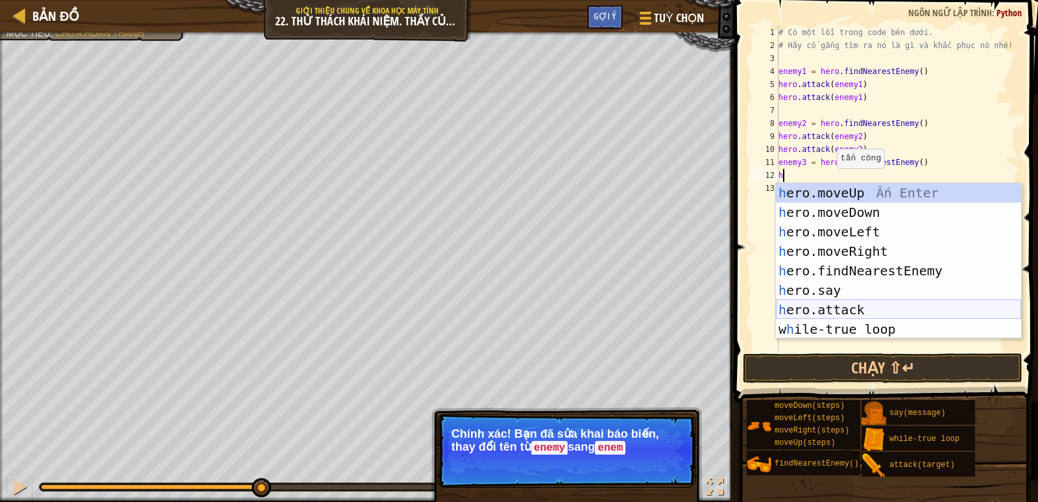
drag, startPoint x: 858, startPoint y: 306, endPoint x: 857, endPoint y: 294, distance: 11.7
click at [857, 297] on div "h ero.moveUp Ấn Enter h ero.moveDown Ấn Enter h ero.moveLeft Ấn Enter h ero.mov…" at bounding box center [898, 280] width 245 height 195
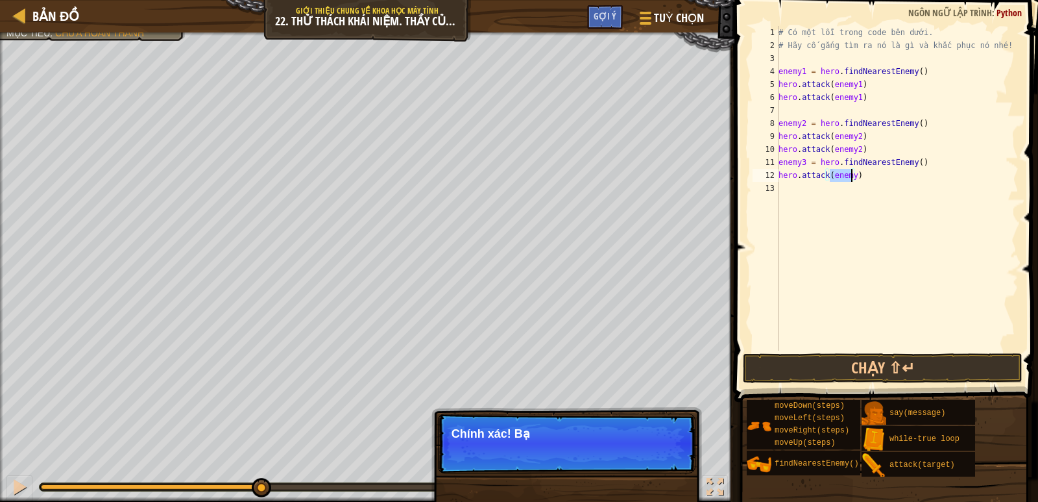
click at [852, 173] on div "# Có một lỗi trong code bên dưới. # Hãy cố gắng tìm ra nó là gì và khắc phục nó…" at bounding box center [897, 188] width 243 height 324
type textarea "hero.attack(enemy3)"
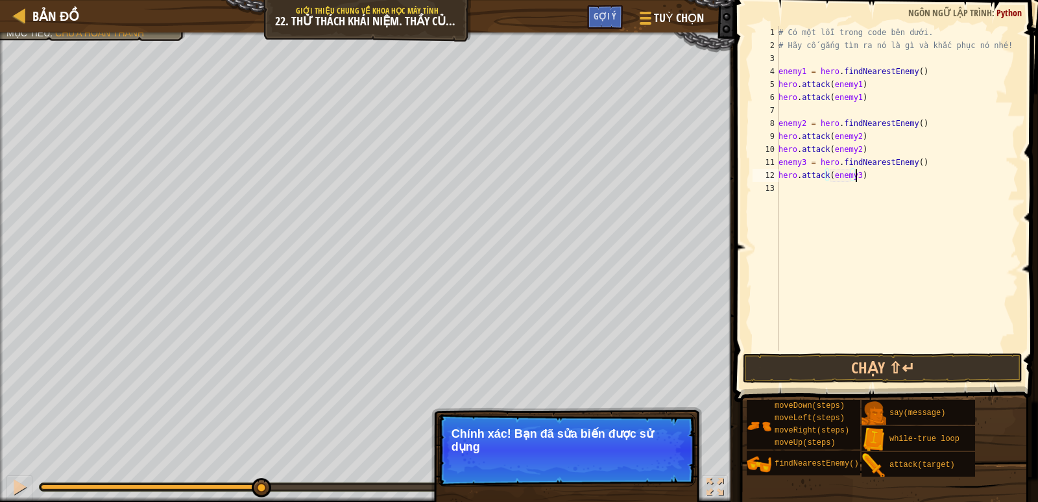
scroll to position [6, 6]
click at [853, 191] on div "# Có một lỗi trong code bên dưới. # Hãy cố gắng tìm ra nó là gì và khắc phục nó…" at bounding box center [897, 201] width 243 height 350
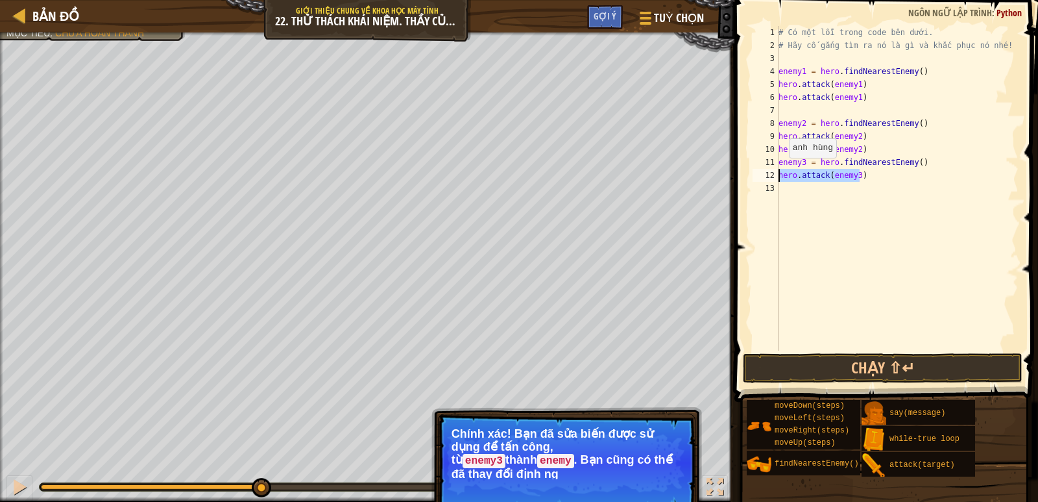
drag, startPoint x: 859, startPoint y: 172, endPoint x: 738, endPoint y: 171, distance: 121.4
click at [738, 171] on div "1 2 3 4 5 6 7 8 9 10 11 12 13 # Có một lỗi trong code bên dưới. # Hãy cố gắng t…" at bounding box center [885, 226] width 308 height 440
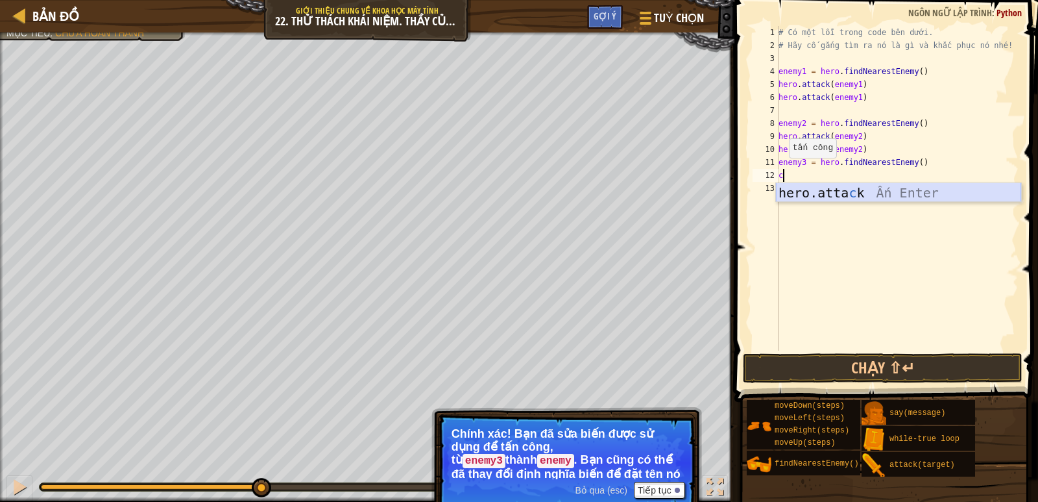
paste textarea "hero.attack(enemy)"
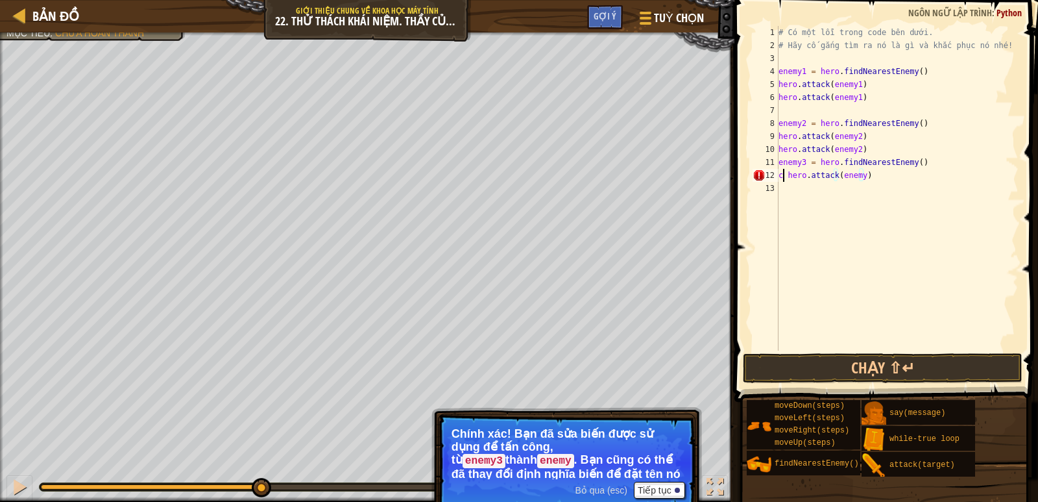
click at [783, 177] on div "# Có một lỗi trong code bên dưới. # Hãy cố gắng tìm ra nó là gì và khắc phục nó…" at bounding box center [897, 201] width 243 height 350
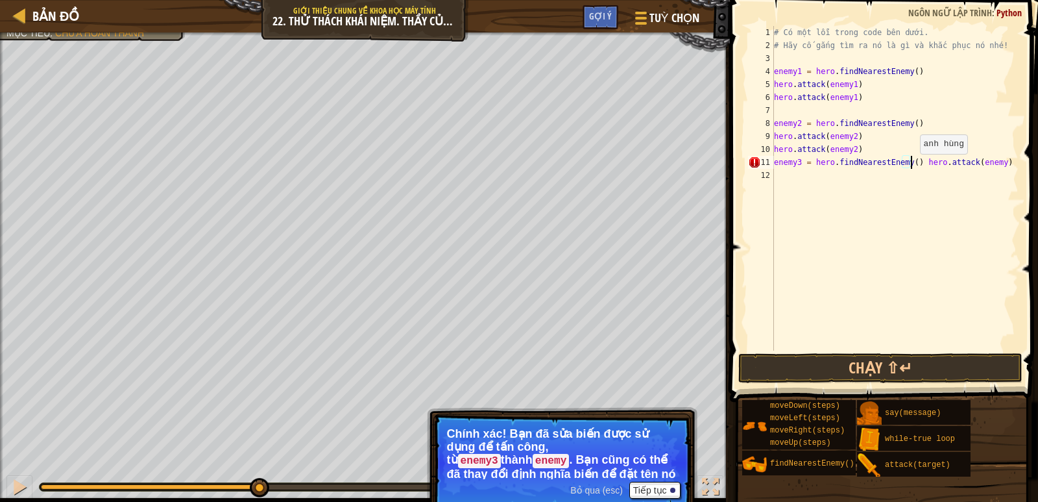
type textarea "hero.attack(enemy)"
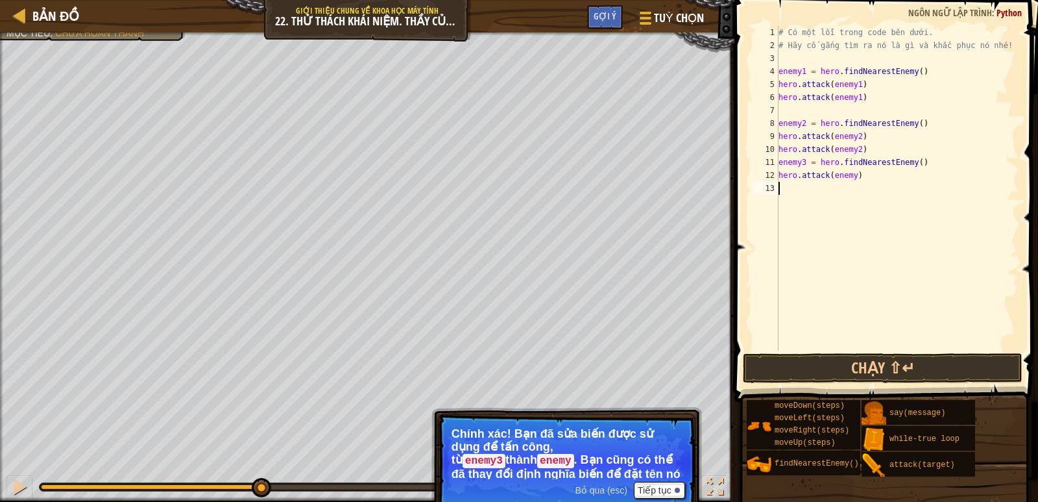
click at [794, 191] on div "# Có một lỗi trong code bên dưới. # Hãy cố gắng tìm ra nó là gì và khắc phục nó…" at bounding box center [897, 201] width 243 height 350
click at [853, 176] on div "# Có một lỗi trong code bên dưới. # Hãy cố gắng tìm ra nó là gì và khắc phục nó…" at bounding box center [897, 201] width 243 height 350
type textarea "hero.attack(enemy3)"
click at [827, 186] on div "# Có một lỗi trong code bên dưới. # Hãy cố gắng tìm ra nó là gì và khắc phục nó…" at bounding box center [897, 201] width 243 height 350
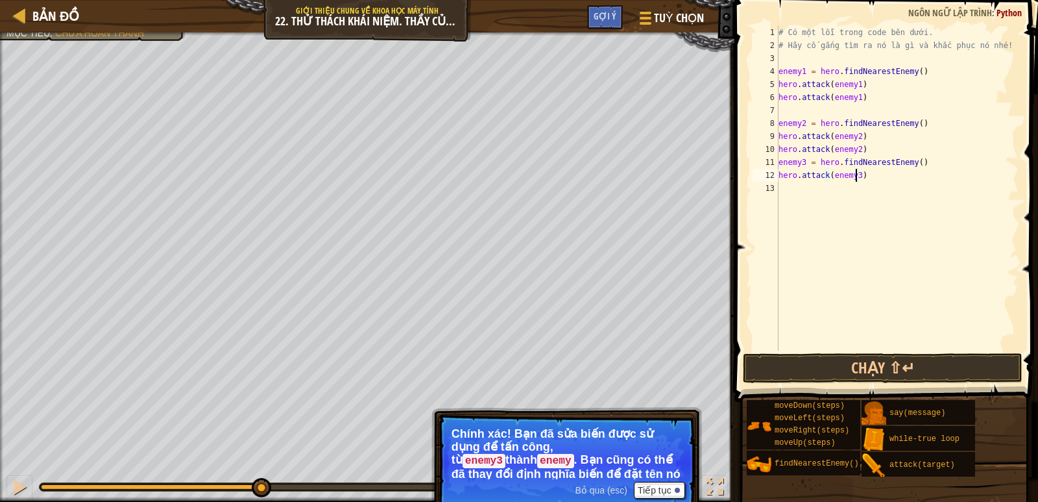
scroll to position [6, 0]
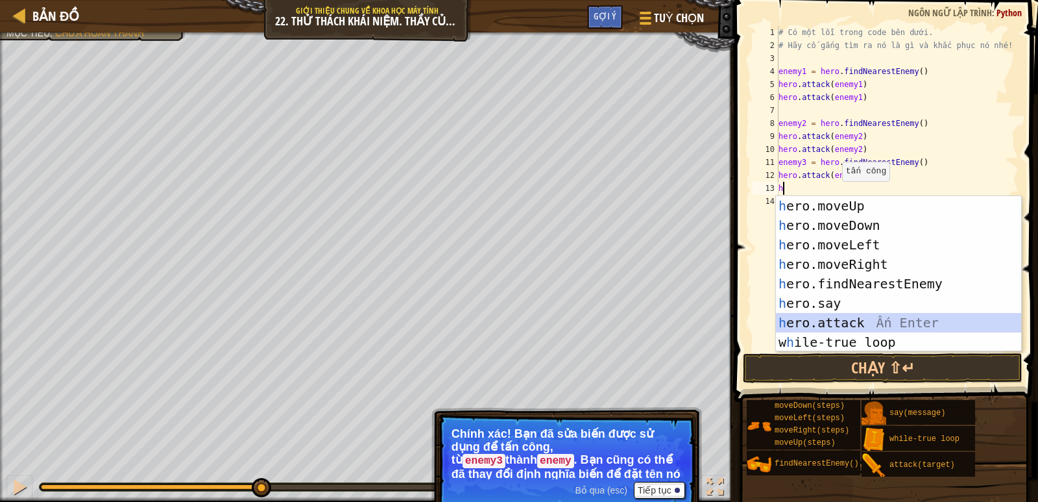
click at [859, 318] on div "h ero.moveUp Ấn Enter h ero.moveDown Ấn Enter h ero.moveLeft Ấn Enter h ero.mov…" at bounding box center [898, 293] width 245 height 195
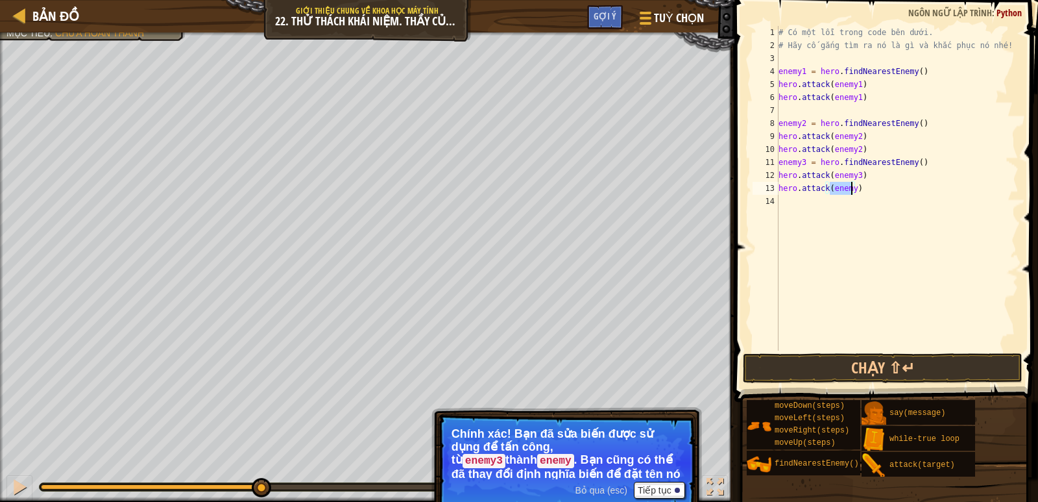
click at [851, 188] on div "# Có một lỗi trong code bên dưới. # Hãy cố gắng tìm ra nó là gì và khắc phục nó…" at bounding box center [897, 188] width 243 height 324
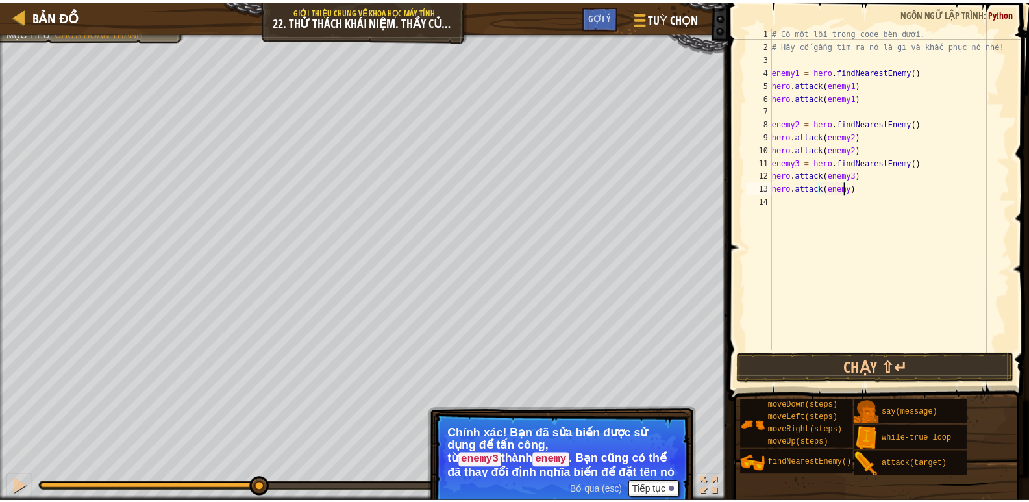
scroll to position [6, 6]
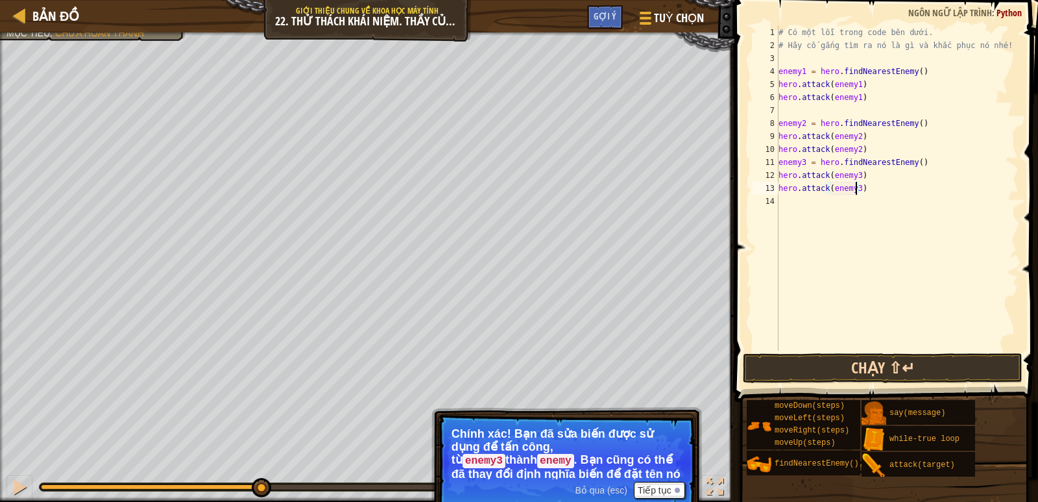
type textarea "hero.attack(enemy3)"
click at [838, 361] on button "Chạy ⇧↵" at bounding box center [883, 368] width 280 height 30
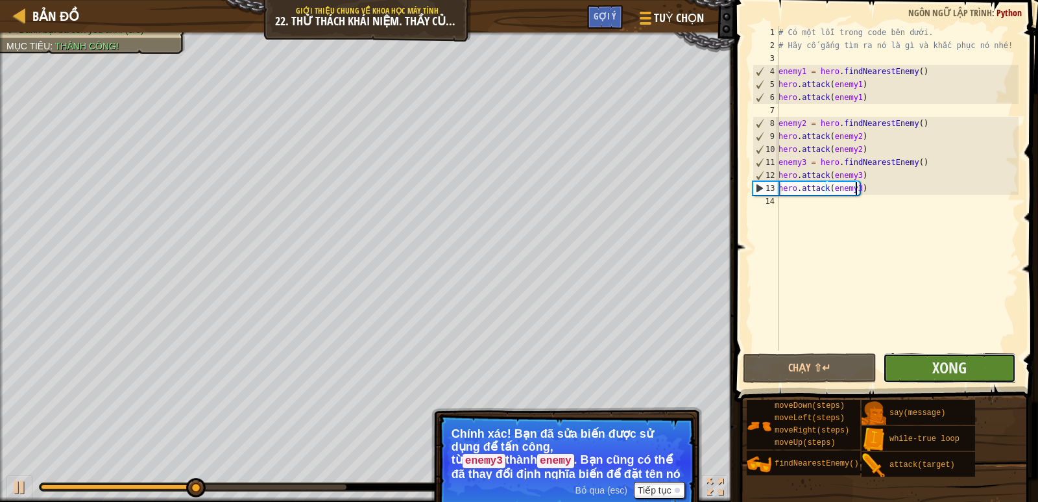
click at [907, 374] on button "Xong" at bounding box center [949, 368] width 133 height 30
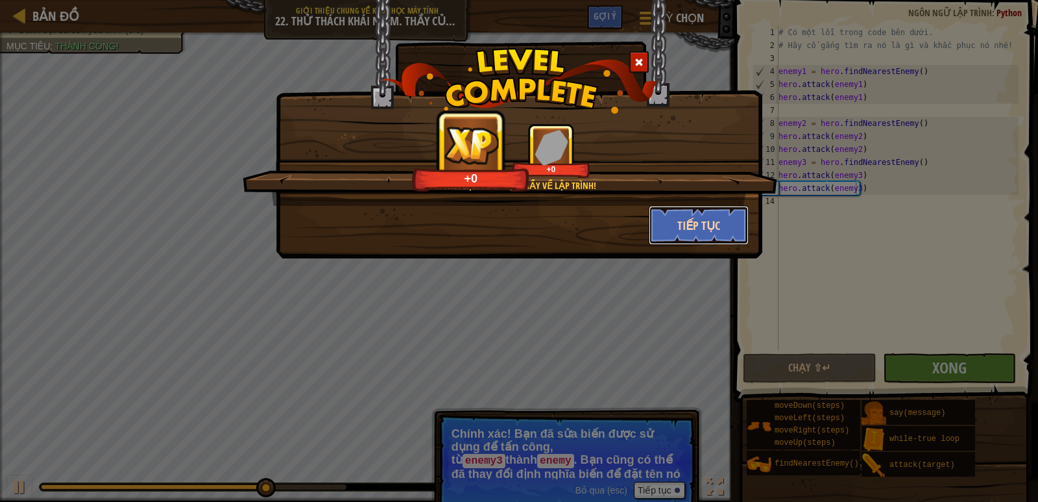
click at [712, 223] on button "Tiếp tục" at bounding box center [699, 225] width 101 height 39
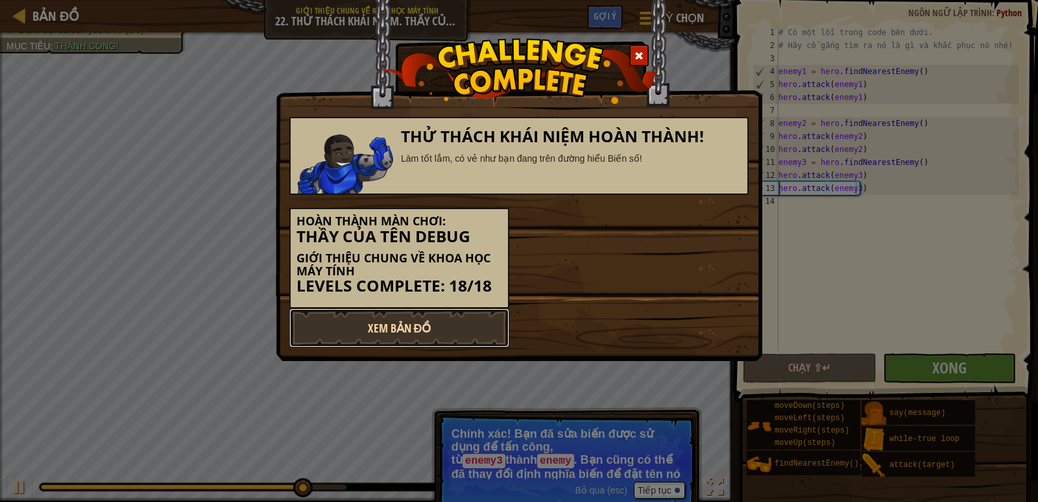
click at [456, 328] on link "Xem Bản Đồ" at bounding box center [399, 327] width 220 height 39
select select "vi"
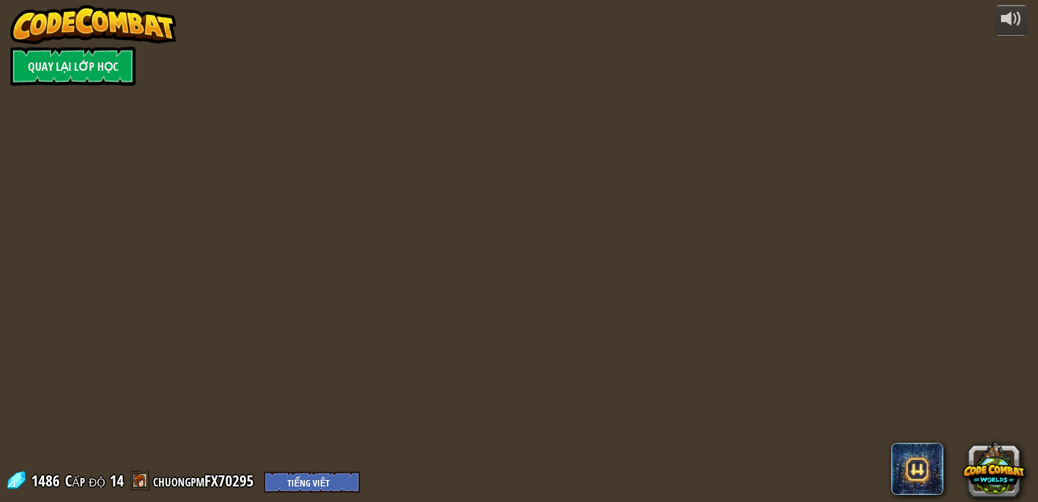
select select "vi"
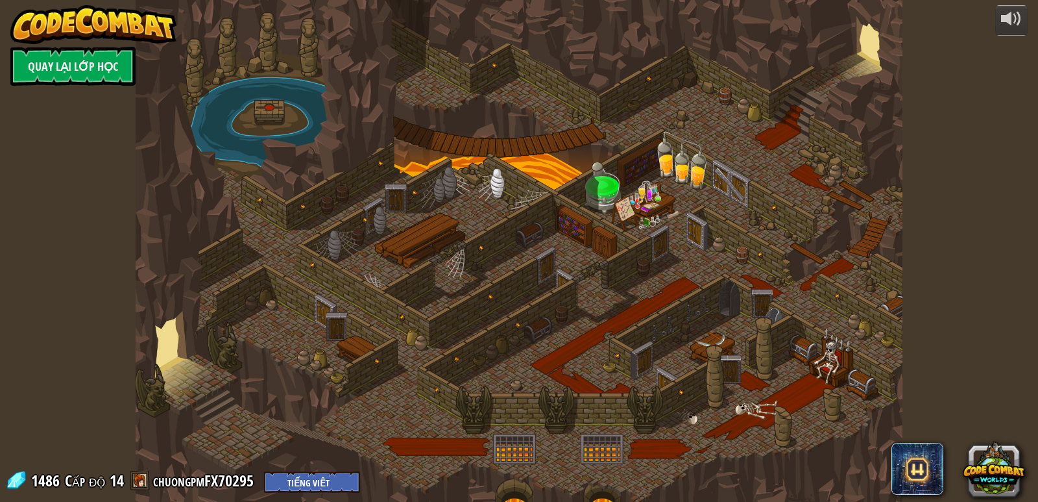
select select "vi"
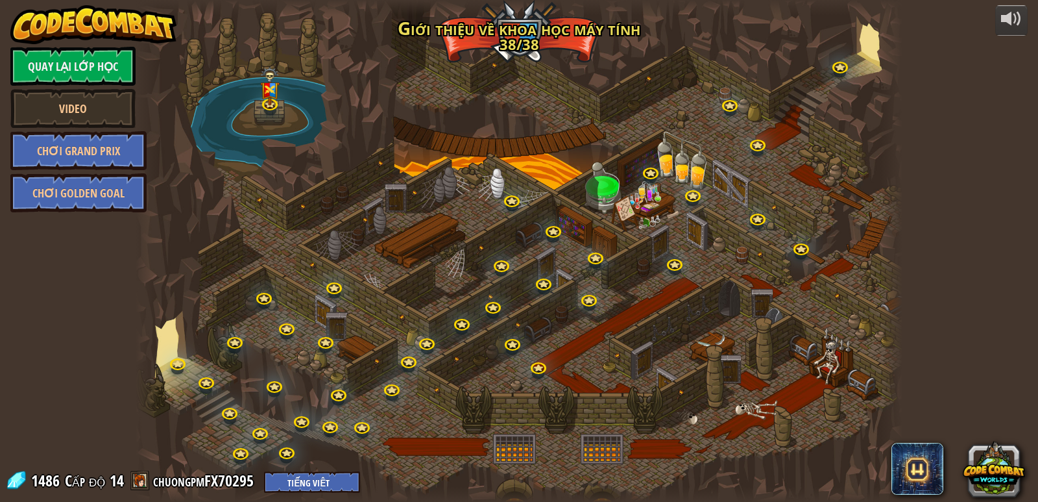
select select "vi"
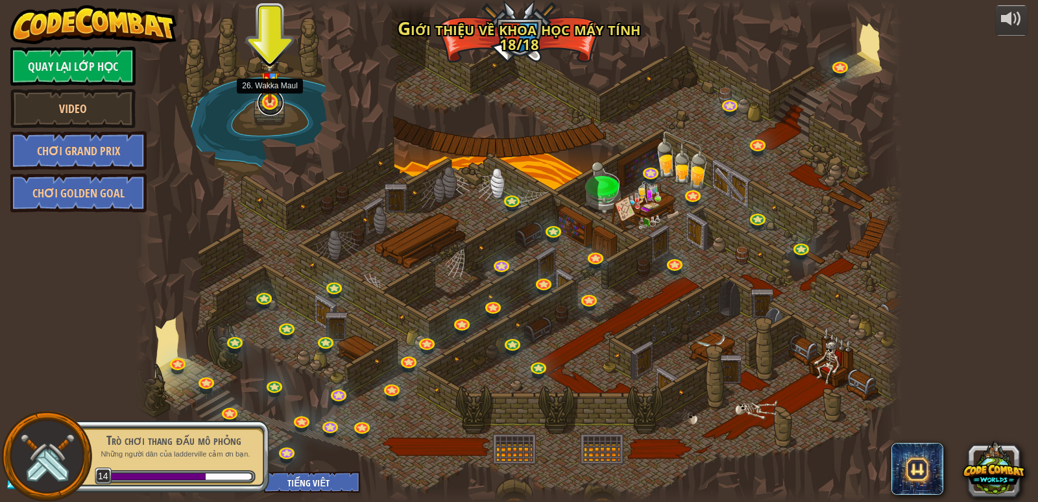
click at [276, 107] on link at bounding box center [271, 103] width 26 height 26
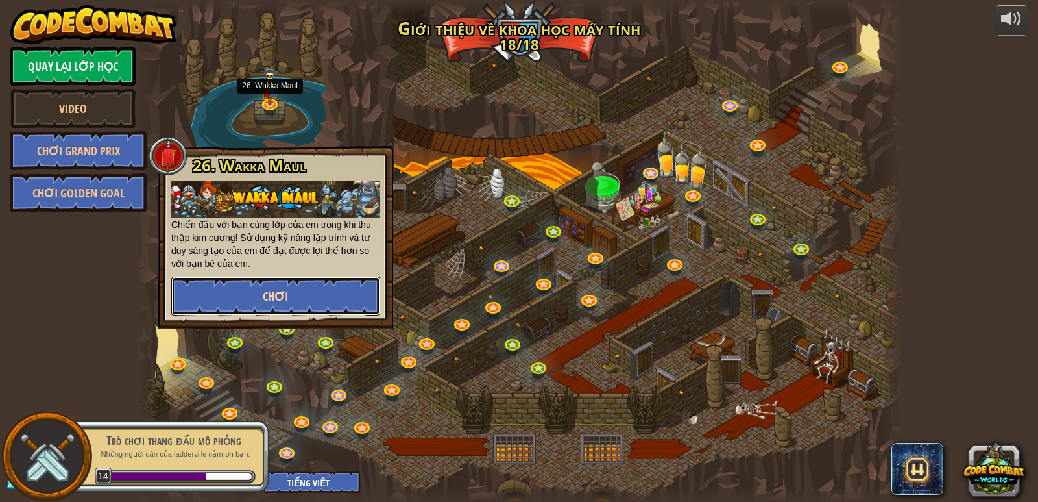
click at [300, 296] on button "Chơi" at bounding box center [275, 295] width 209 height 39
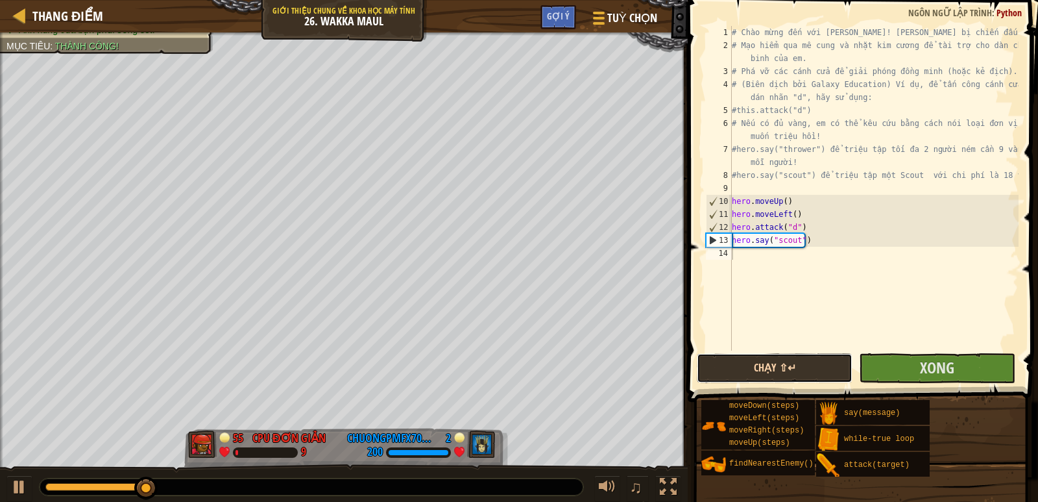
click at [801, 370] on button "Chạy ⇧↵" at bounding box center [775, 368] width 156 height 30
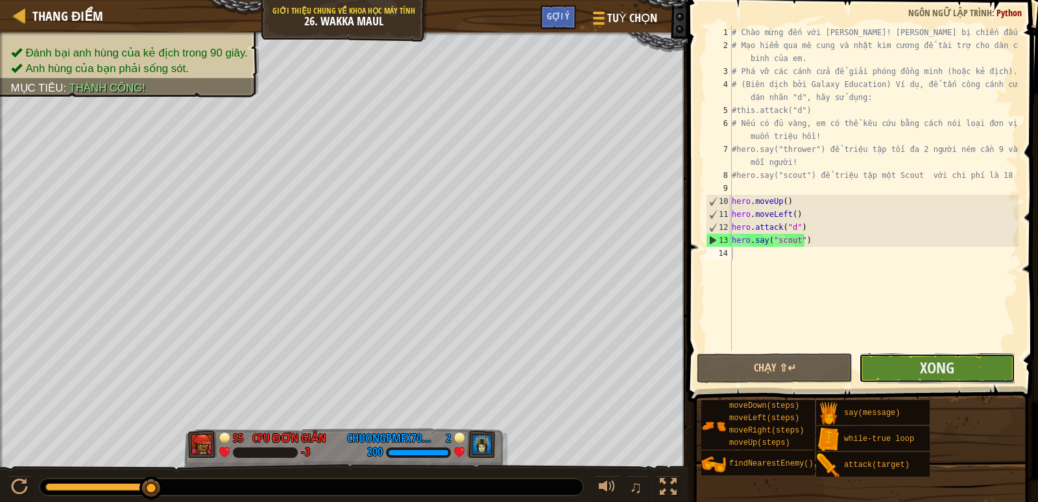
click at [902, 369] on button "Xong" at bounding box center [937, 368] width 156 height 30
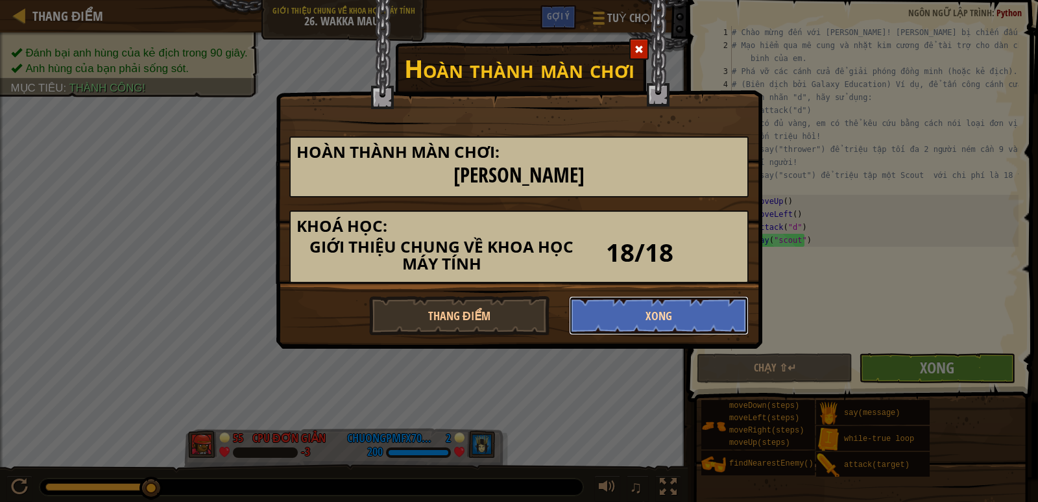
click at [655, 321] on button "Xong" at bounding box center [659, 315] width 180 height 39
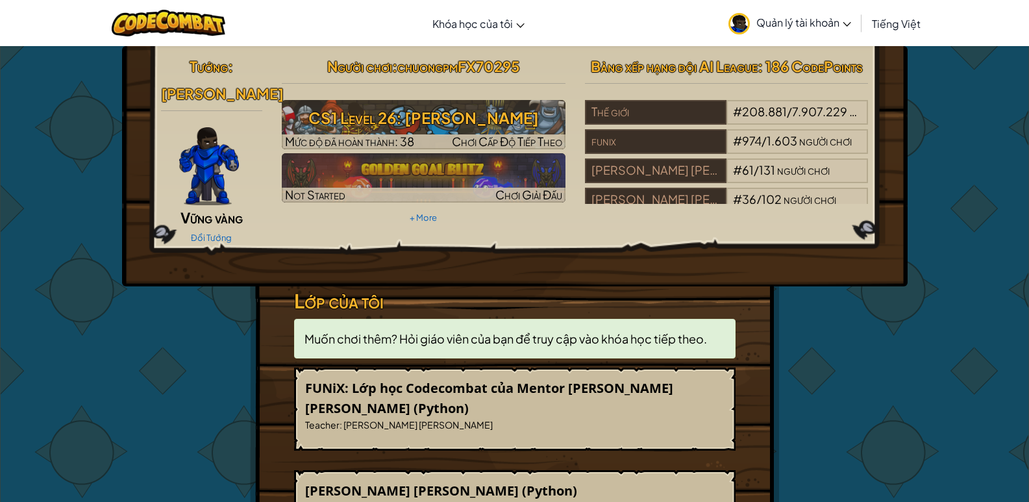
click at [885, 23] on span "Tiếng Việt" at bounding box center [896, 24] width 49 height 14
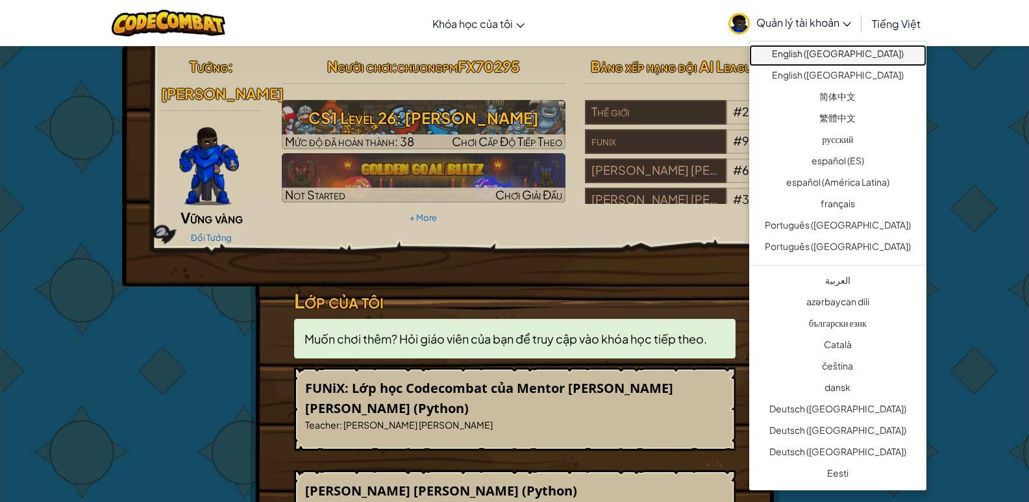
click at [856, 58] on link "English ([GEOGRAPHIC_DATA])" at bounding box center [837, 55] width 177 height 21
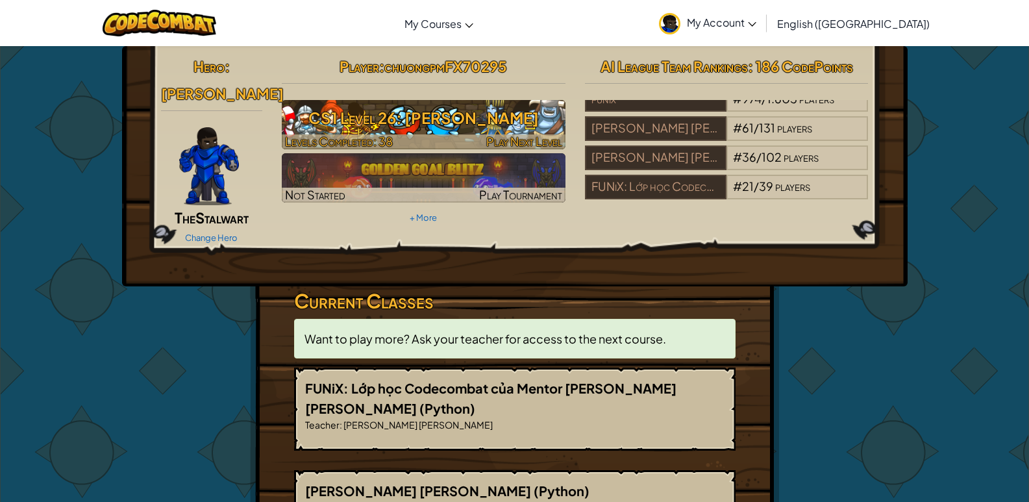
click at [481, 112] on h3 "CS1 Level 26: [PERSON_NAME]" at bounding box center [424, 117] width 284 height 29
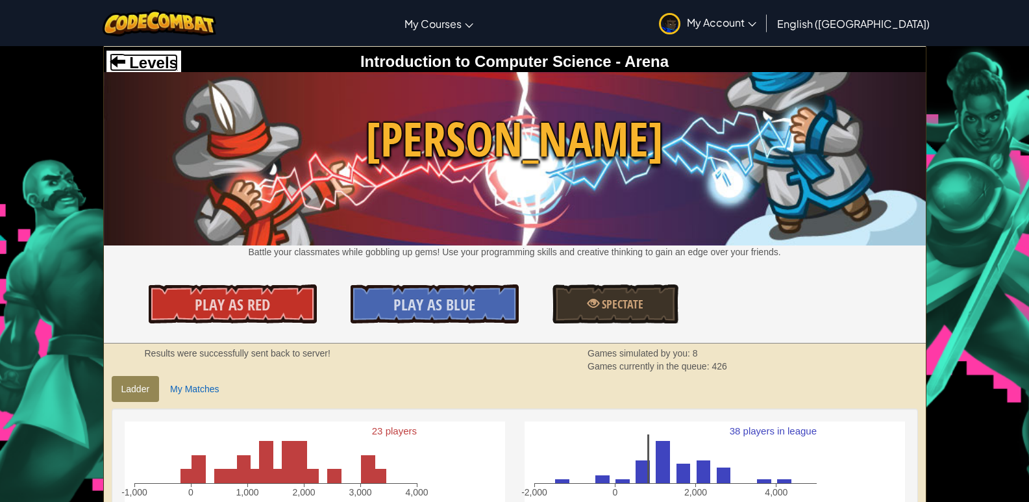
click at [126, 58] on span "Levels" at bounding box center [151, 63] width 53 height 18
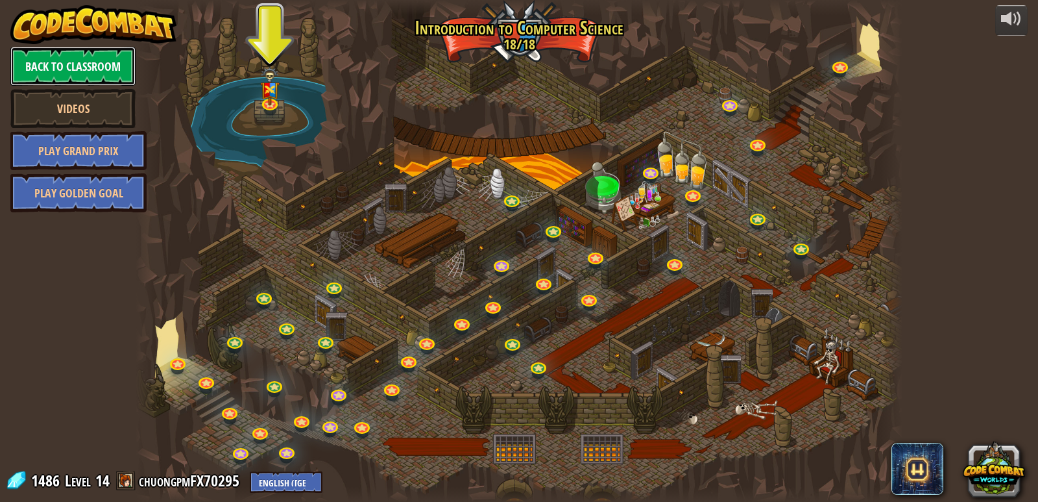
click at [120, 77] on link "Back to Classroom" at bounding box center [72, 66] width 125 height 39
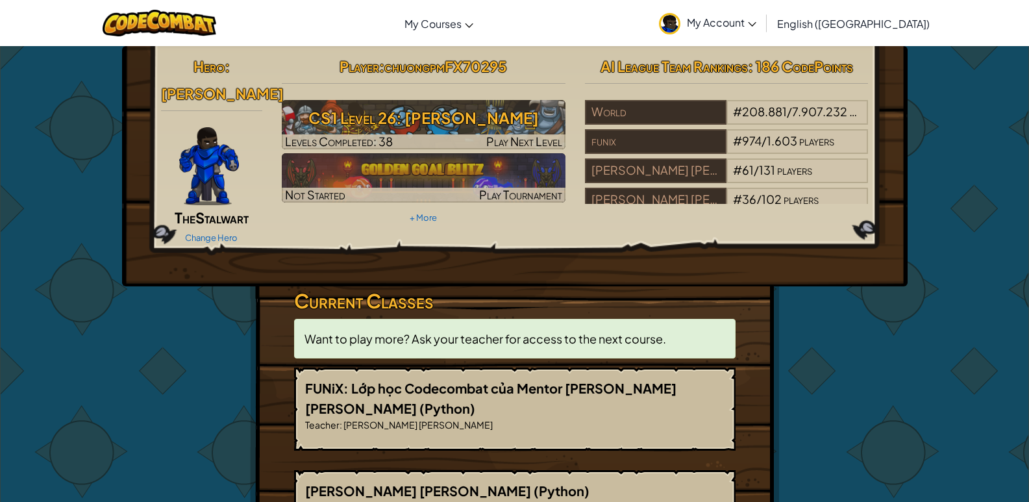
click at [763, 32] on link "My Account" at bounding box center [707, 23] width 110 height 41
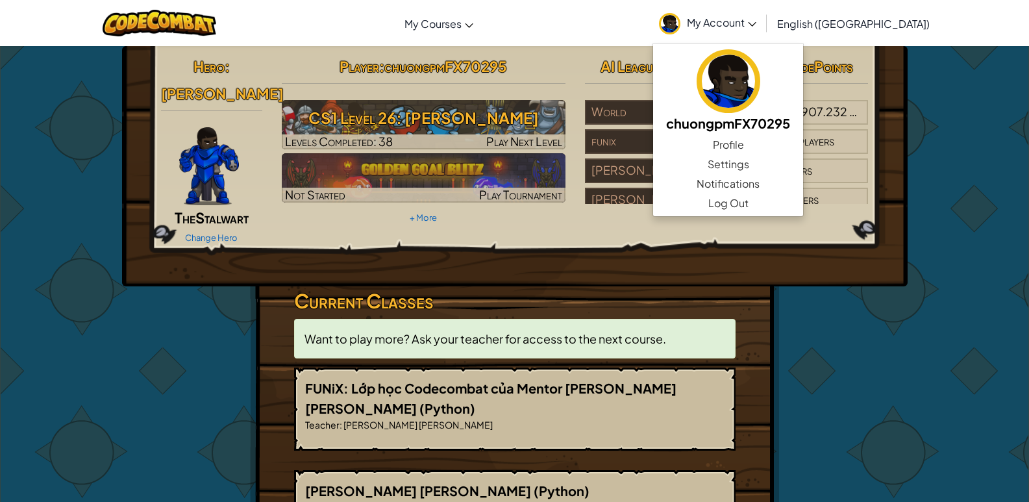
click at [756, 22] on span "My Account" at bounding box center [721, 23] width 69 height 14
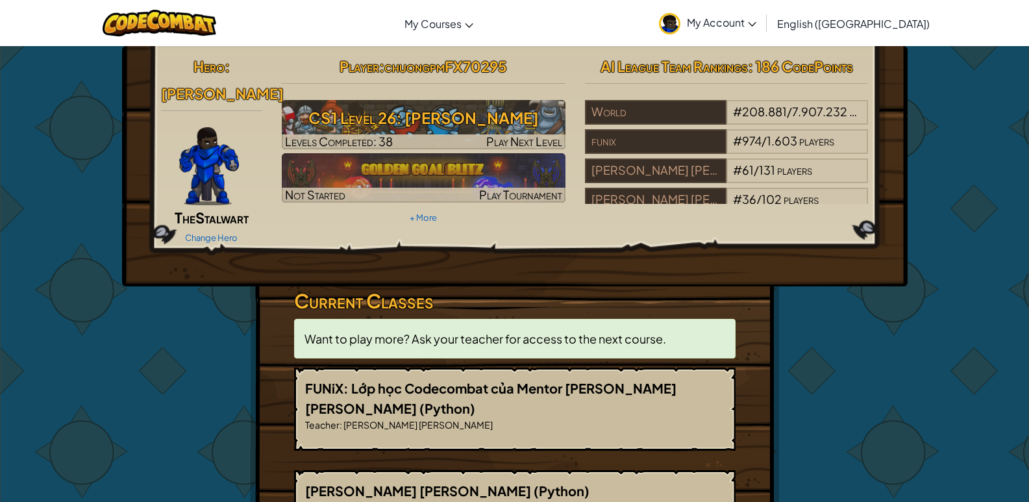
click at [756, 22] on span "My Account" at bounding box center [721, 23] width 69 height 14
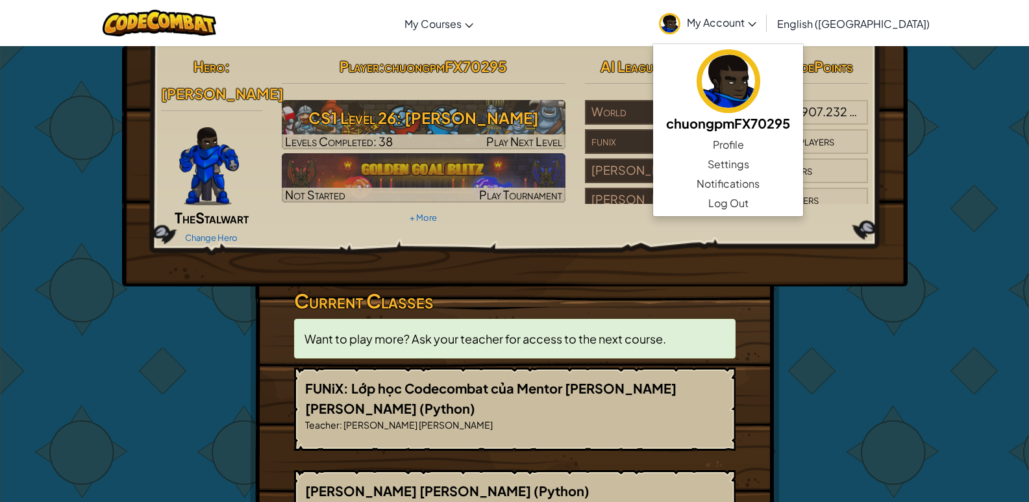
click at [584, 225] on div "Hero : [PERSON_NAME] The Stalwart Change Hero Player : chuongpmFX70295 CS1 Leve…" at bounding box center [514, 150] width 727 height 195
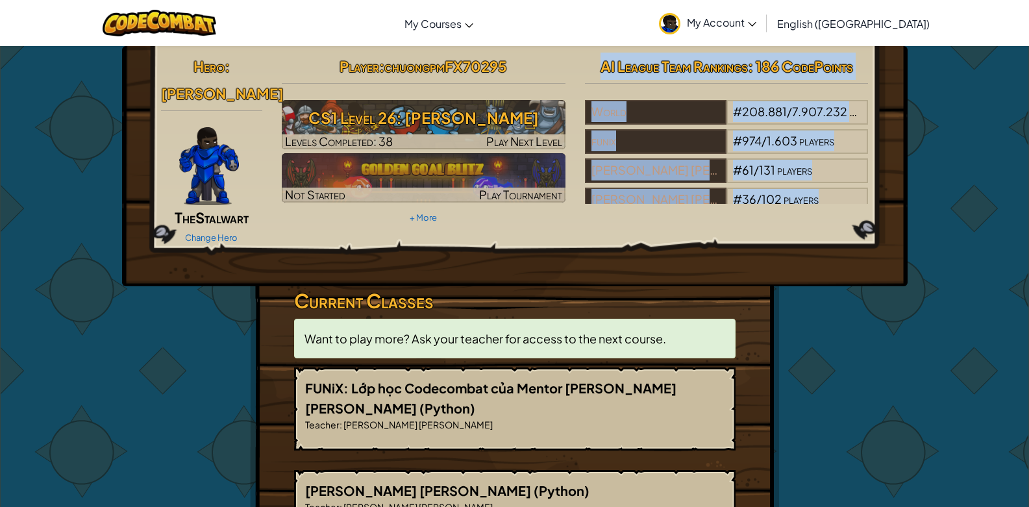
drag, startPoint x: 961, startPoint y: 93, endPoint x: 925, endPoint y: 217, distance: 129.2
click at [925, 217] on div "Hero : [PERSON_NAME] The Stalwart Change Hero Player : chuongpmFX70295 CS1 Leve…" at bounding box center [514, 460] width 1029 height 830
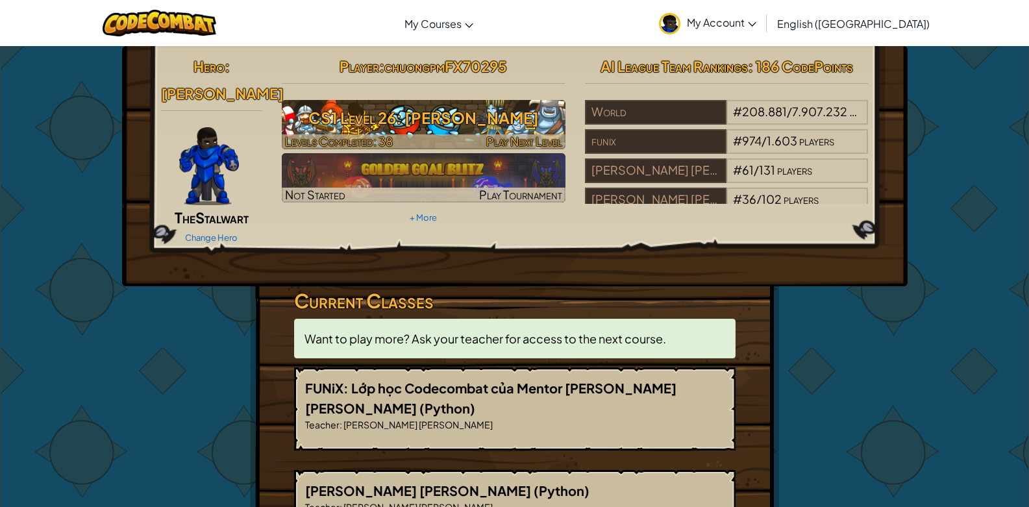
click at [478, 123] on h3 "CS1 Level 26: [PERSON_NAME]" at bounding box center [424, 117] width 284 height 29
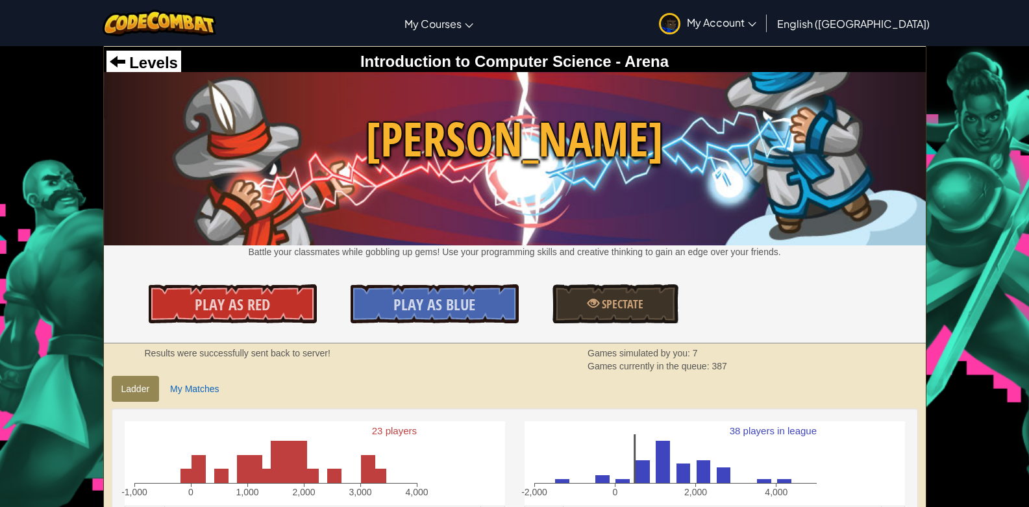
click at [145, 53] on div "Levels" at bounding box center [143, 63] width 75 height 25
click at [143, 58] on span "Levels" at bounding box center [151, 63] width 53 height 18
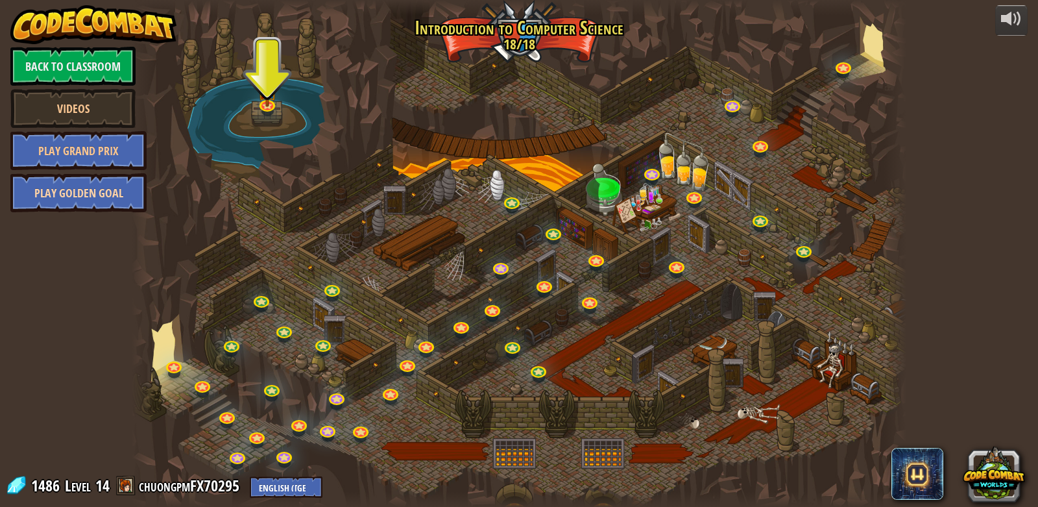
click at [93, 199] on link "Play Golden Goal" at bounding box center [78, 192] width 136 height 39
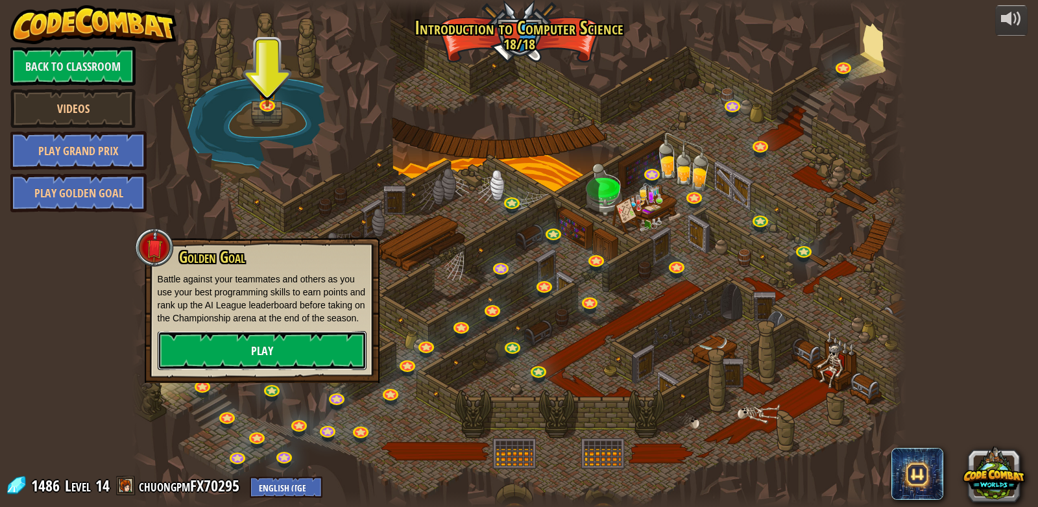
click at [249, 341] on link "Play" at bounding box center [262, 350] width 209 height 39
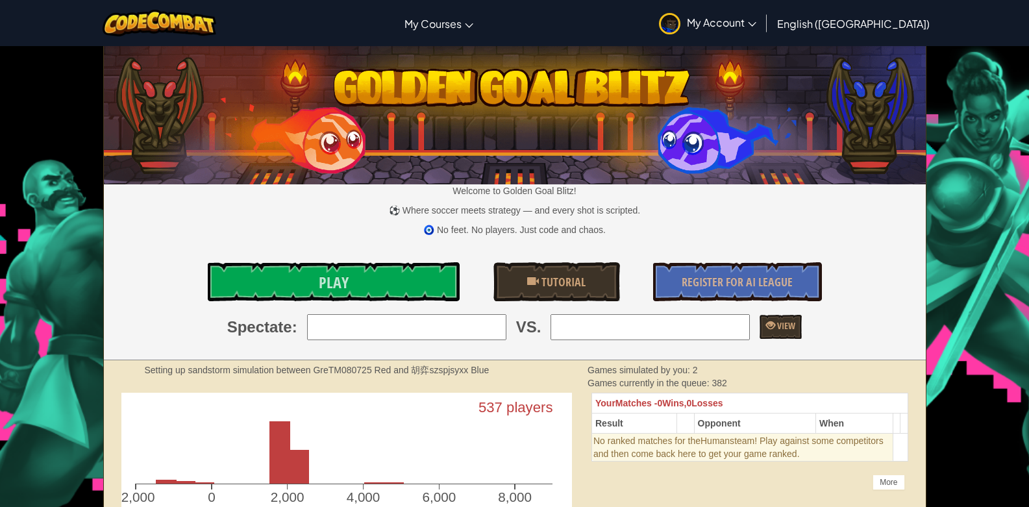
click at [386, 331] on input "search" at bounding box center [406, 327] width 199 height 26
click at [453, 356] on div "Welcome to Golden Goal Blitz! ⚽ Where soccer meets strategy — and every shot is…" at bounding box center [515, 203] width 822 height 313
click at [406, 289] on link "Play" at bounding box center [334, 281] width 252 height 39
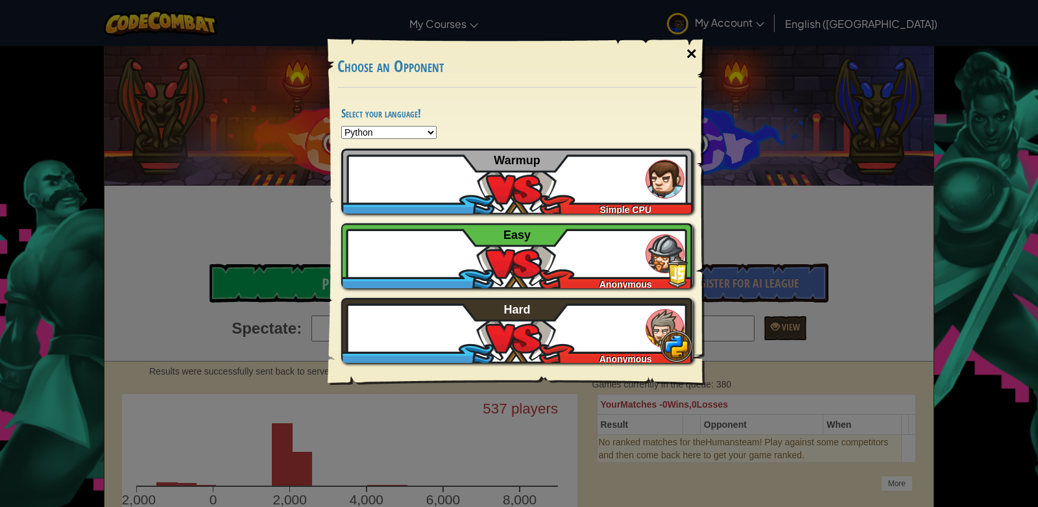
click at [694, 54] on div "×" at bounding box center [692, 54] width 30 height 38
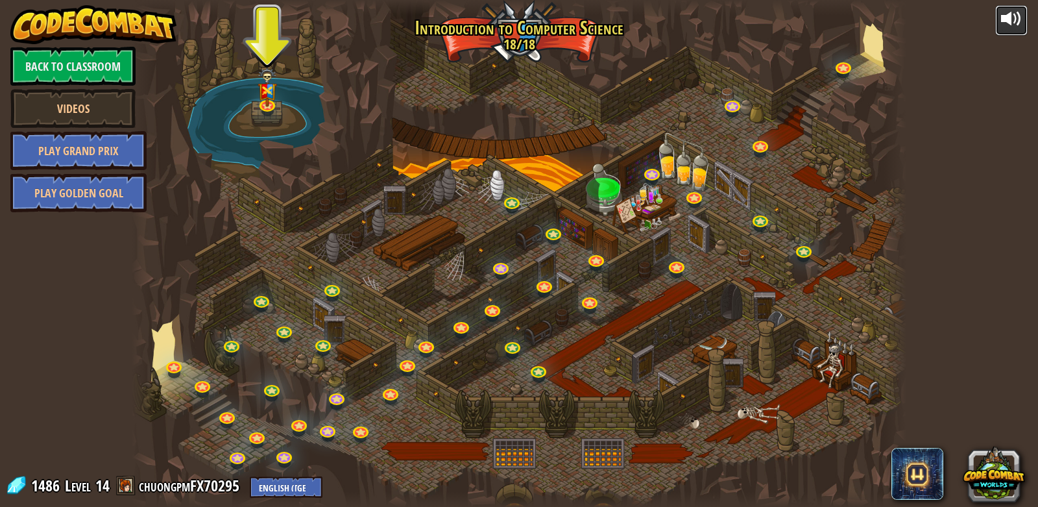
click at [1012, 32] on button at bounding box center [1012, 20] width 32 height 31
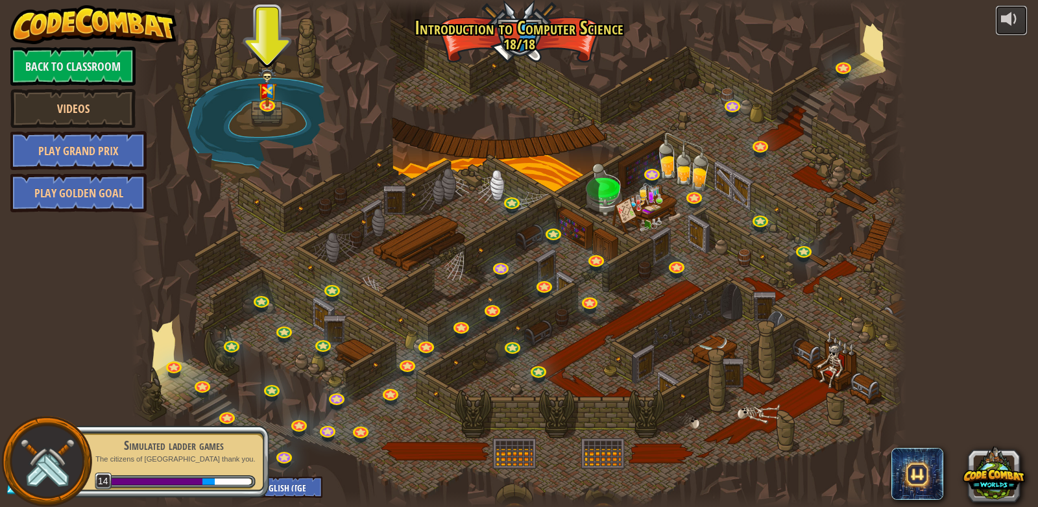
click at [996, 5] on button at bounding box center [1012, 20] width 32 height 31
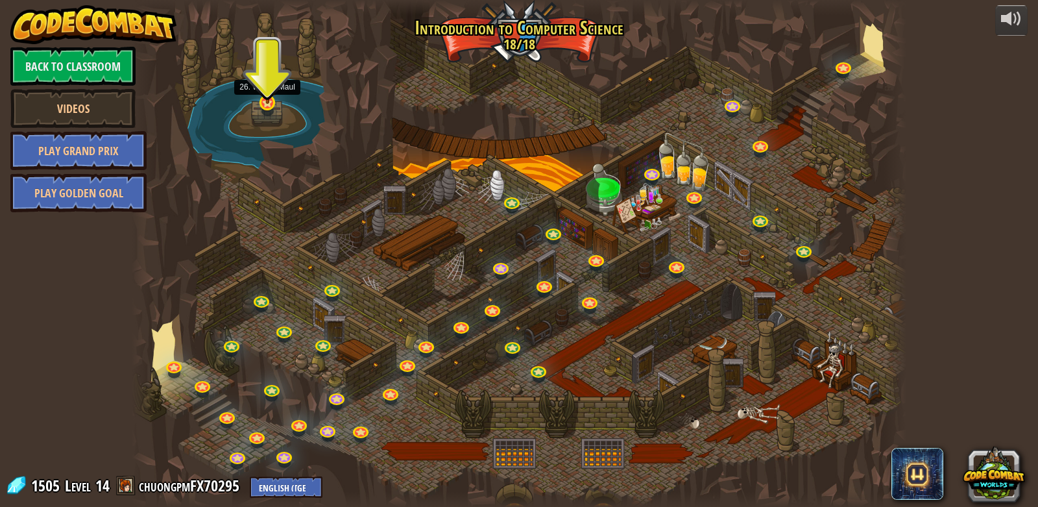
click at [265, 97] on img at bounding box center [267, 78] width 19 height 52
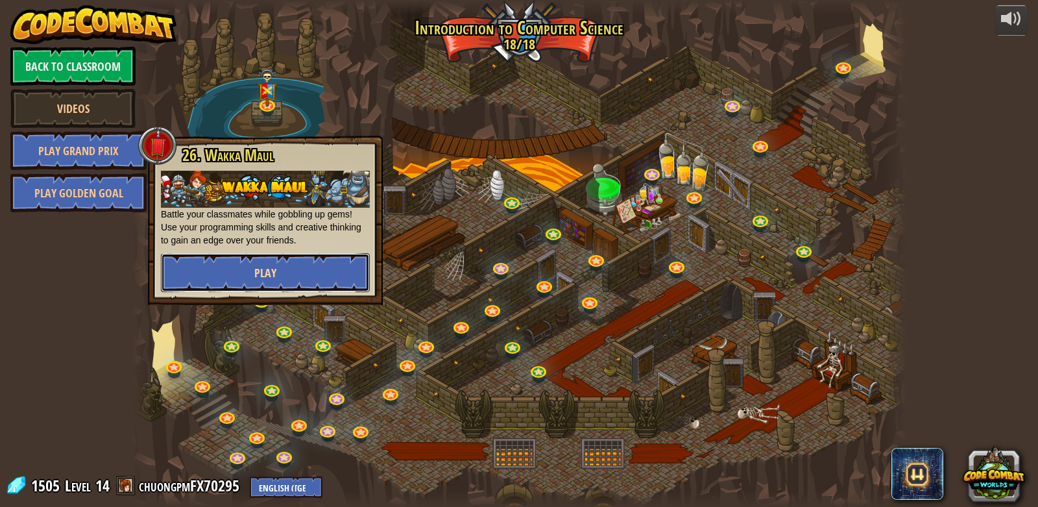
click at [305, 263] on button "Play" at bounding box center [265, 272] width 209 height 39
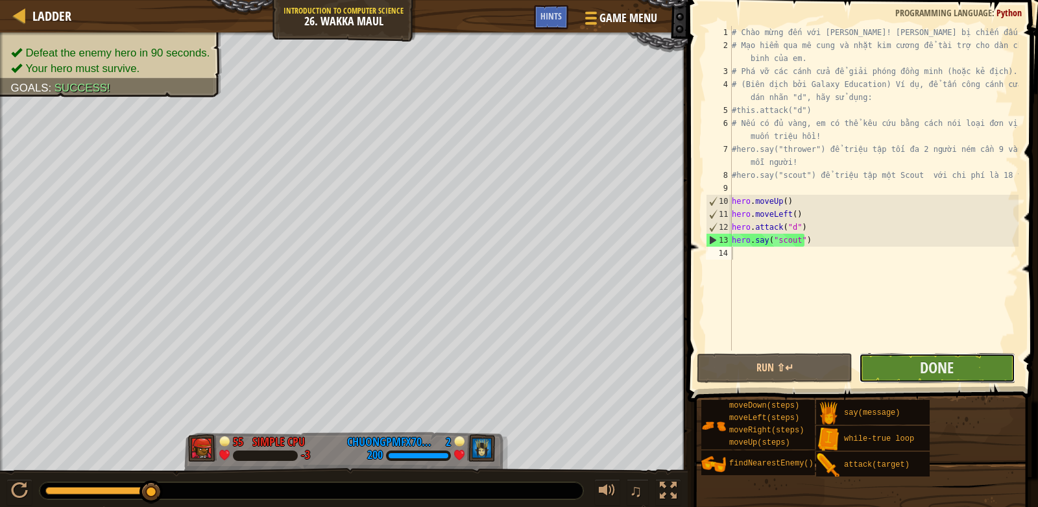
click at [919, 365] on button "Done" at bounding box center [937, 368] width 156 height 30
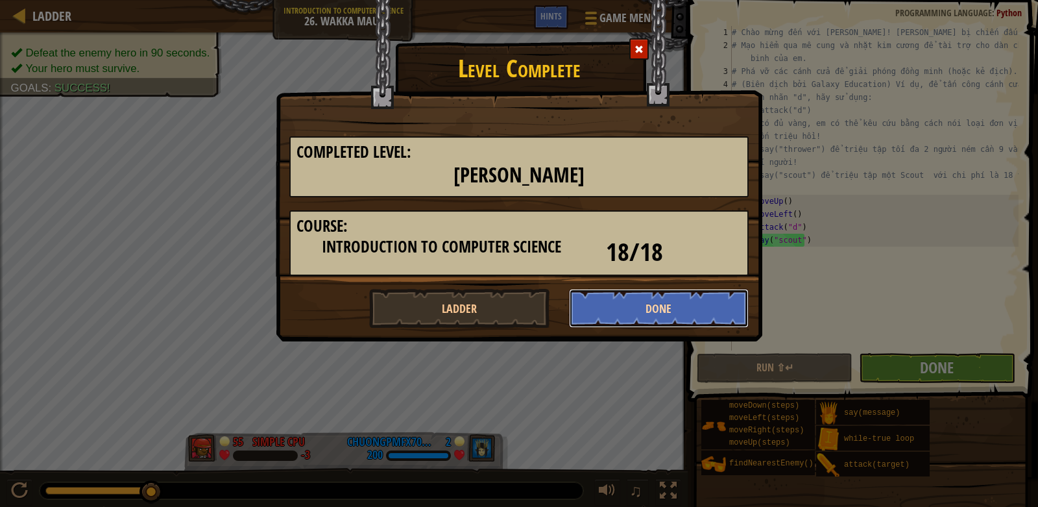
click at [624, 310] on button "Done" at bounding box center [659, 308] width 180 height 39
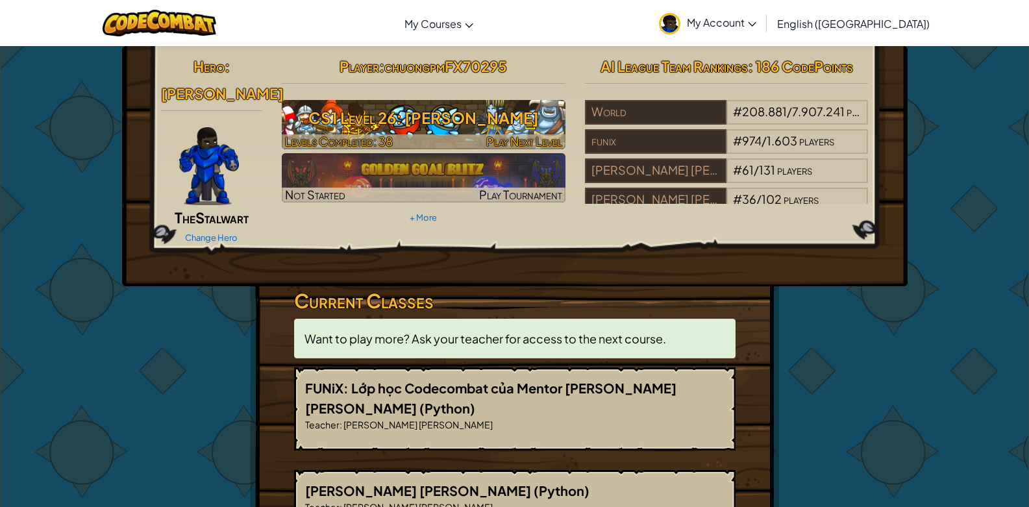
click at [447, 113] on h3 "CS1 Level 26: [PERSON_NAME]" at bounding box center [424, 117] width 284 height 29
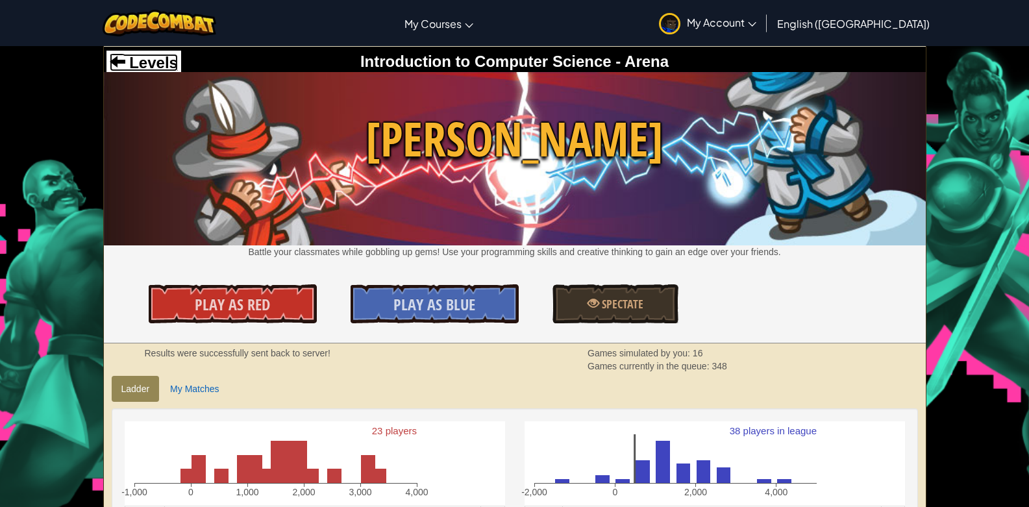
click at [170, 65] on span "Levels" at bounding box center [151, 63] width 53 height 18
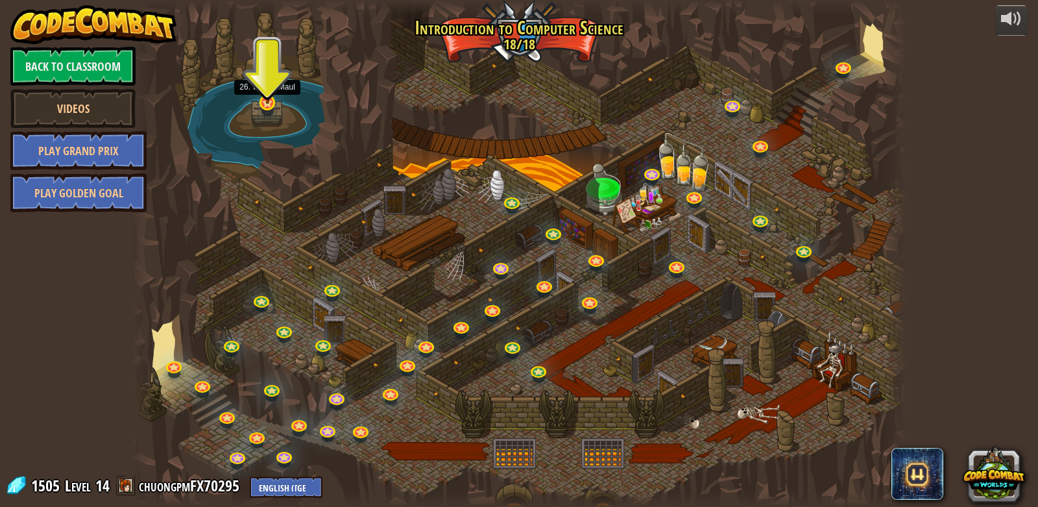
click at [271, 85] on img at bounding box center [267, 78] width 19 height 52
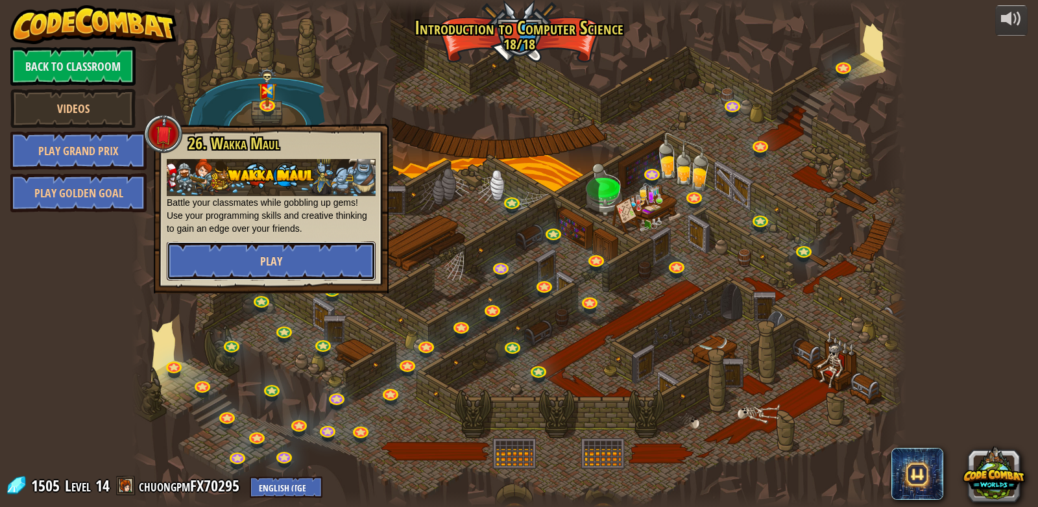
click at [282, 250] on button "Play" at bounding box center [271, 260] width 209 height 39
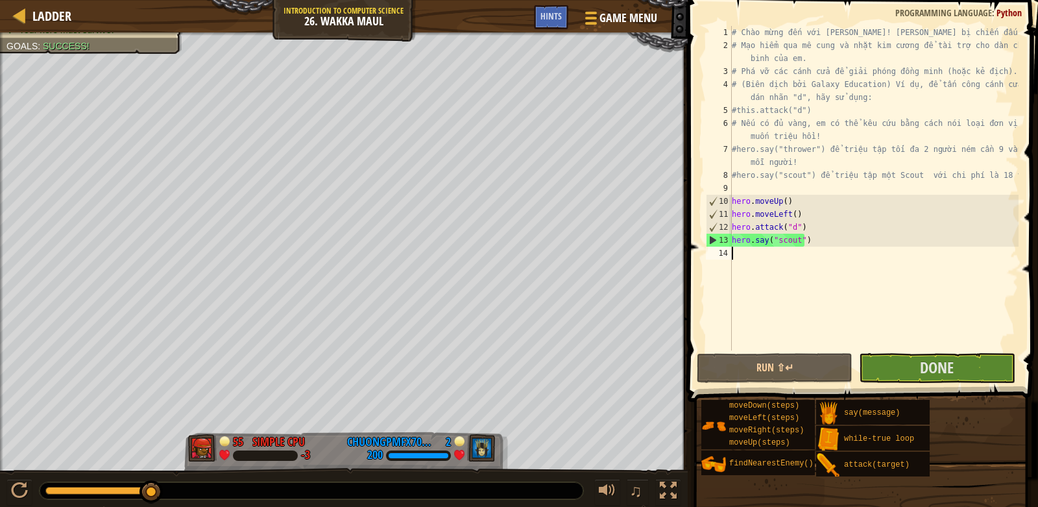
click at [780, 262] on div "# Chào mừng đến với [PERSON_NAME]! [PERSON_NAME] bị chiến đấu! # Mạo hiểm qua m…" at bounding box center [873, 201] width 289 height 350
click at [742, 365] on button "Run ⇧↵" at bounding box center [775, 368] width 156 height 30
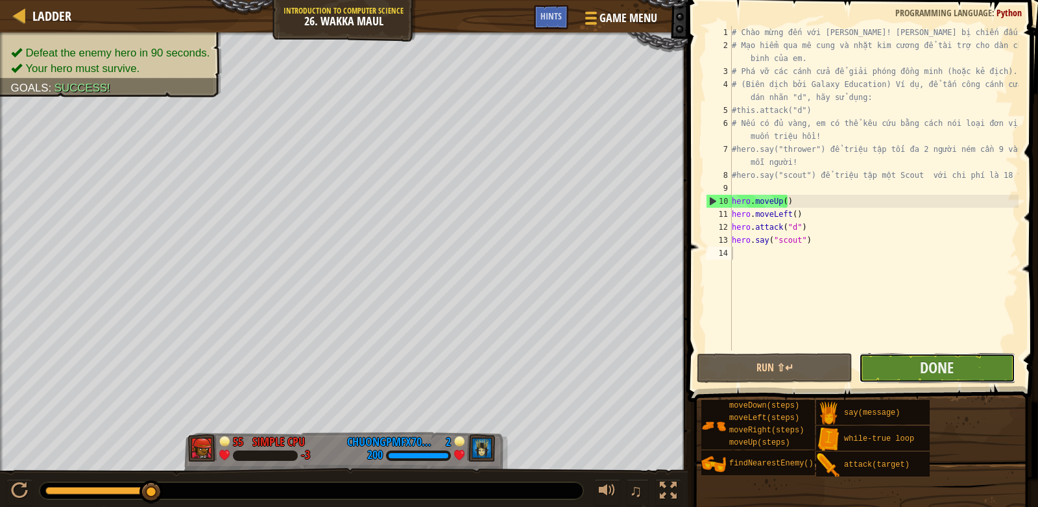
click at [913, 369] on button "Done" at bounding box center [937, 368] width 156 height 30
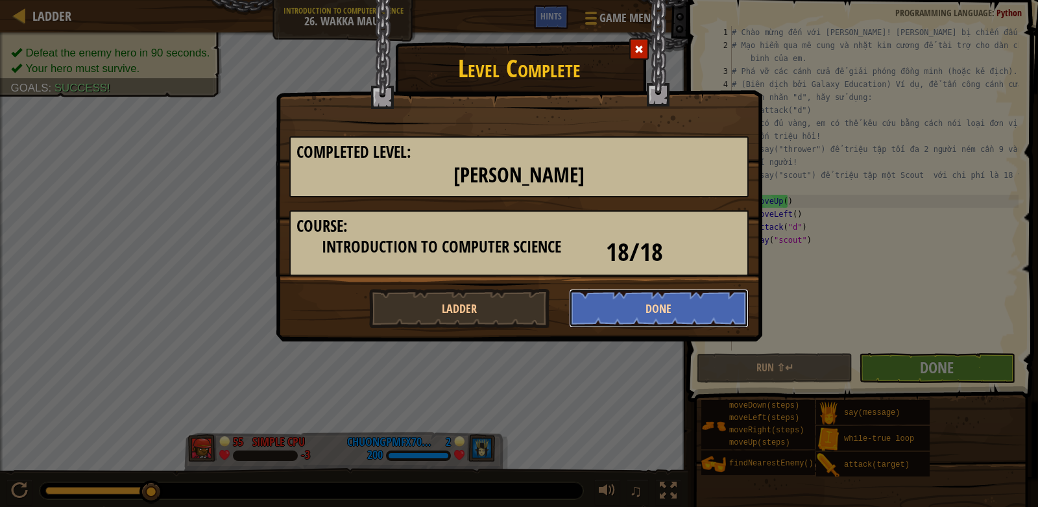
click at [607, 304] on button "Done" at bounding box center [659, 308] width 180 height 39
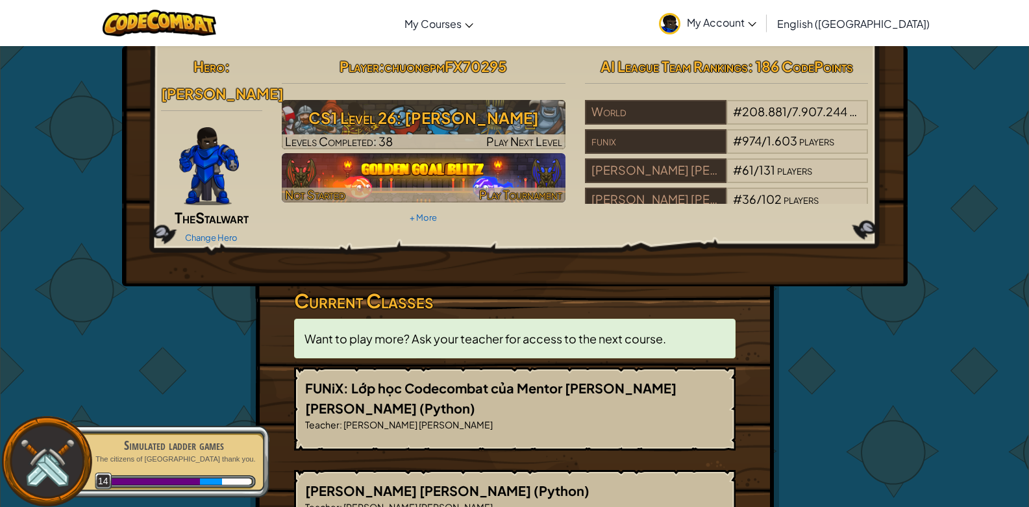
click at [374, 175] on img at bounding box center [424, 177] width 284 height 49
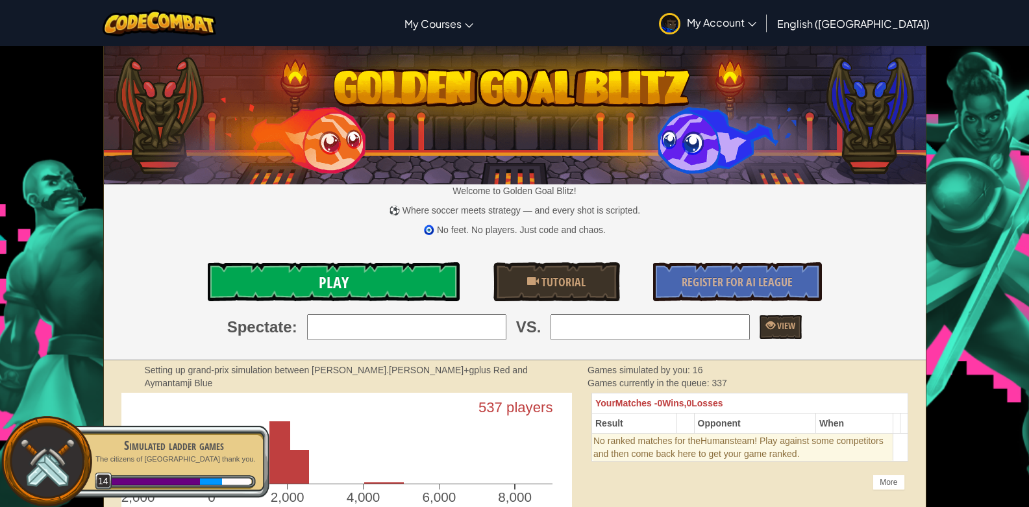
click at [396, 285] on link "Play" at bounding box center [334, 281] width 252 height 39
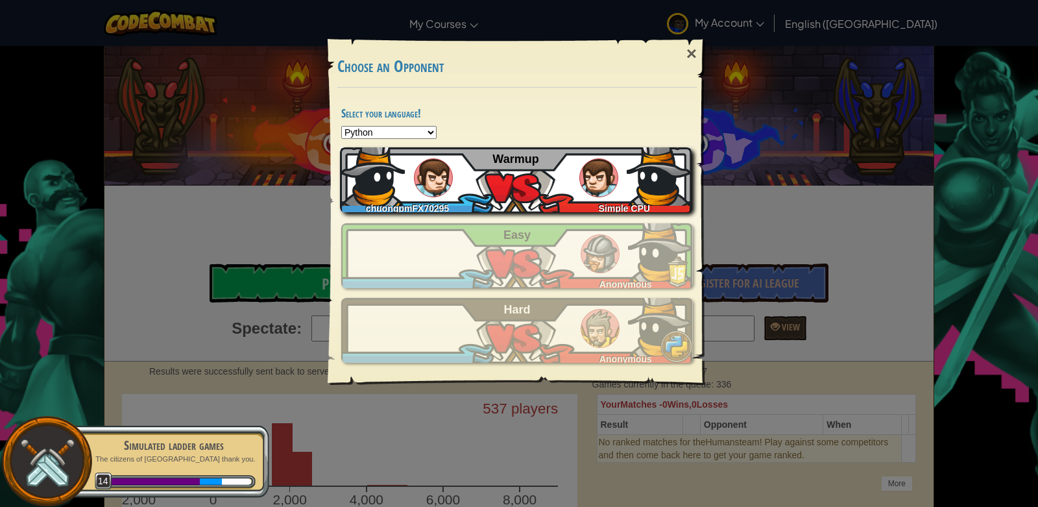
click at [574, 195] on div "chuongpmFX70295 Simple CPU Warmup" at bounding box center [516, 179] width 352 height 65
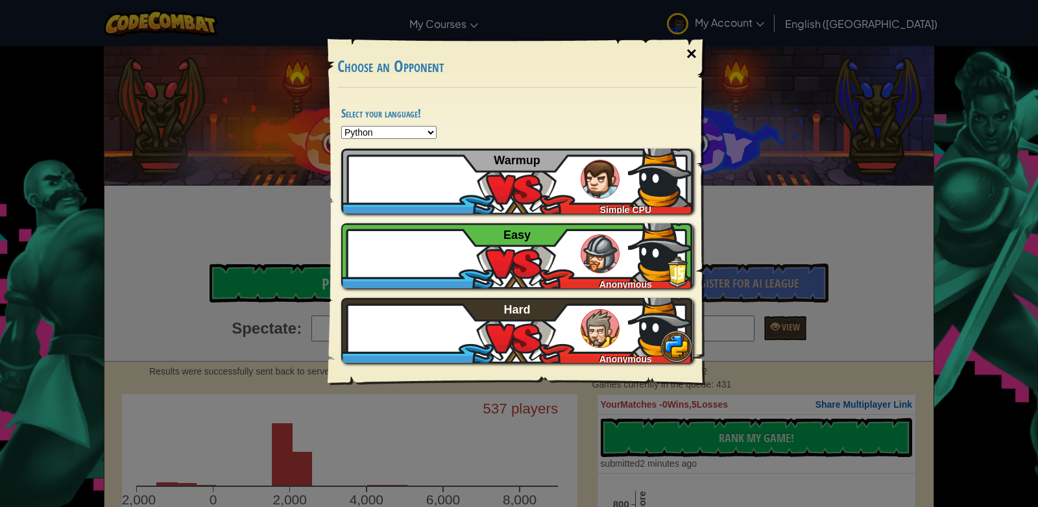
click at [689, 58] on div "×" at bounding box center [692, 54] width 30 height 38
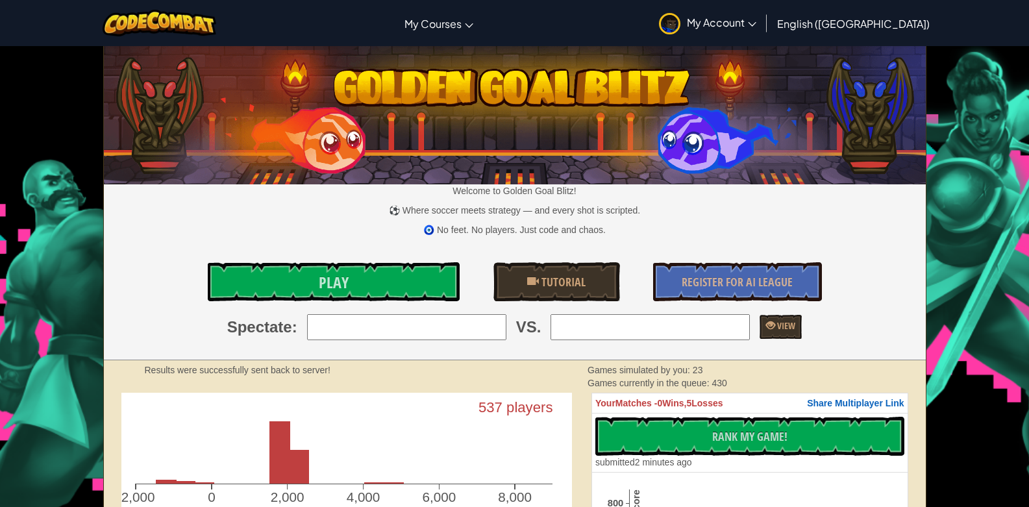
click at [446, 315] on input "search" at bounding box center [406, 327] width 199 height 26
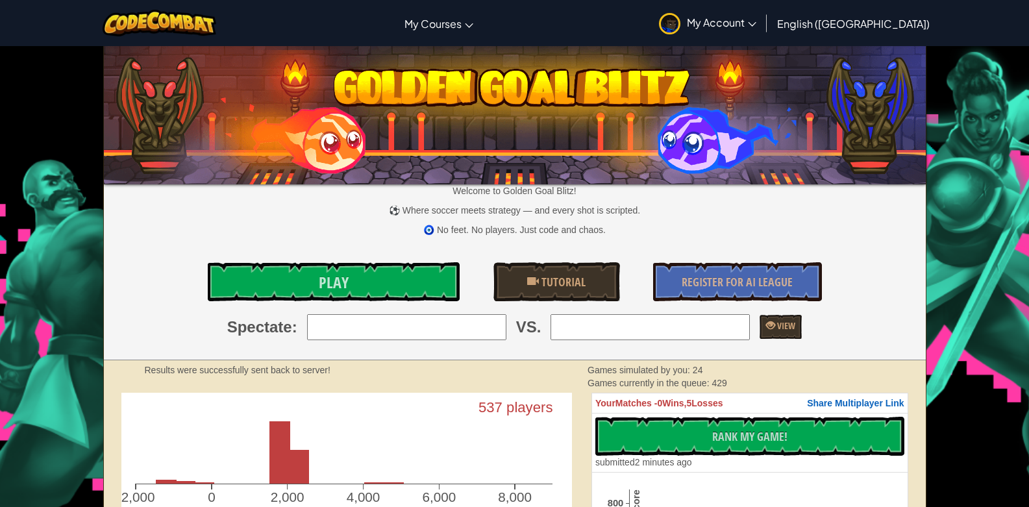
click at [664, 93] on img at bounding box center [515, 112] width 822 height 143
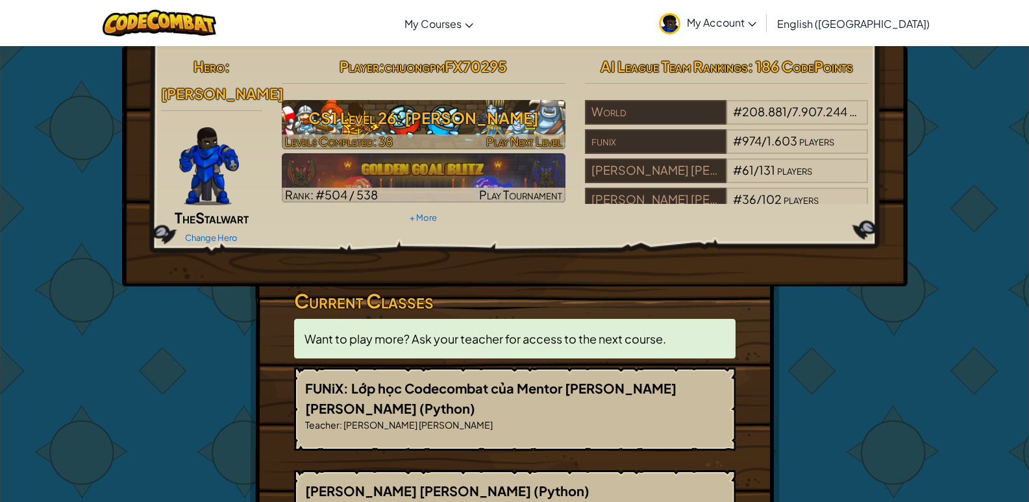
click at [406, 128] on h3 "CS1 Level 26: [PERSON_NAME]" at bounding box center [424, 117] width 284 height 29
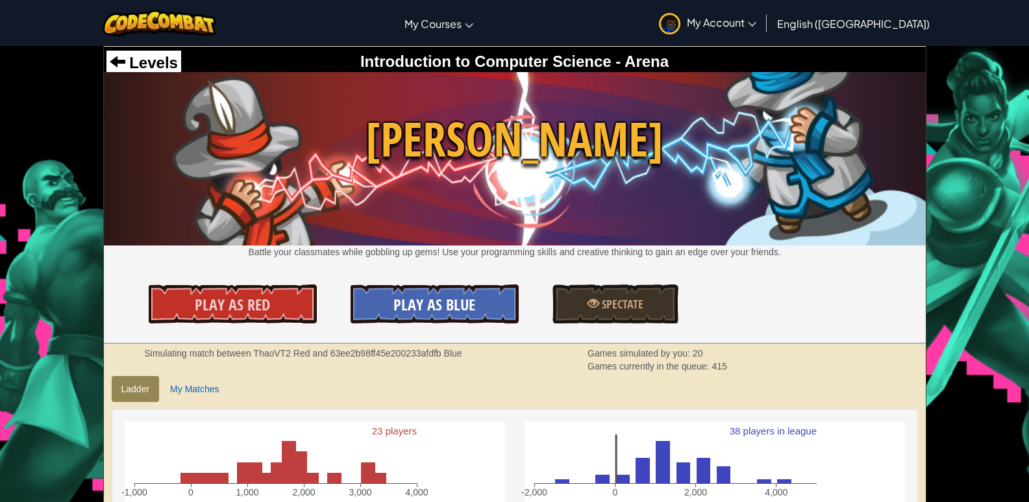
click at [456, 304] on span "Play As Blue" at bounding box center [434, 304] width 82 height 21
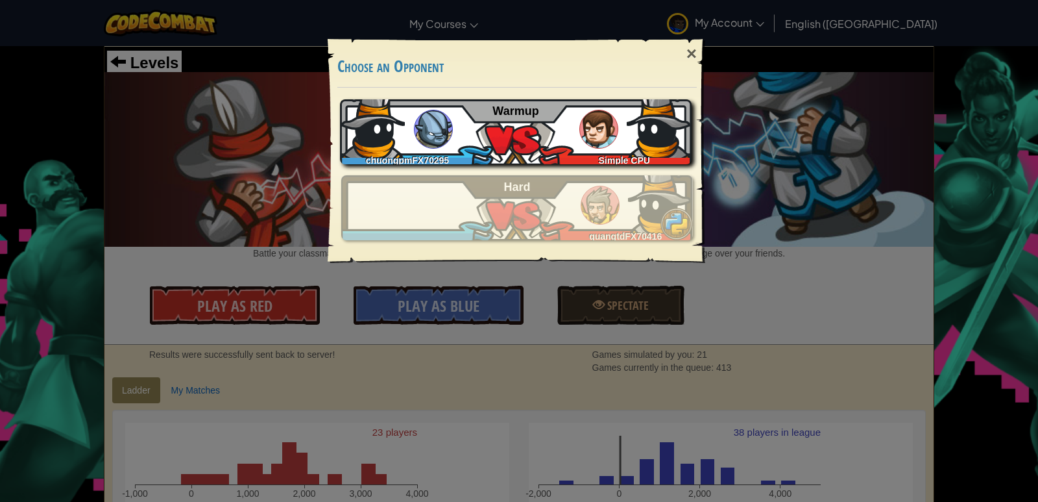
click at [530, 145] on div "chuongpmFX70295 Simple CPU Warmup" at bounding box center [516, 131] width 352 height 65
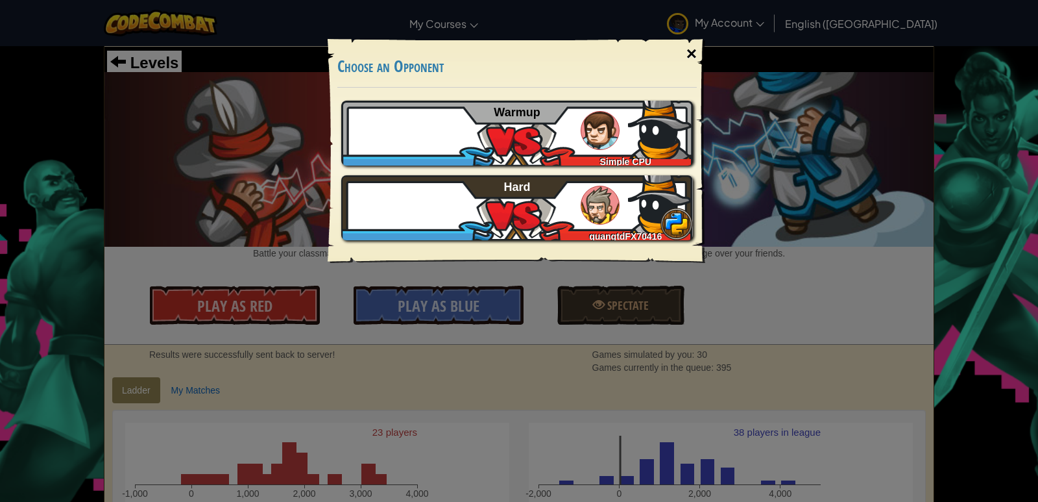
drag, startPoint x: 687, startPoint y: 54, endPoint x: 698, endPoint y: 64, distance: 15.2
click at [695, 59] on div "×" at bounding box center [692, 54] width 30 height 38
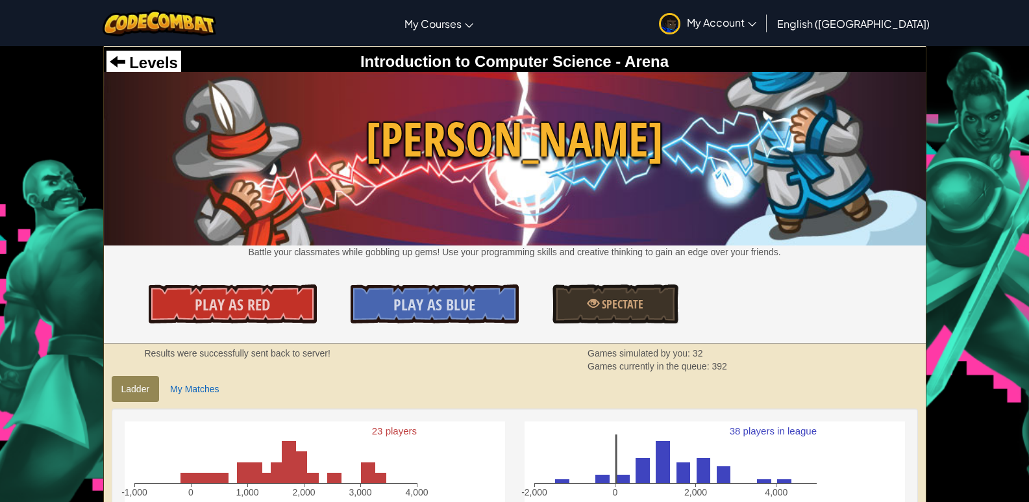
click at [724, 376] on div "Results were successfully sent back to server! Games simulated by you: 32 Games…" at bounding box center [515, 359] width 822 height 32
click at [877, 343] on div "Levels Introduction to Computer Science - Arena Wakka Maul Battle your classmat…" at bounding box center [515, 195] width 822 height 297
